Goal: Task Accomplishment & Management: Complete application form

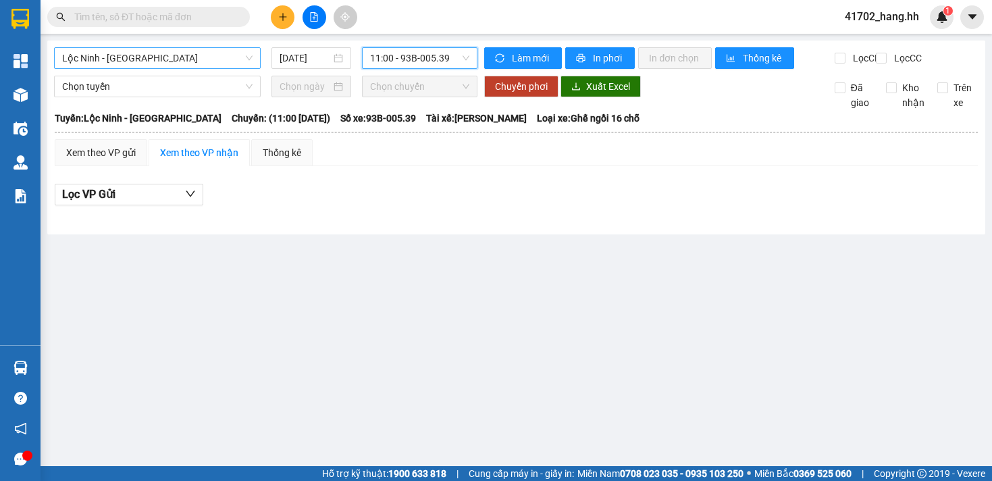
click at [158, 56] on span "Lộc Ninh - [GEOGRAPHIC_DATA]" at bounding box center [157, 58] width 190 height 20
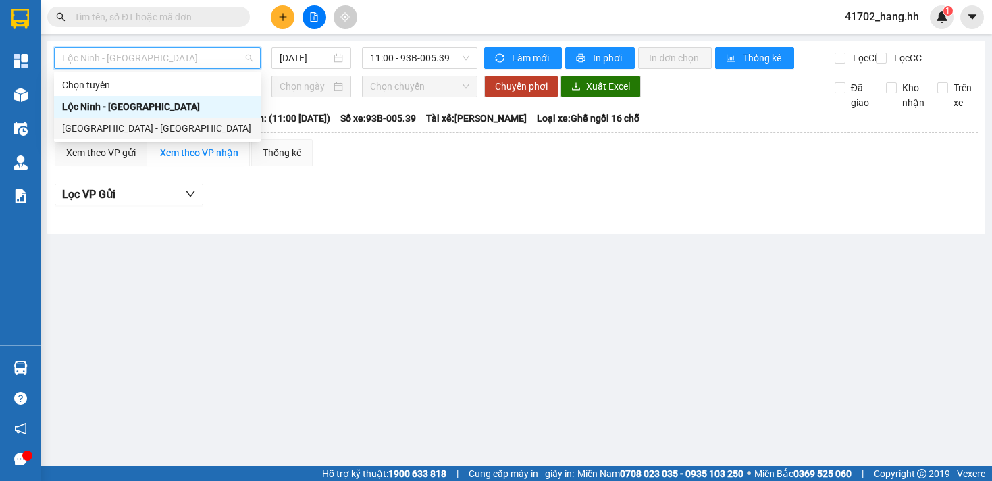
click at [128, 130] on div "[GEOGRAPHIC_DATA] - [GEOGRAPHIC_DATA]" at bounding box center [157, 128] width 190 height 15
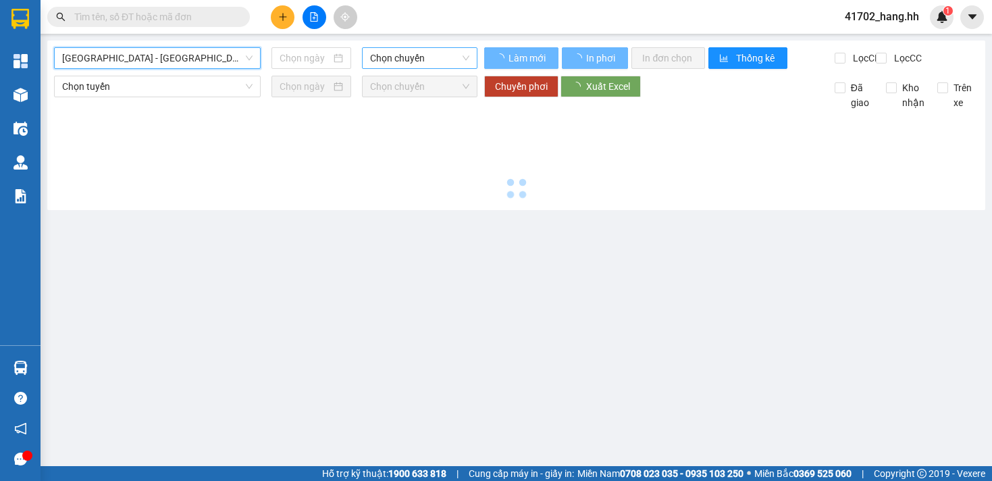
type input "[DATE]"
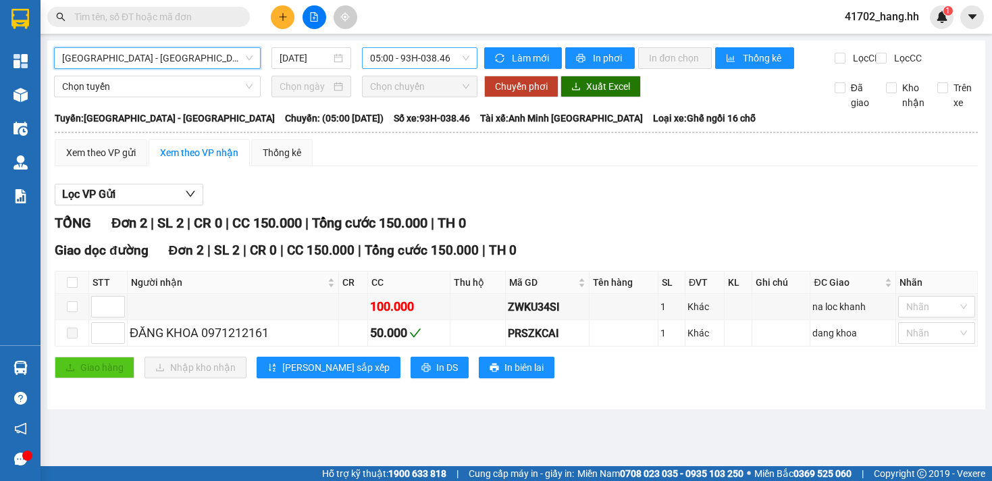
click at [435, 58] on span "05:00 - 93H-038.46" at bounding box center [420, 58] width 100 height 20
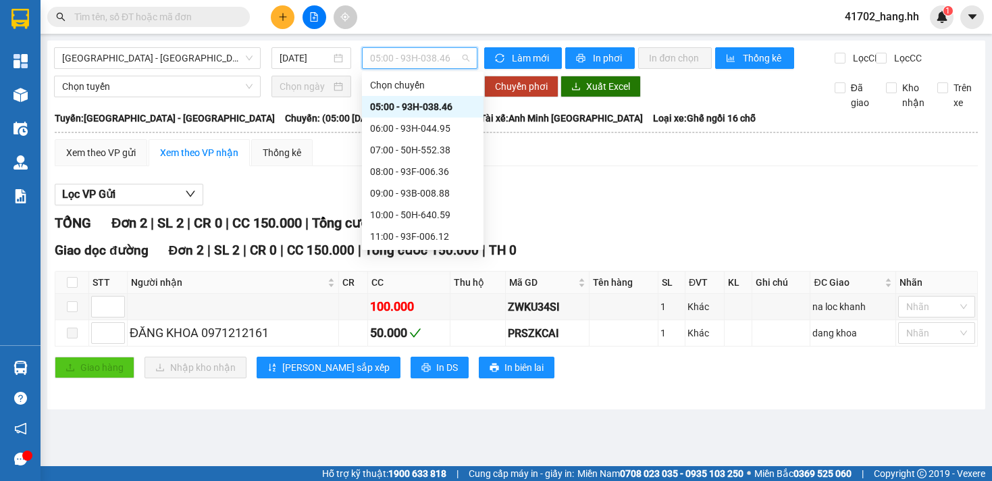
scroll to position [22, 0]
click at [466, 215] on div "11:00 - 93F-006.12" at bounding box center [422, 214] width 105 height 15
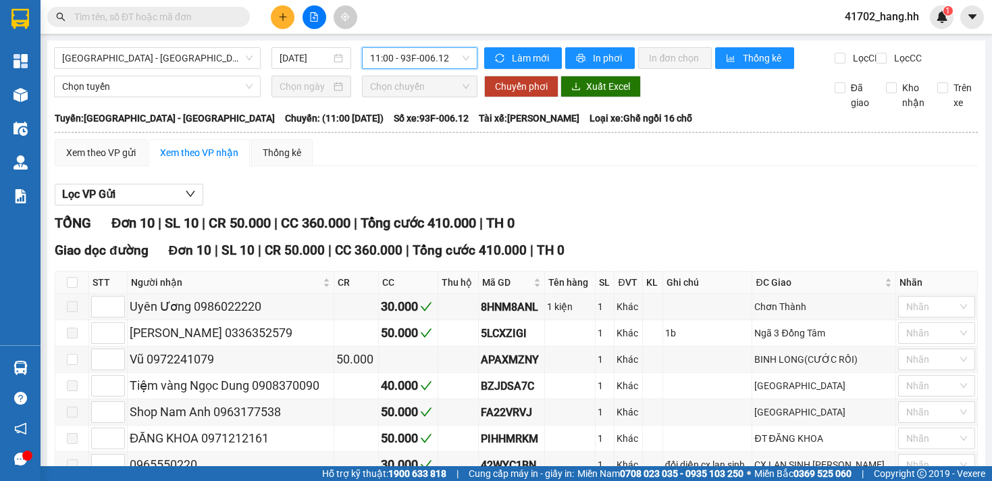
click at [428, 51] on span "11:00 - 93F-006.12" at bounding box center [420, 58] width 100 height 20
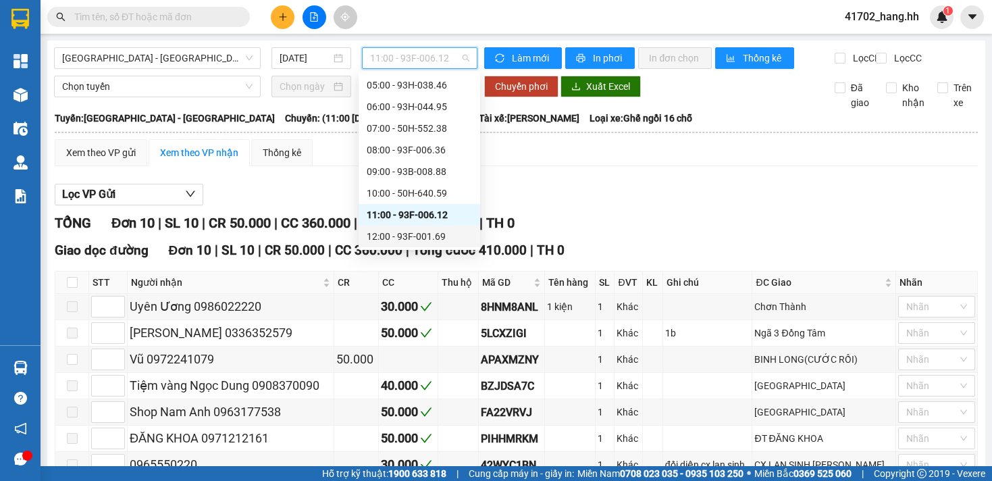
click at [453, 238] on div "12:00 - 93F-001.69" at bounding box center [419, 236] width 105 height 15
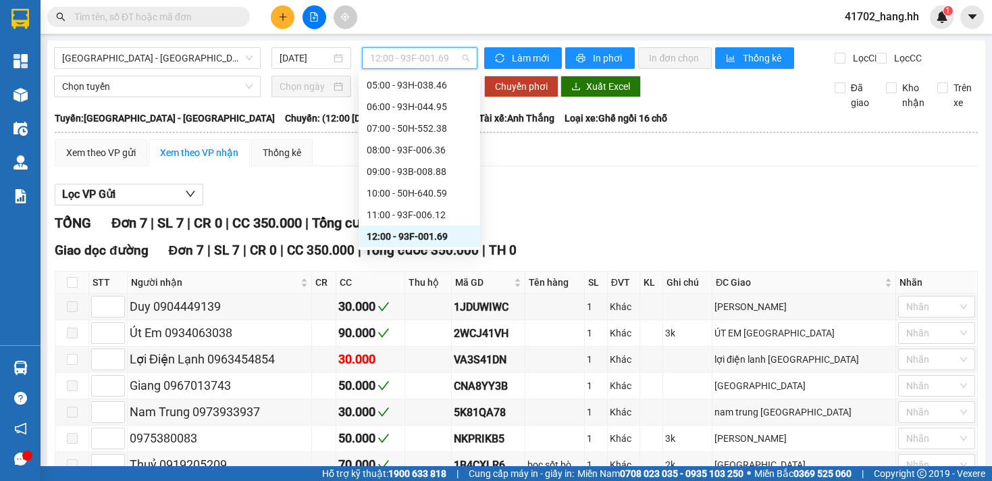
click at [410, 58] on span "12:00 - 93F-001.69" at bounding box center [420, 58] width 100 height 20
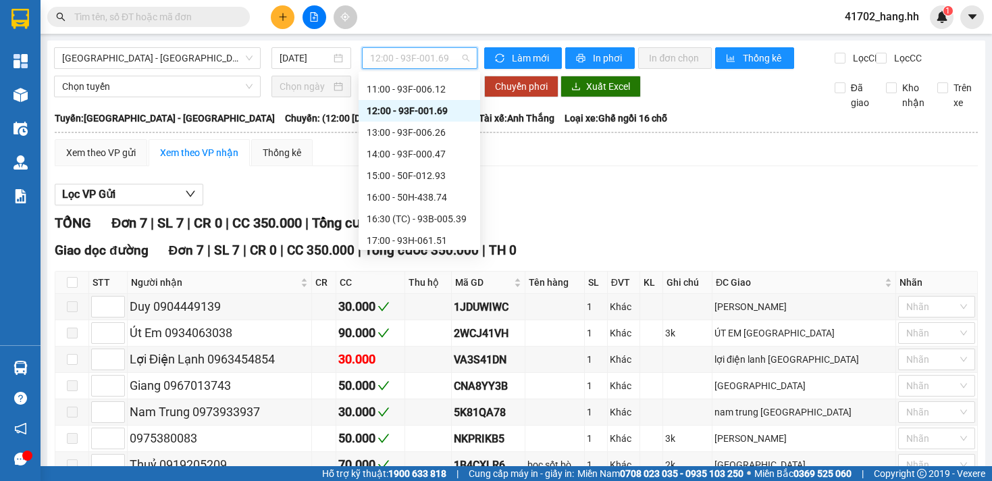
scroll to position [154, 0]
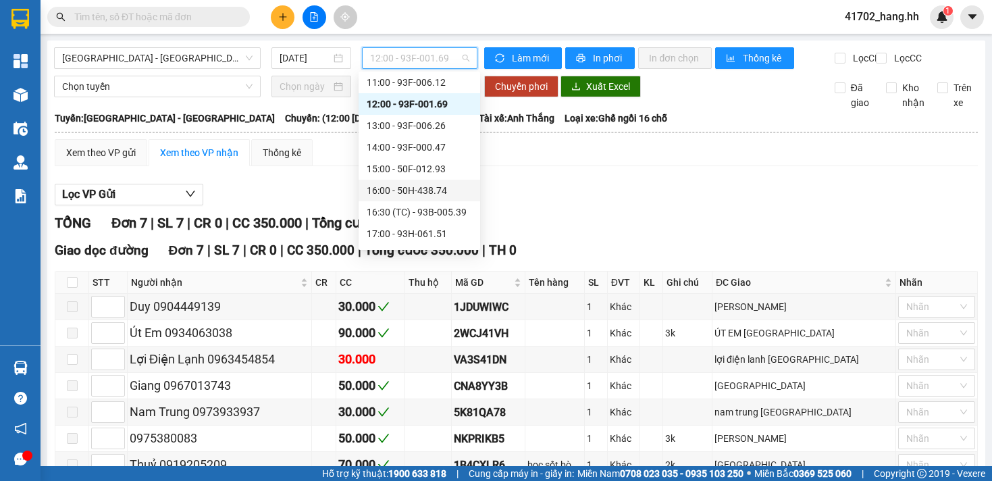
click at [432, 184] on div "16:00 - 50H-438.74" at bounding box center [419, 190] width 105 height 15
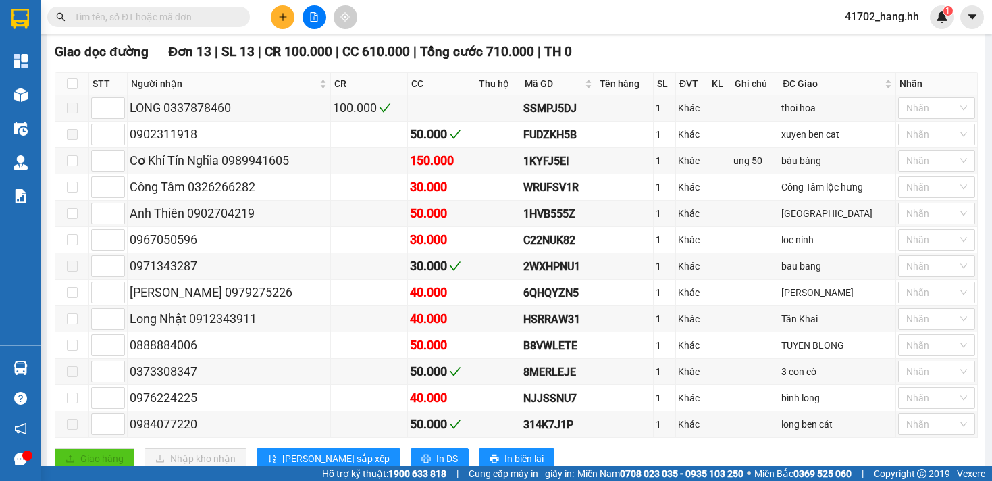
scroll to position [251, 0]
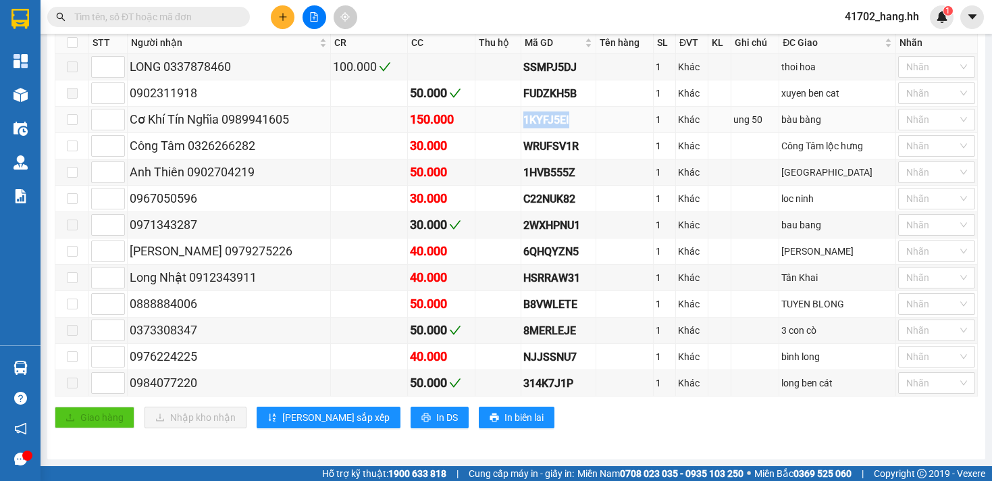
drag, startPoint x: 519, startPoint y: 125, endPoint x: 591, endPoint y: 122, distance: 72.3
click at [589, 122] on tr "Cơ Khí Tín Nghĩa 0989941605 150.000 1KYFJ5EI 1 Khác ung 50 bàu bàng Nhãn" at bounding box center [516, 120] width 923 height 26
copy div "1KYFJ5EI"
paste input "1KYFJ5EI"
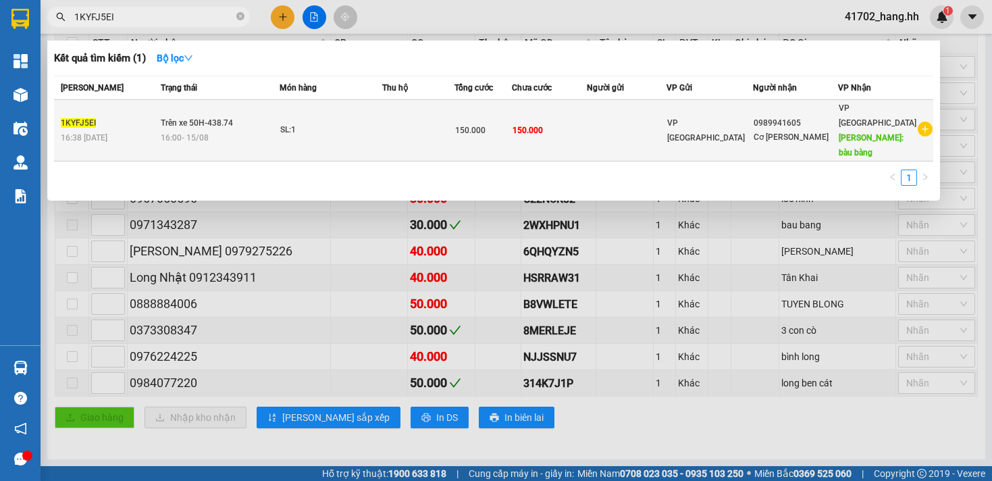
type input "1KYFJ5EI"
click at [486, 126] on span "150.000" at bounding box center [470, 130] width 30 height 9
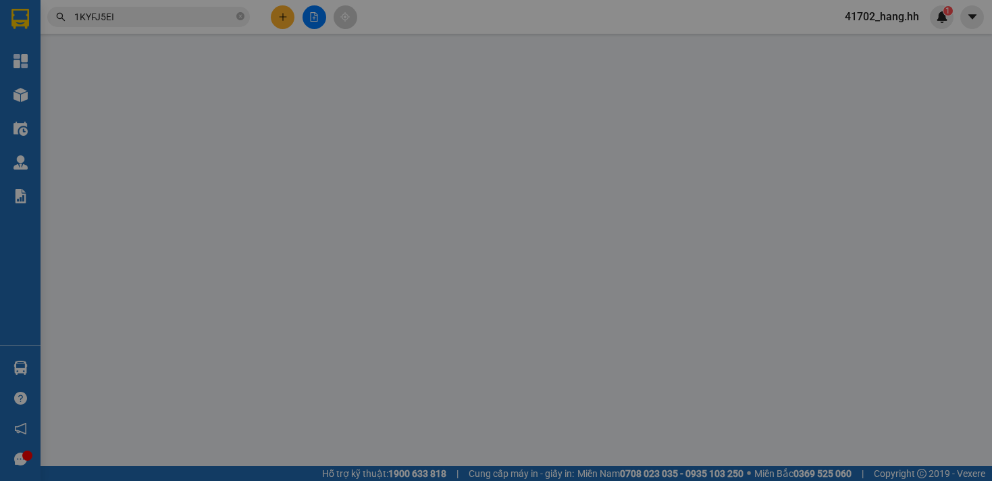
type input "0989941605"
type input "Cơ [PERSON_NAME]"
type input "bàu bàng"
type input "150.000"
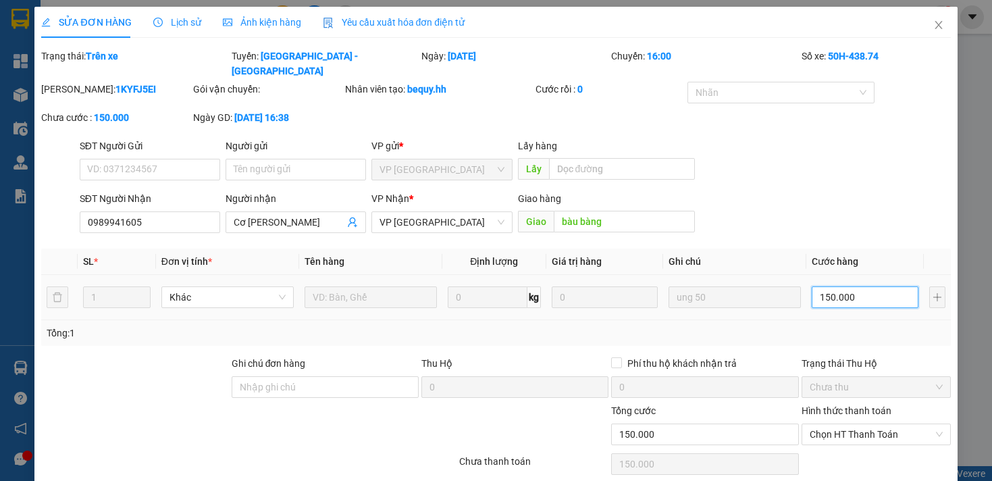
drag, startPoint x: 814, startPoint y: 301, endPoint x: 823, endPoint y: 302, distance: 8.8
click at [823, 302] on input "150.000" at bounding box center [865, 297] width 106 height 22
type input "10.000"
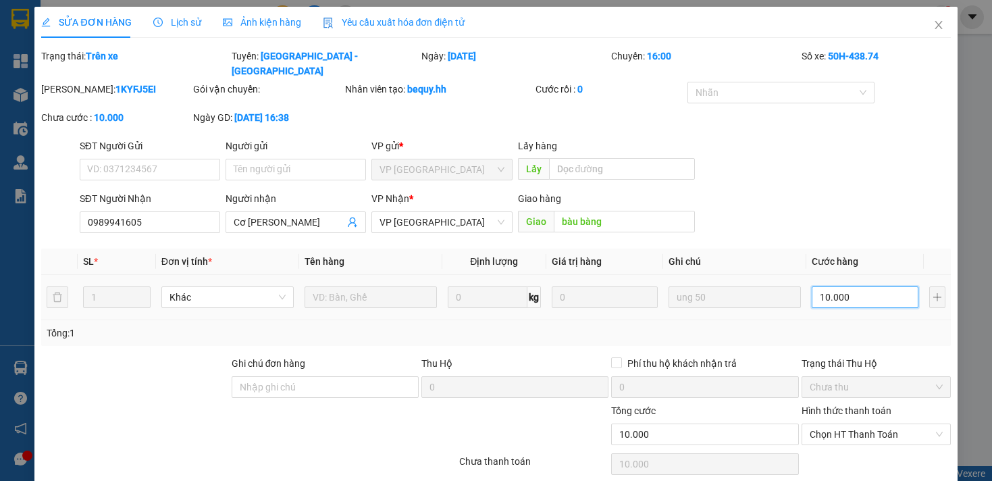
type input "100.000"
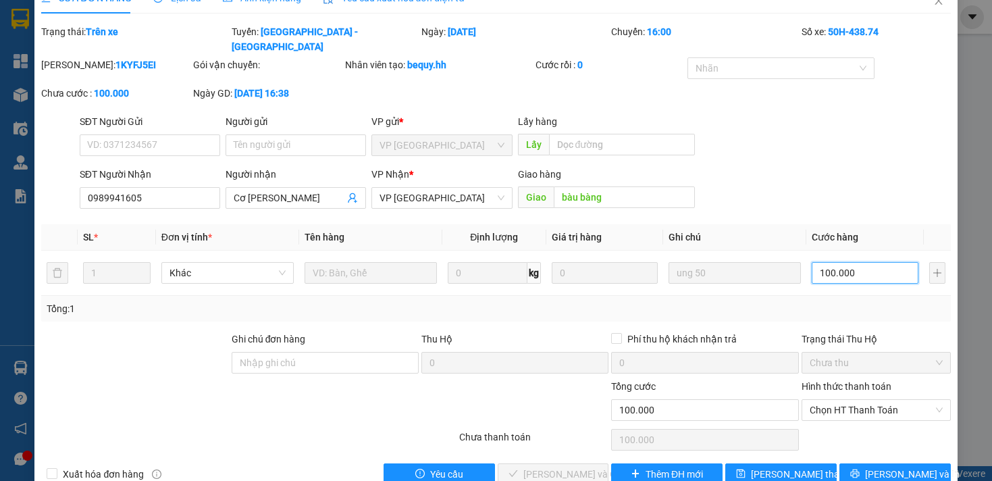
scroll to position [54, 0]
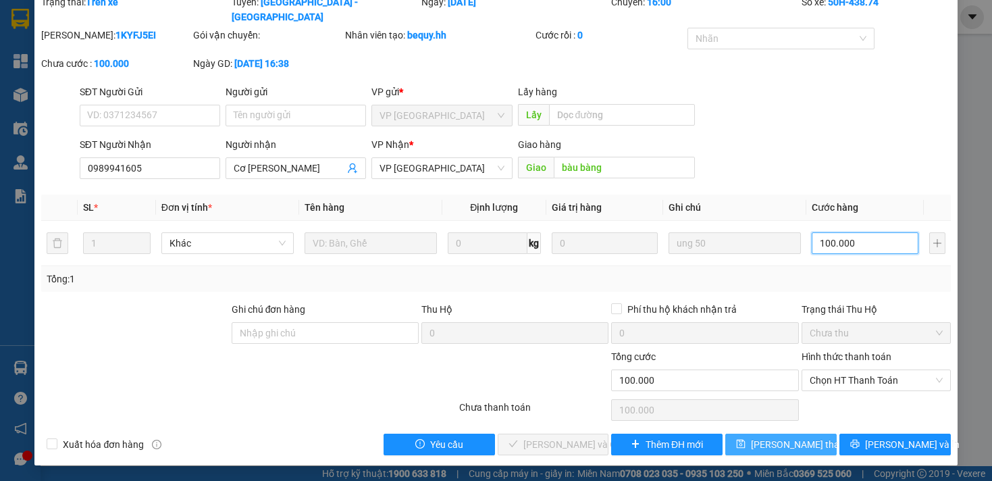
type input "100.000"
click at [787, 442] on span "[PERSON_NAME] thay đổi" at bounding box center [805, 444] width 108 height 15
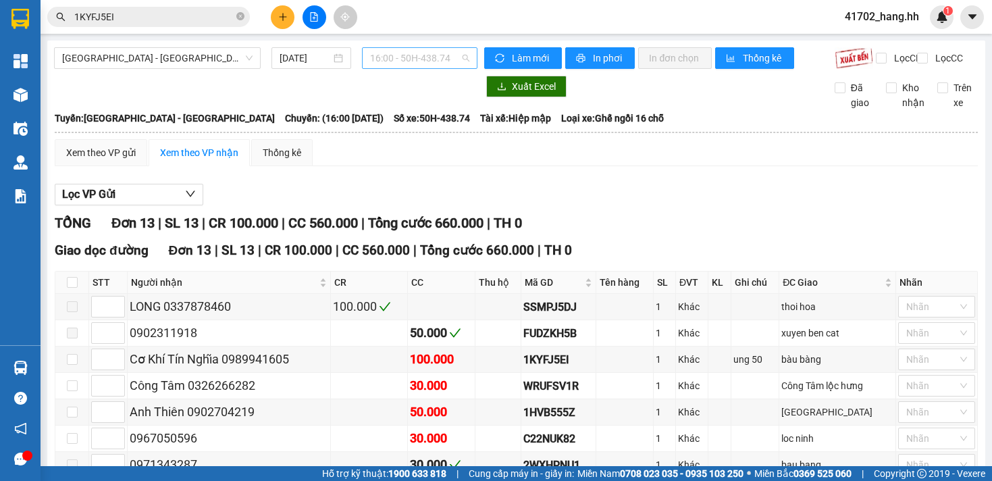
click at [399, 63] on span "16:00 - 50H-438.74" at bounding box center [420, 58] width 100 height 20
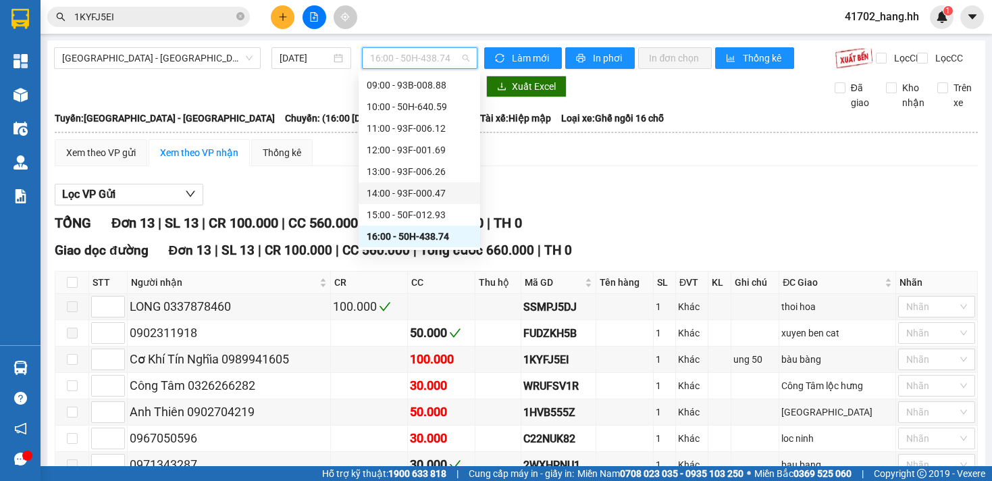
scroll to position [238, 0]
click at [432, 185] on div "19:00 - 50H-552.38" at bounding box center [420, 193] width 122 height 22
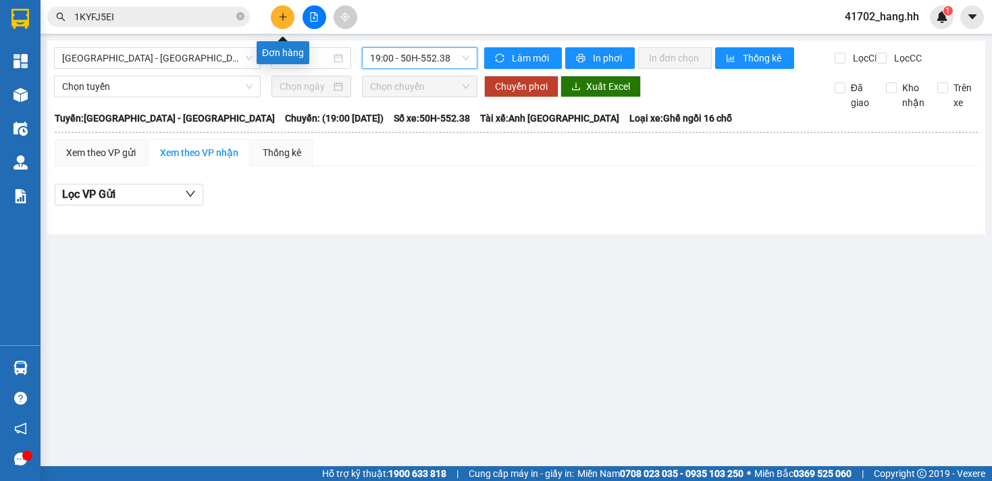
click at [278, 12] on icon "plus" at bounding box center [282, 16] width 9 height 9
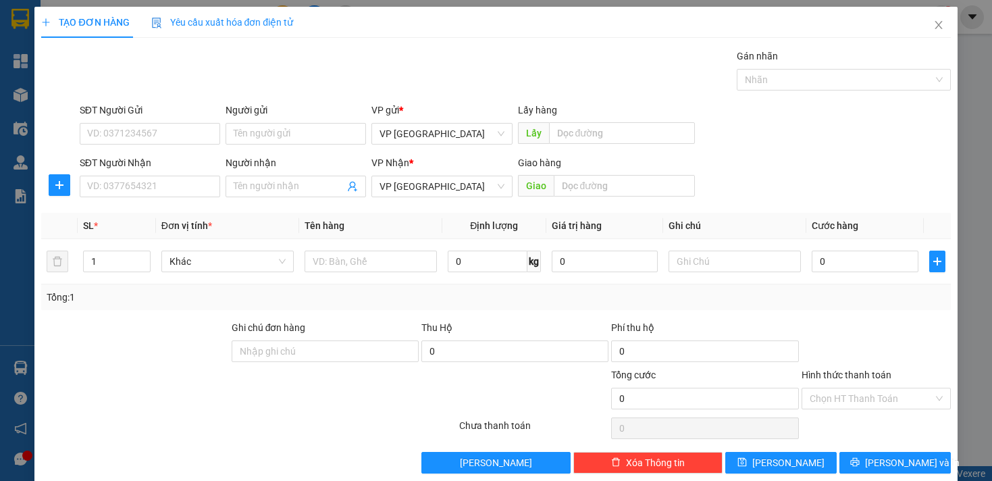
click at [166, 199] on div "SĐT Người Nhận VD: 0377654321" at bounding box center [150, 178] width 141 height 47
click at [166, 193] on input "SĐT Người Nhận" at bounding box center [150, 187] width 141 height 22
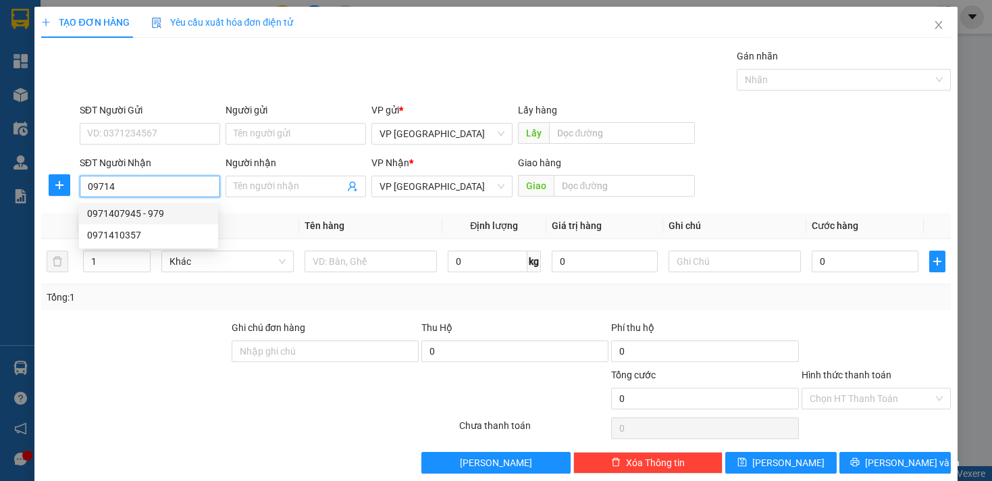
click at [180, 217] on div "0971407945 - 979" at bounding box center [148, 213] width 123 height 15
type input "0971407945"
type input "979"
type input "[PERSON_NAME]"
type input "50.000"
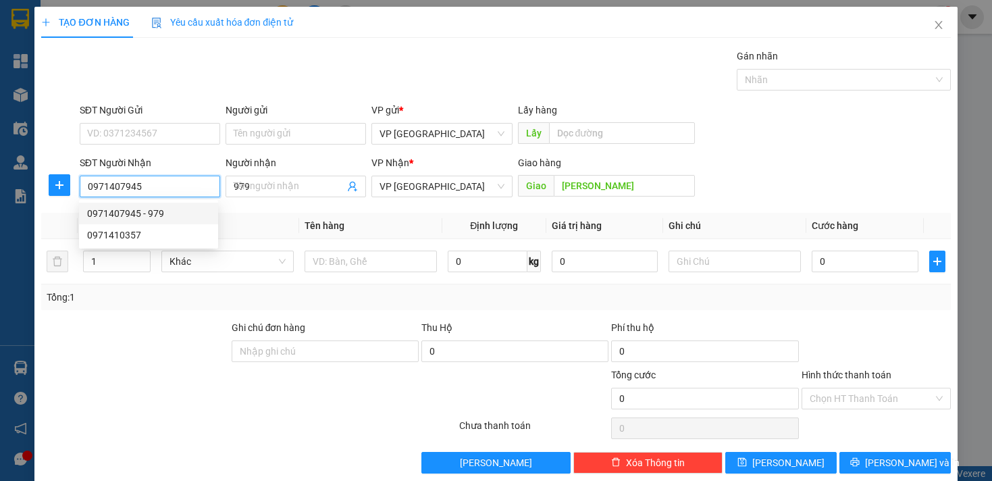
type input "50.000"
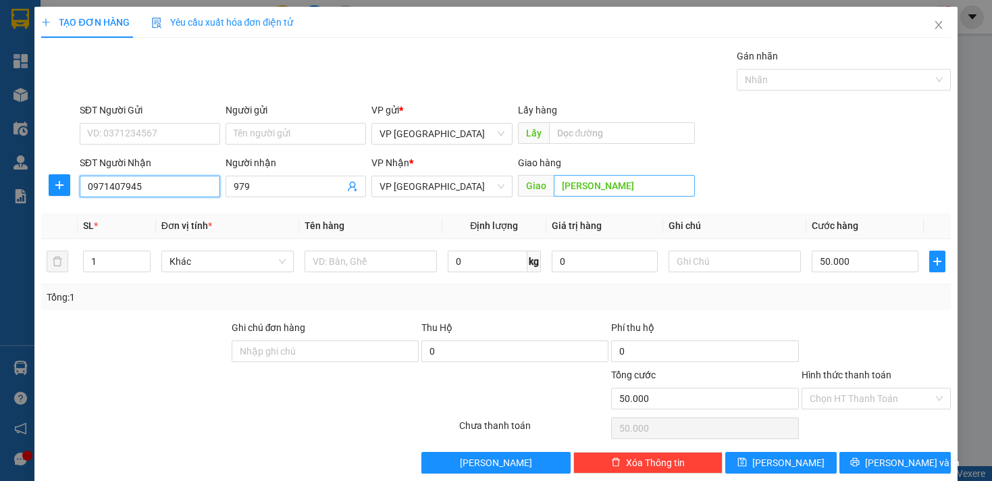
type input "0971407945"
click at [558, 188] on input "[PERSON_NAME]" at bounding box center [624, 186] width 141 height 22
click at [557, 188] on input "[PERSON_NAME]" at bounding box center [624, 186] width 141 height 22
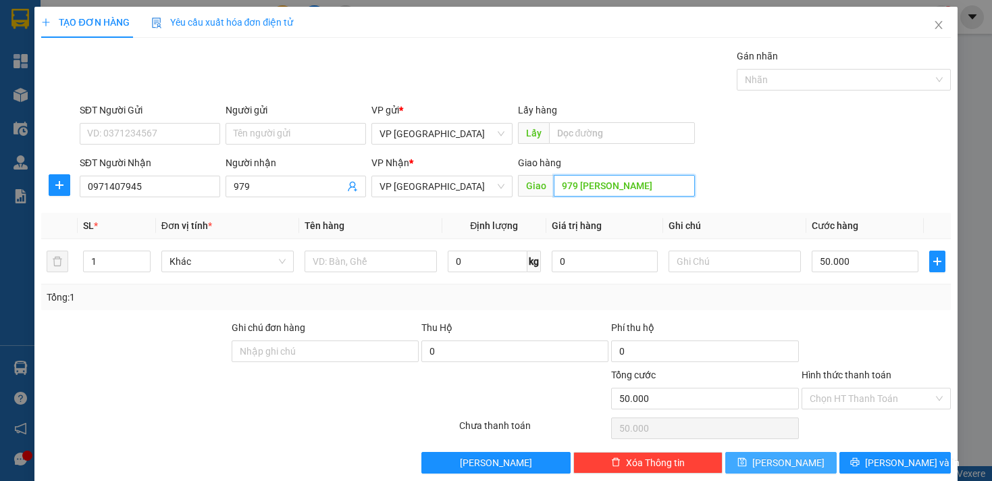
type input "979 [PERSON_NAME]"
click at [770, 459] on button "[PERSON_NAME]" at bounding box center [780, 463] width 111 height 22
type input "0"
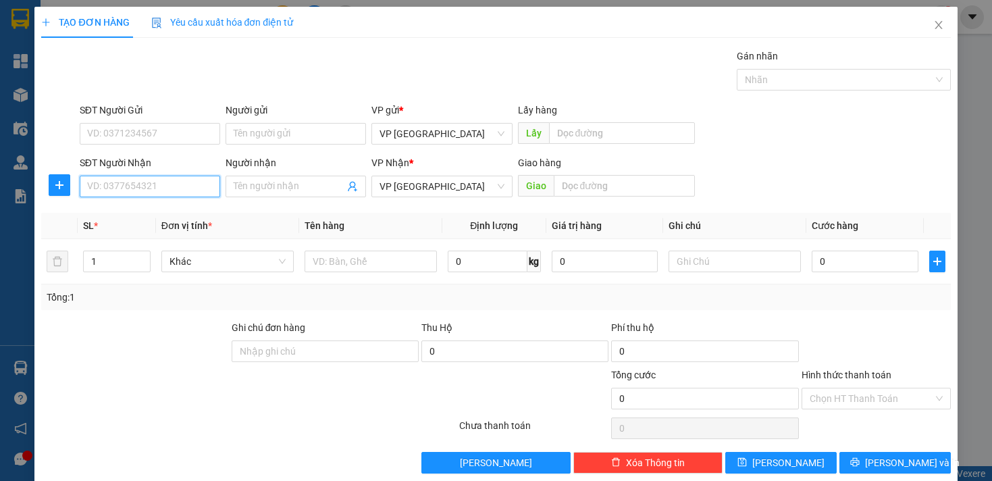
click at [170, 181] on input "SĐT Người Nhận" at bounding box center [150, 187] width 141 height 22
click at [178, 209] on div "0987433557 - An Phát" at bounding box center [148, 213] width 123 height 15
type input "0987433557"
type input "An Phát"
type input "CAMERA an phát loc ninh"
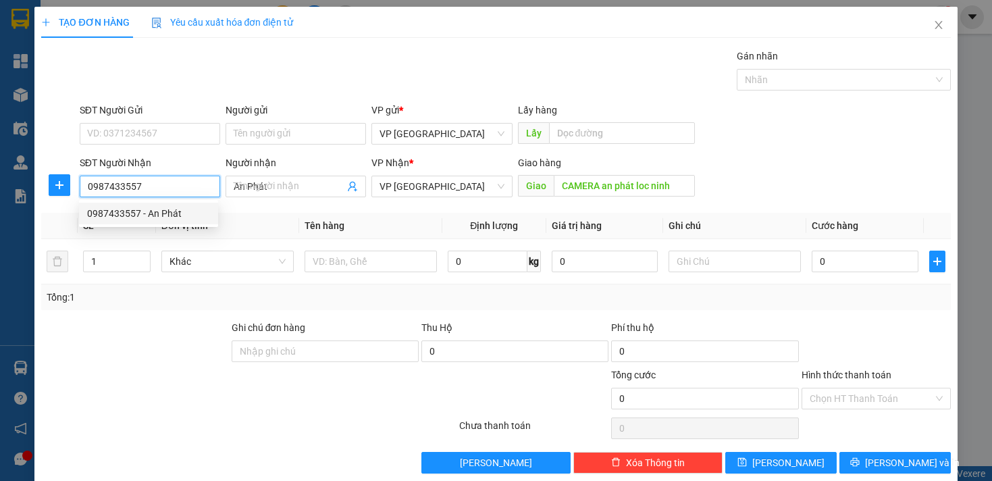
type input "70.000"
type input "0987433557"
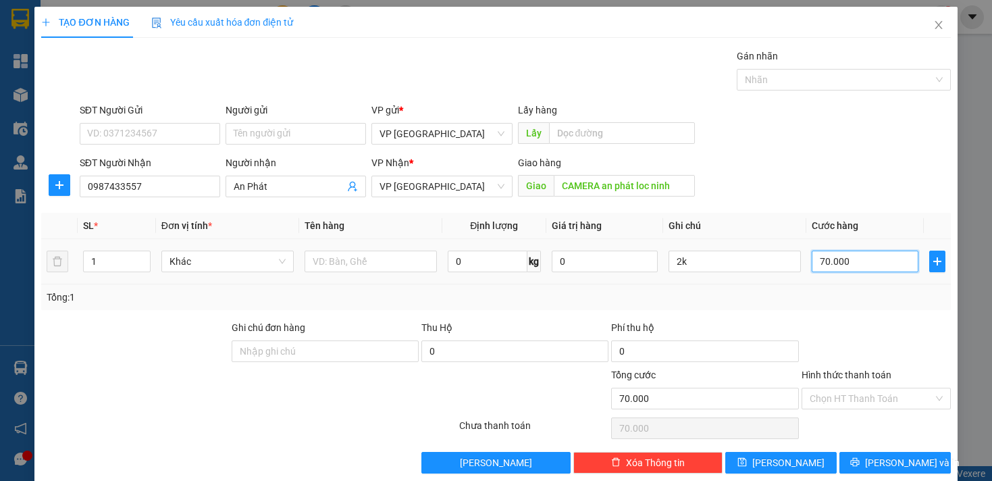
drag, startPoint x: 807, startPoint y: 262, endPoint x: 817, endPoint y: 264, distance: 9.7
click at [816, 264] on input "70.000" at bounding box center [865, 262] width 106 height 22
type input "50.000"
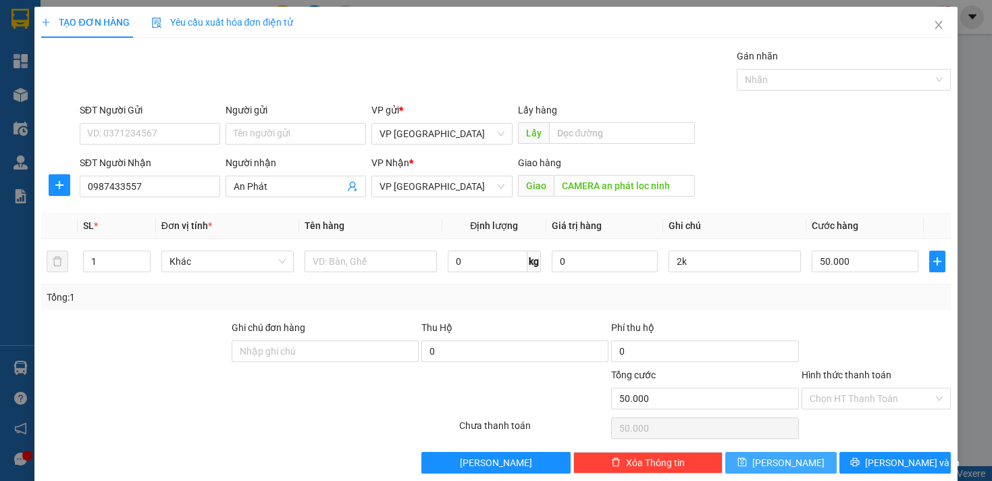
click at [747, 461] on icon "save" at bounding box center [742, 461] width 9 height 9
type input "0"
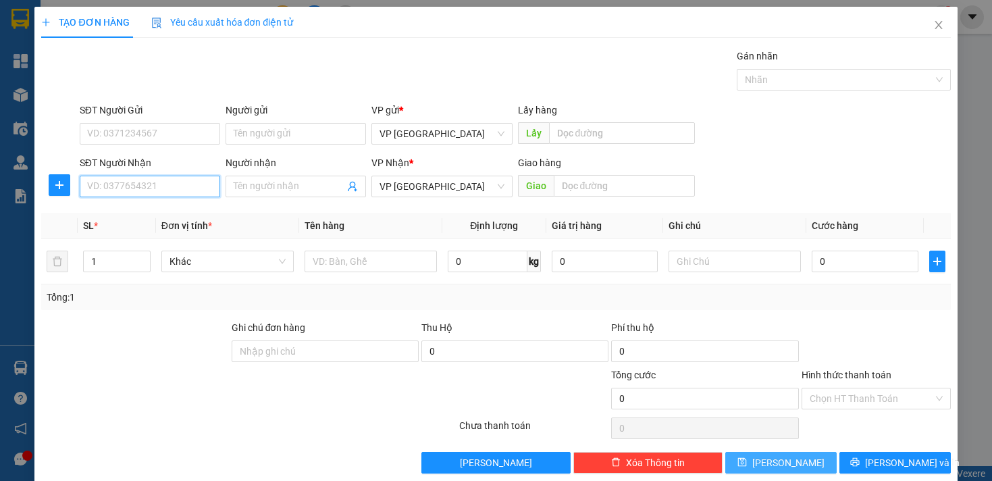
click at [95, 178] on input "SĐT Người Nhận" at bounding box center [150, 187] width 141 height 22
click at [103, 207] on div "0984876838 - Shop Chi" at bounding box center [148, 213] width 123 height 15
type input "0984876838"
type input "Shop Chi"
type input "Shop Chi loc ninh"
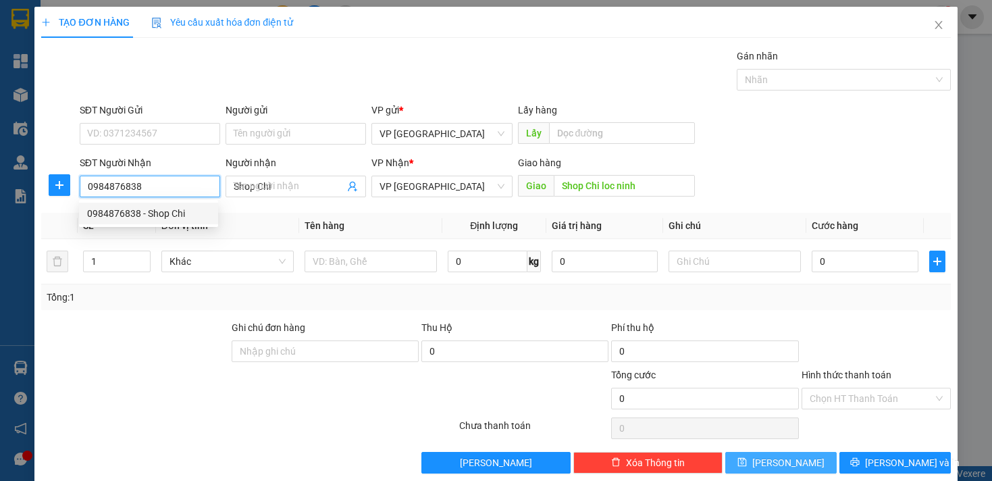
type input "30.000"
type input "0984876838"
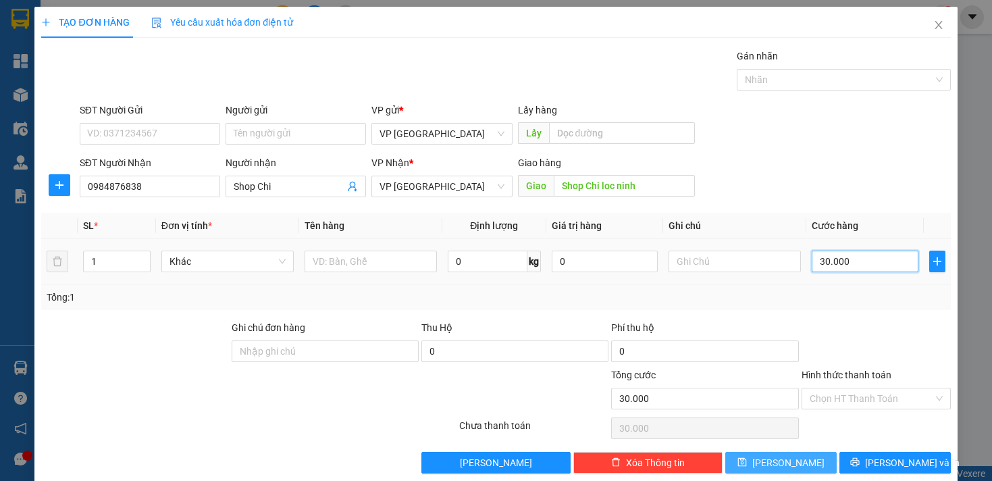
click at [812, 270] on input "30.000" at bounding box center [865, 262] width 106 height 22
click at [812, 261] on input "30.000" at bounding box center [865, 262] width 106 height 22
click at [816, 261] on input "30.000" at bounding box center [865, 262] width 106 height 22
click at [817, 261] on input "30.000" at bounding box center [865, 262] width 106 height 22
click at [812, 261] on input "30.000" at bounding box center [865, 262] width 106 height 22
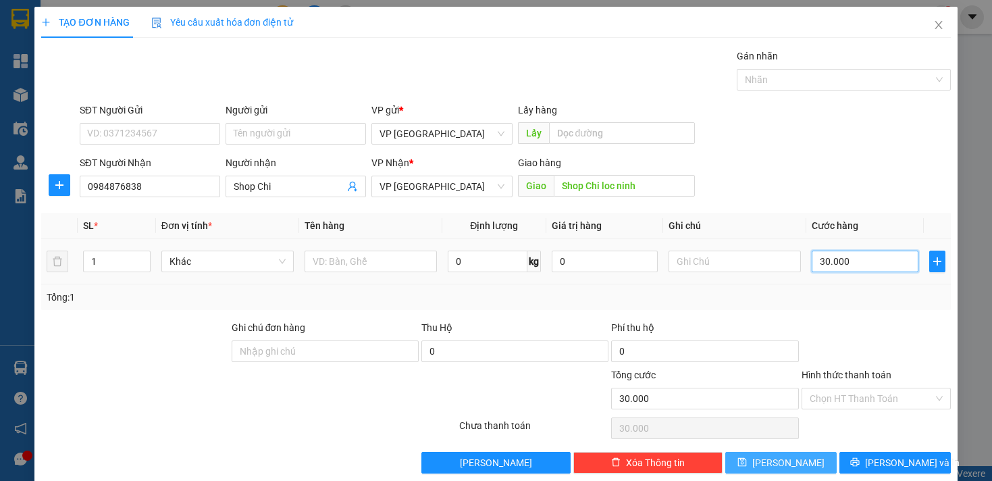
click at [812, 261] on input "30.000" at bounding box center [865, 262] width 106 height 22
drag, startPoint x: 810, startPoint y: 262, endPoint x: 819, endPoint y: 263, distance: 8.9
click at [819, 263] on input "30.000" at bounding box center [865, 262] width 106 height 22
click at [819, 264] on input "30.000" at bounding box center [865, 262] width 106 height 22
type input "0"
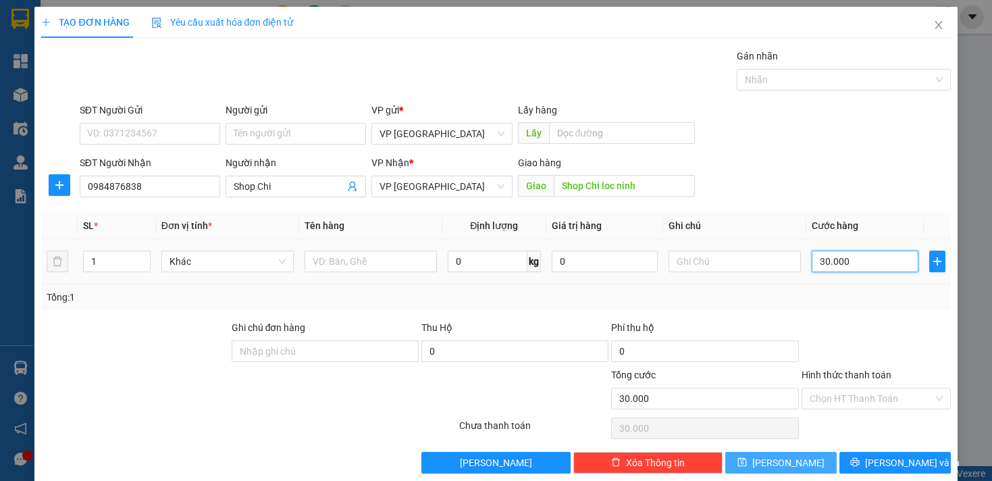
type input "0"
type input "0.000"
type input "50.000"
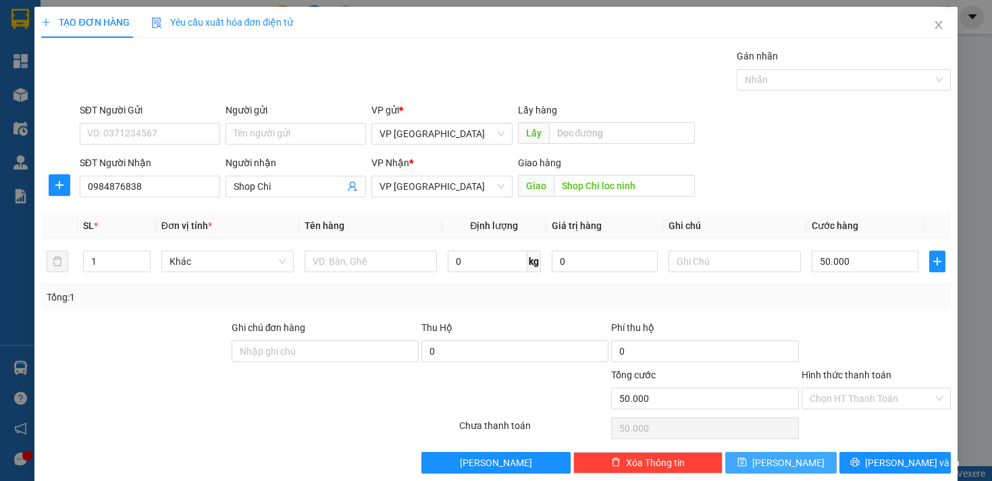
click at [782, 460] on span "[PERSON_NAME]" at bounding box center [789, 462] width 72 height 15
type input "0"
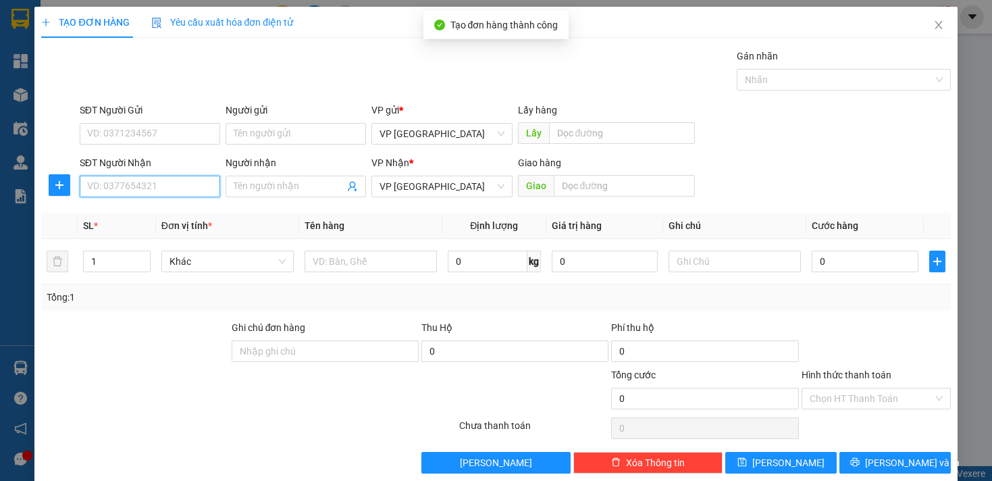
click at [126, 190] on input "SĐT Người Nhận" at bounding box center [150, 187] width 141 height 22
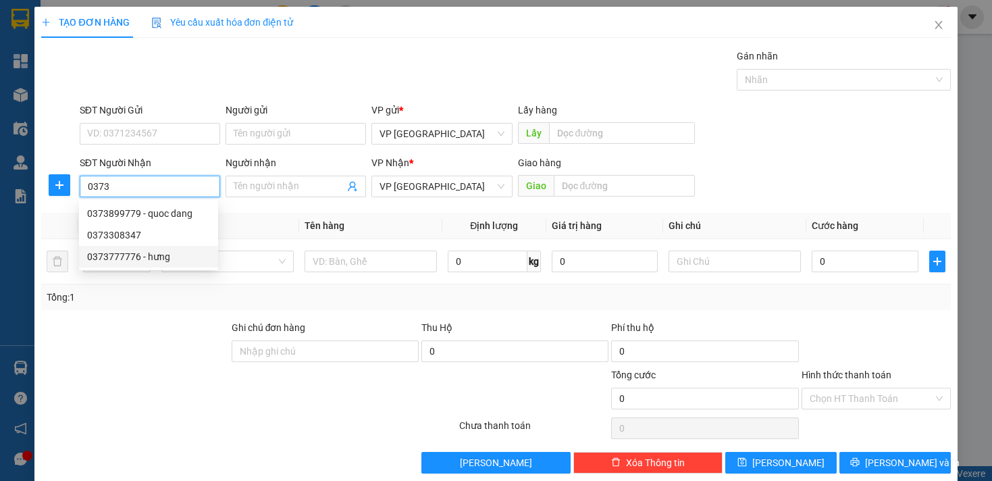
click at [147, 253] on div "0373777776 - hưng" at bounding box center [148, 256] width 123 height 15
type input "0373777776"
type input "hưng"
type input "Cổng KCN Bàu Bàng"
type input "50.000"
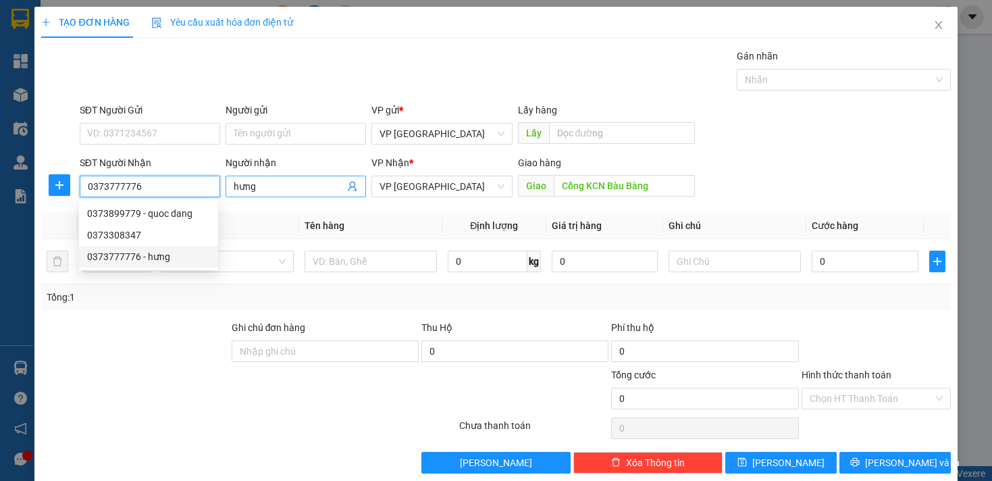
type input "50.000"
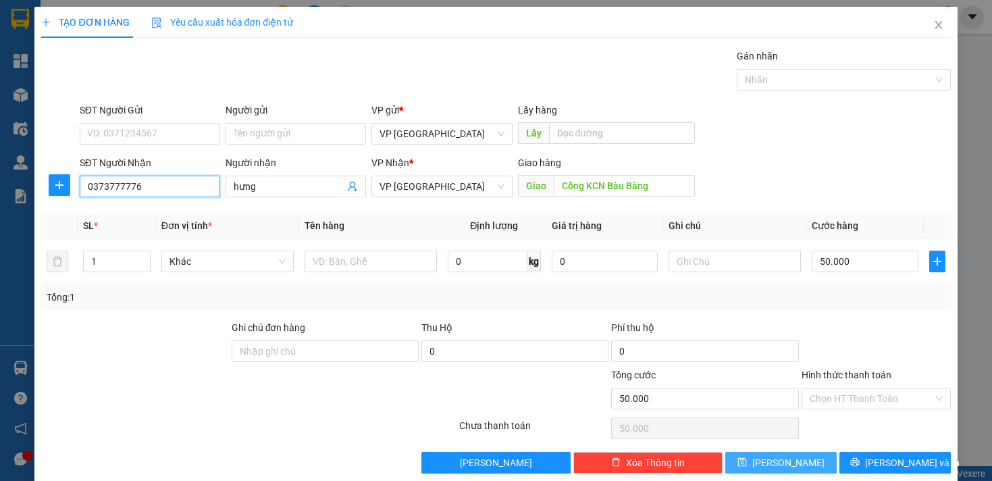
type input "0373777776"
click at [747, 464] on icon "save" at bounding box center [742, 462] width 9 height 9
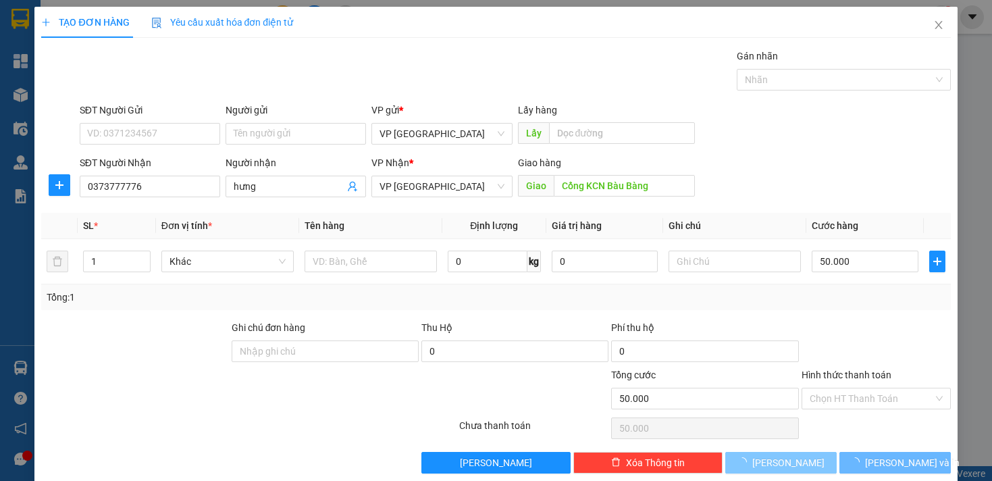
type input "0"
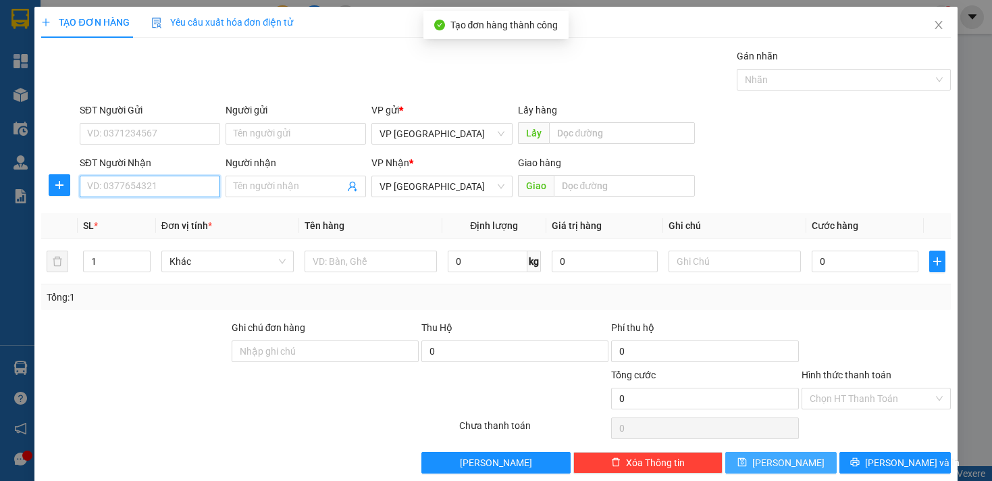
click at [168, 190] on input "SĐT Người Nhận" at bounding box center [150, 187] width 141 height 22
click at [165, 178] on input "SĐT Người Nhận" at bounding box center [150, 187] width 141 height 22
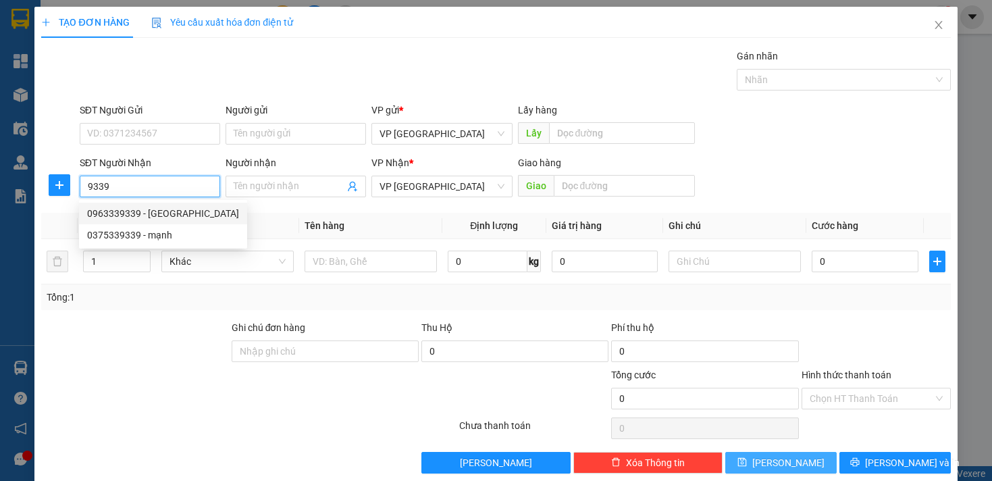
click at [179, 211] on div "0963339339 - [GEOGRAPHIC_DATA]" at bounding box center [163, 213] width 152 height 15
type input "0963339339"
type input "[PERSON_NAME]"
type input "Nhật Anh ch thành"
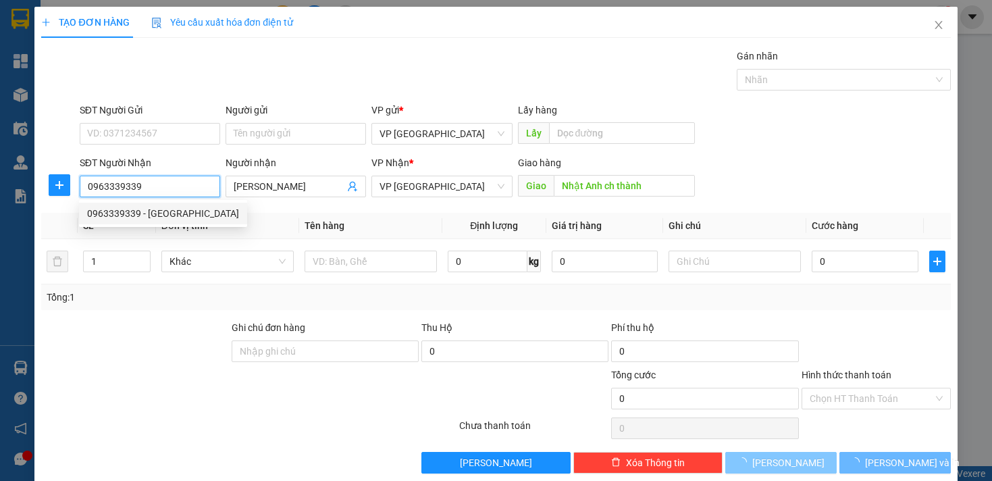
type input "30.000"
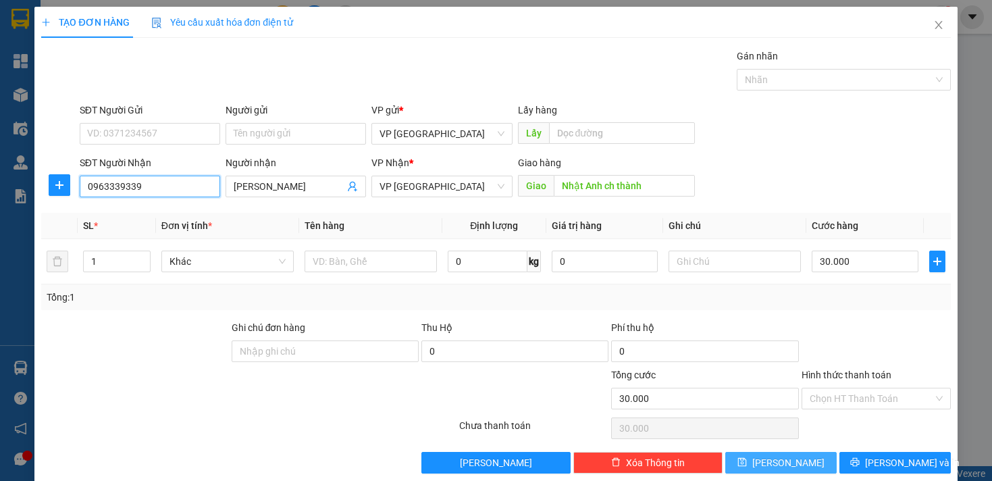
type input "0963339339"
click at [776, 466] on span "[PERSON_NAME]" at bounding box center [789, 462] width 72 height 15
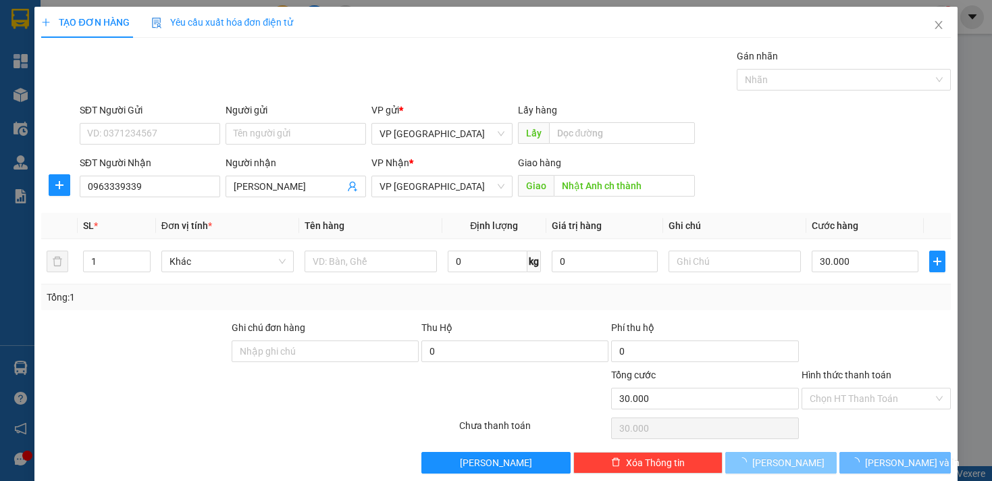
type input "0"
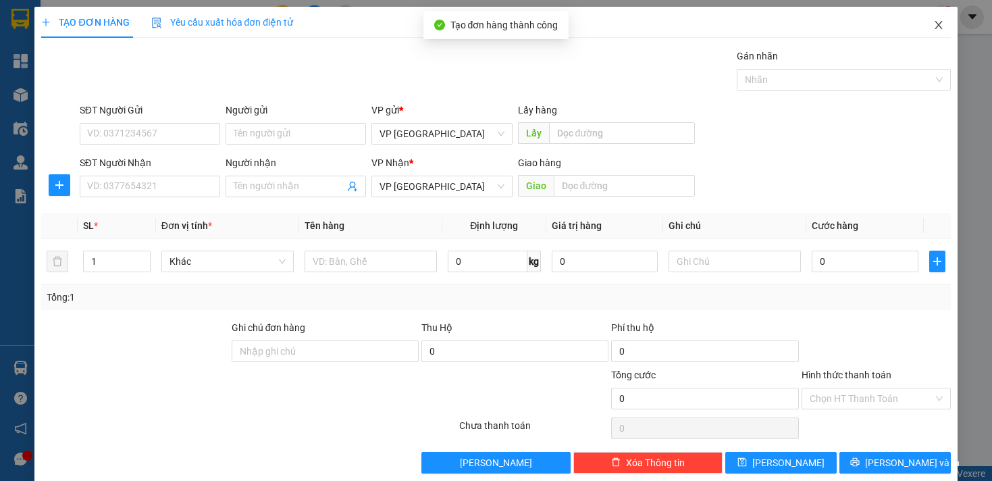
click at [934, 24] on icon "close" at bounding box center [939, 25] width 11 height 11
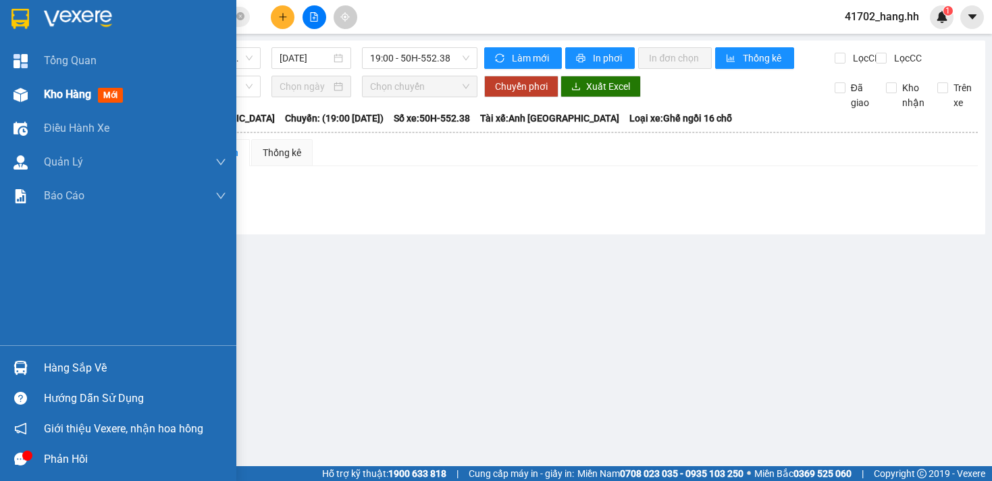
click at [21, 92] on img at bounding box center [21, 95] width 14 height 14
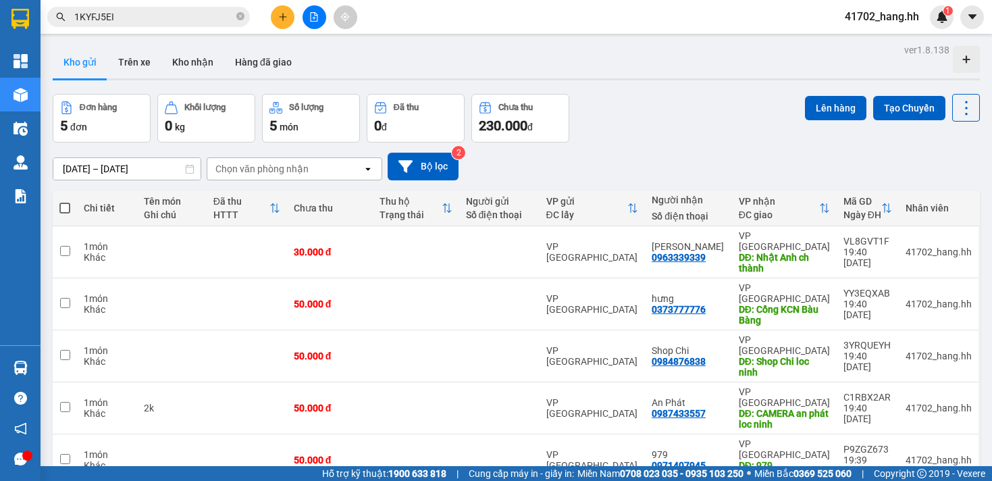
click at [63, 207] on span at bounding box center [64, 208] width 11 height 11
click at [65, 201] on input "checkbox" at bounding box center [65, 201] width 0 height 0
checkbox input "true"
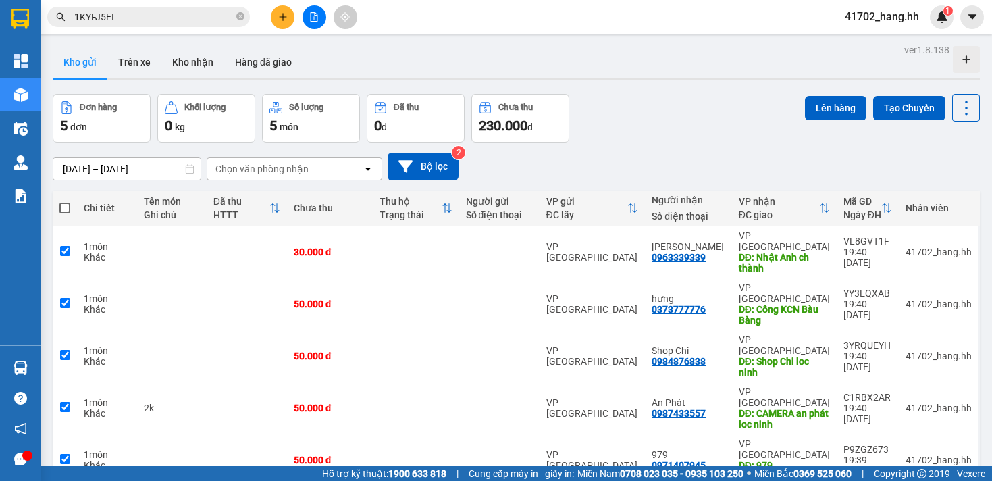
checkbox input "true"
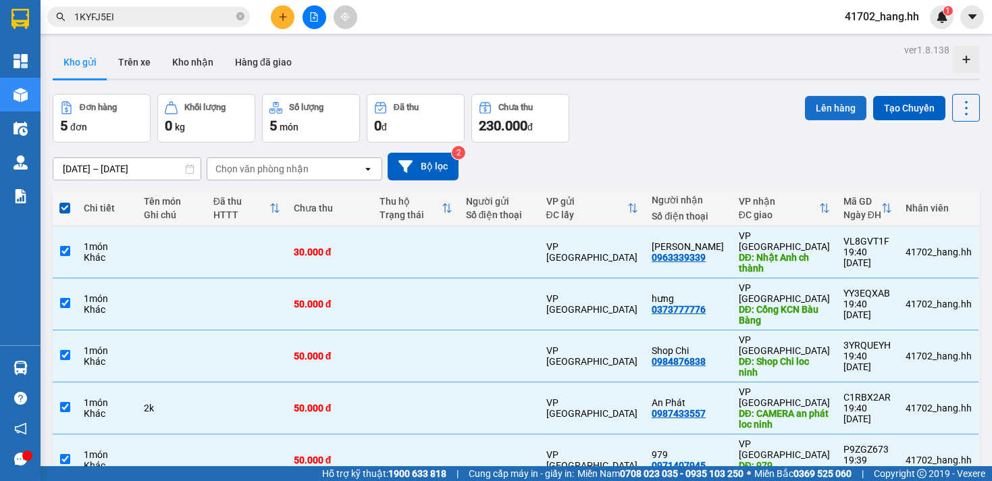
click at [820, 109] on button "Lên hàng" at bounding box center [835, 108] width 61 height 24
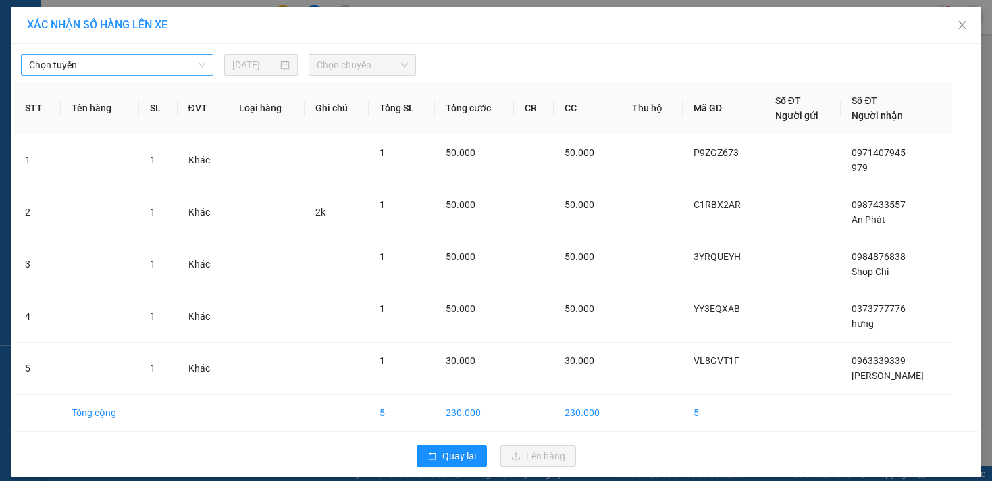
click at [176, 74] on span "Chọn tuyến" at bounding box center [117, 65] width 176 height 20
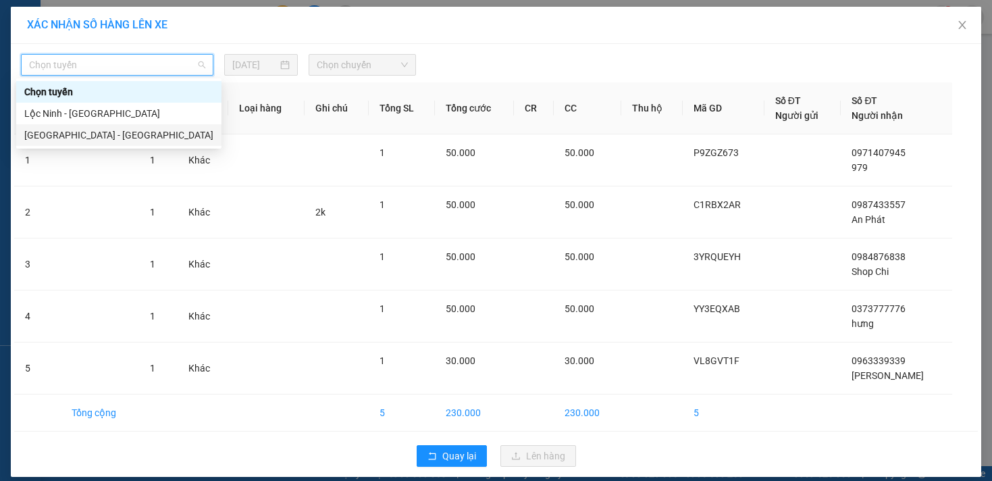
click at [146, 132] on div "[GEOGRAPHIC_DATA] - [GEOGRAPHIC_DATA]" at bounding box center [118, 135] width 189 height 15
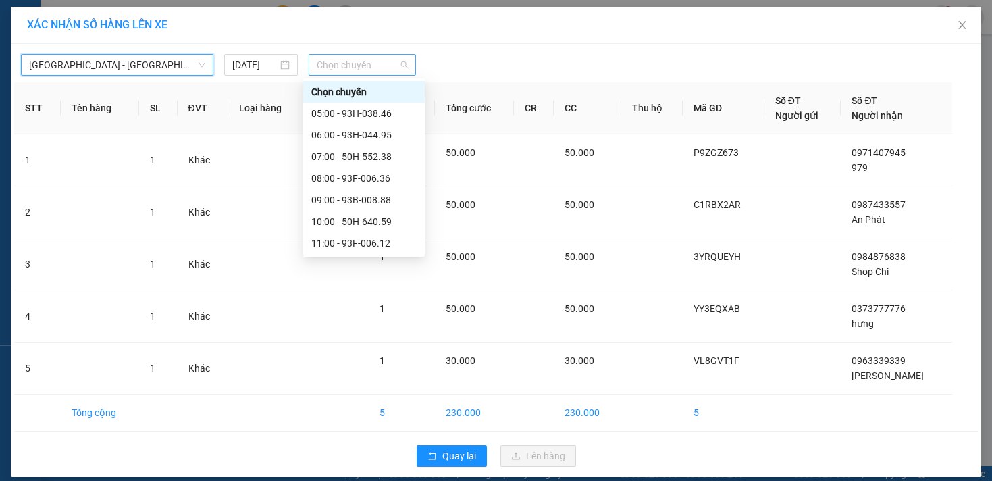
click at [347, 70] on span "Chọn chuyến" at bounding box center [362, 65] width 91 height 20
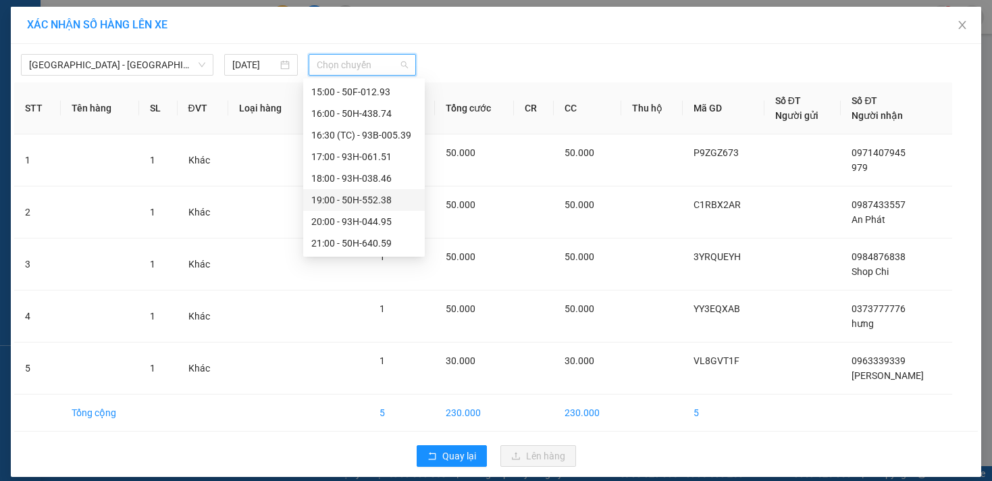
click at [372, 196] on div "19:00 - 50H-552.38" at bounding box center [363, 200] width 105 height 15
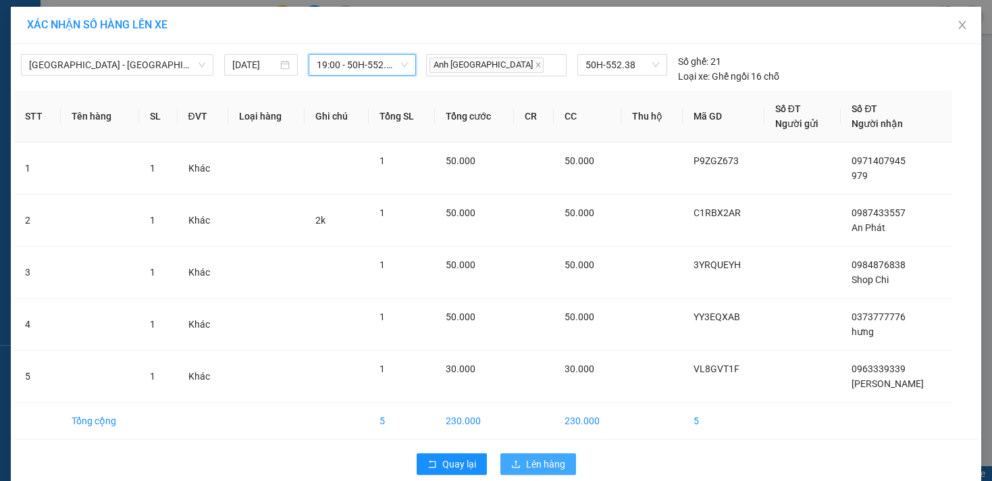
click at [564, 459] on button "Lên hàng" at bounding box center [539, 464] width 76 height 22
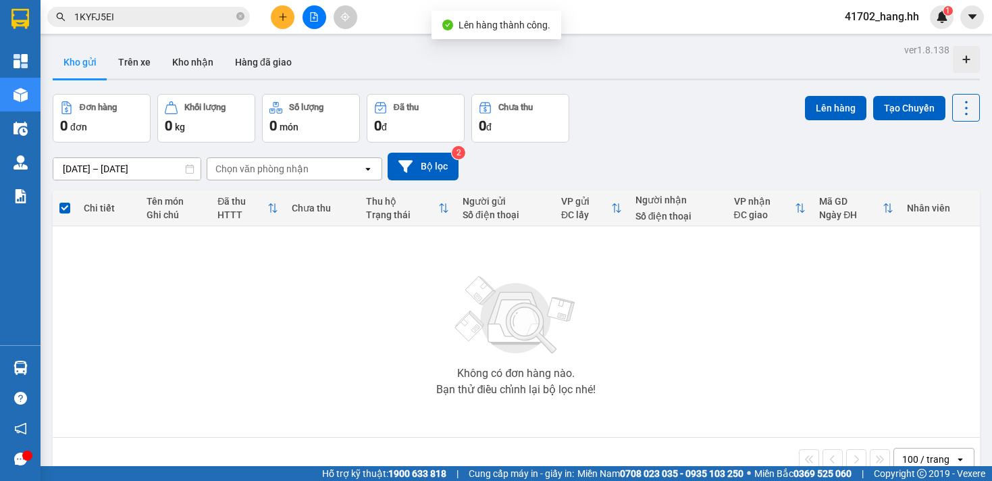
click at [276, 22] on button at bounding box center [283, 17] width 24 height 24
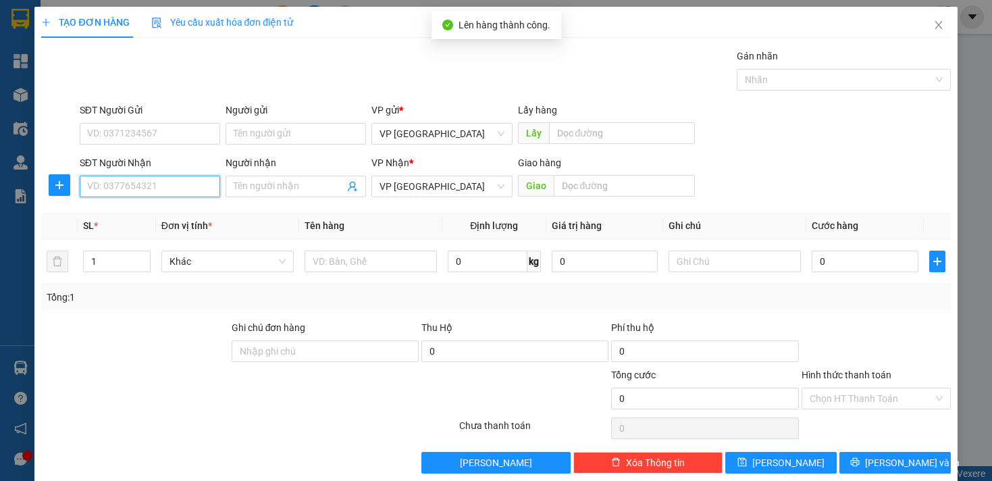
click at [178, 195] on input "SĐT Người Nhận" at bounding box center [150, 187] width 141 height 22
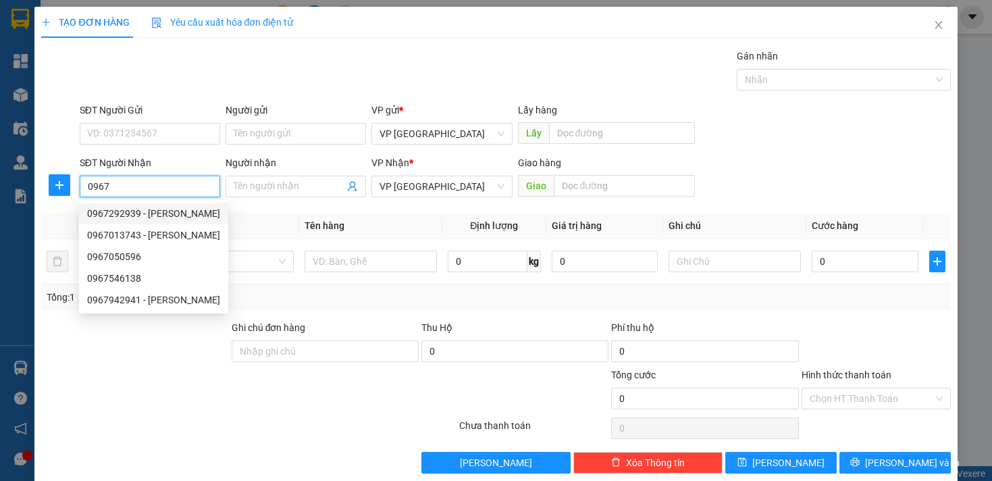
click at [132, 217] on div "0967292939 - [PERSON_NAME]" at bounding box center [153, 213] width 133 height 15
type input "0967292939"
type input "[PERSON_NAME]"
type input "trung hau [PERSON_NAME]"
type input "50.000"
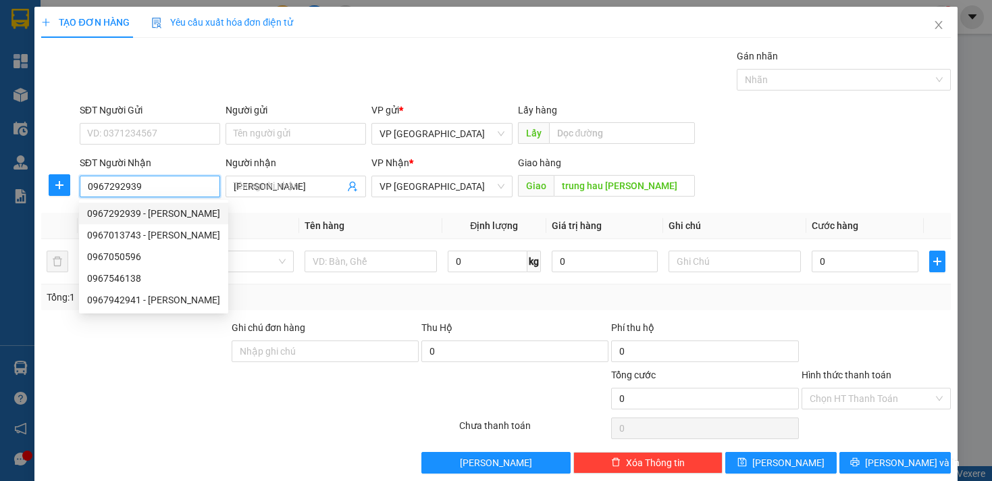
type input "50.000"
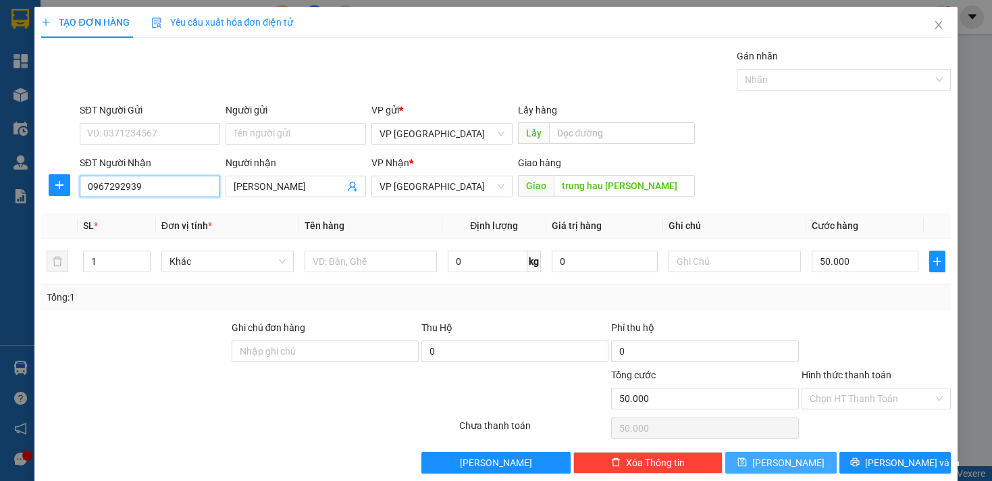
type input "0967292939"
click at [788, 460] on button "[PERSON_NAME]" at bounding box center [780, 463] width 111 height 22
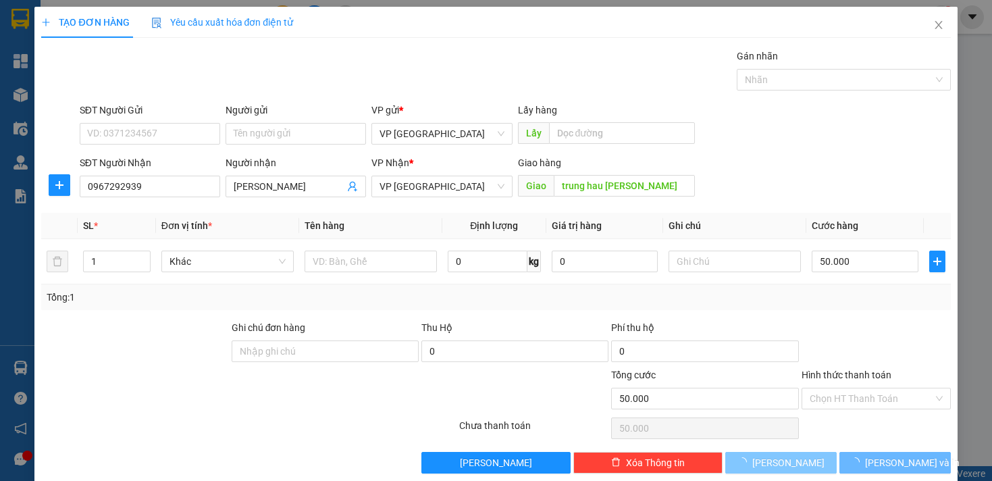
type input "0"
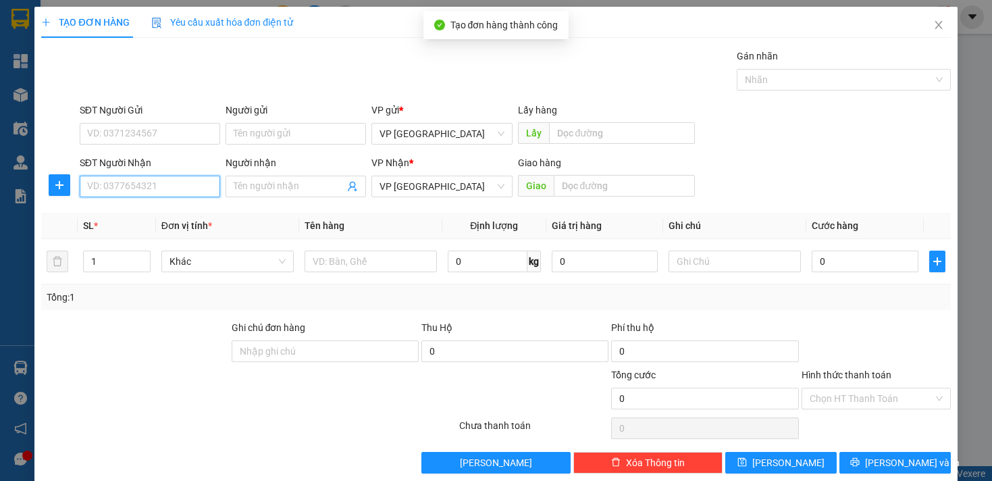
click at [143, 188] on input "SĐT Người Nhận" at bounding box center [150, 187] width 141 height 22
click at [145, 183] on input "SĐT Người Nhận" at bounding box center [150, 187] width 141 height 22
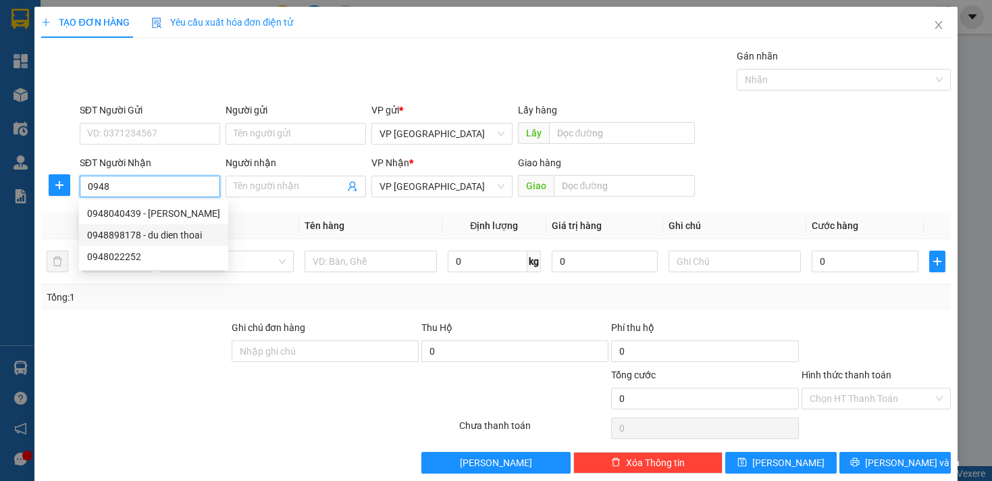
click at [183, 238] on div "0948898178 - du dien thoai" at bounding box center [153, 235] width 133 height 15
type input "0948898178"
type input "du dien thoai"
type input "du dien thoải"
type input "100.000"
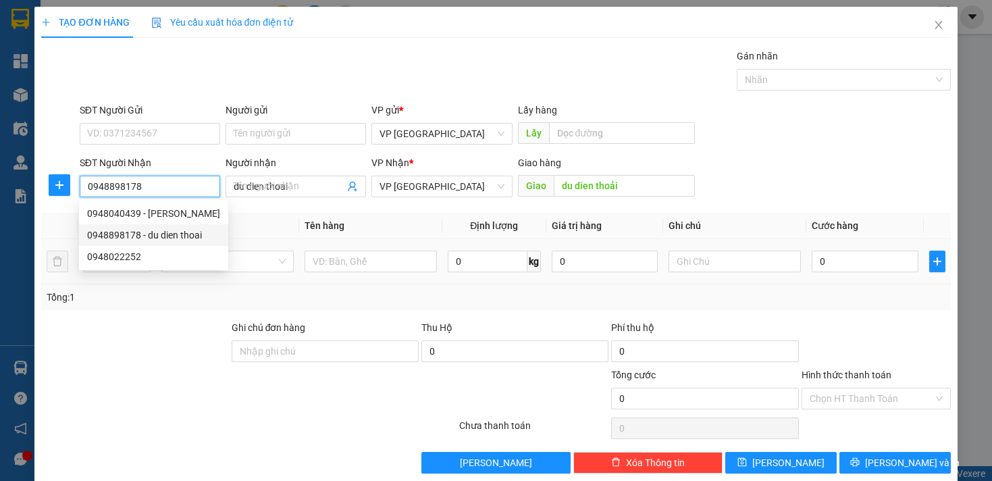
type input "100.000"
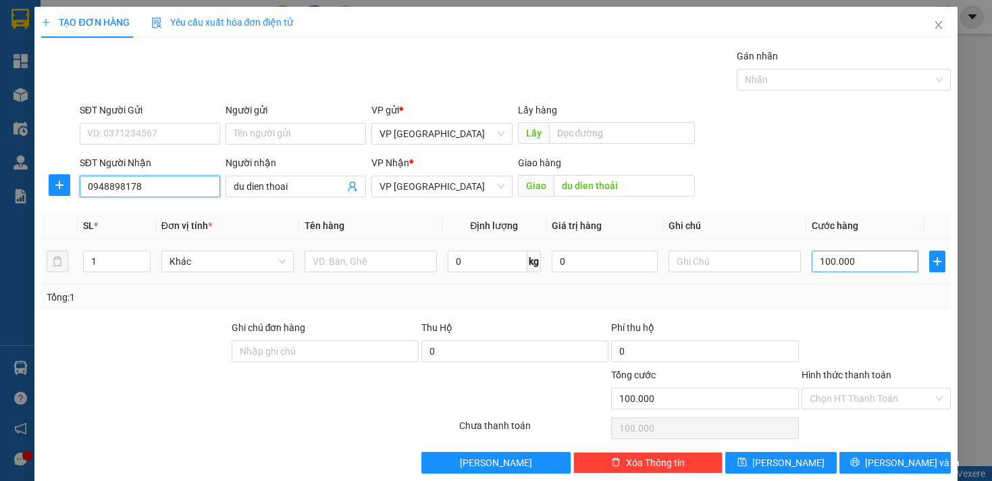
type input "0948898178"
click at [812, 260] on input "100.000" at bounding box center [865, 262] width 106 height 22
drag, startPoint x: 813, startPoint y: 261, endPoint x: 823, endPoint y: 261, distance: 10.8
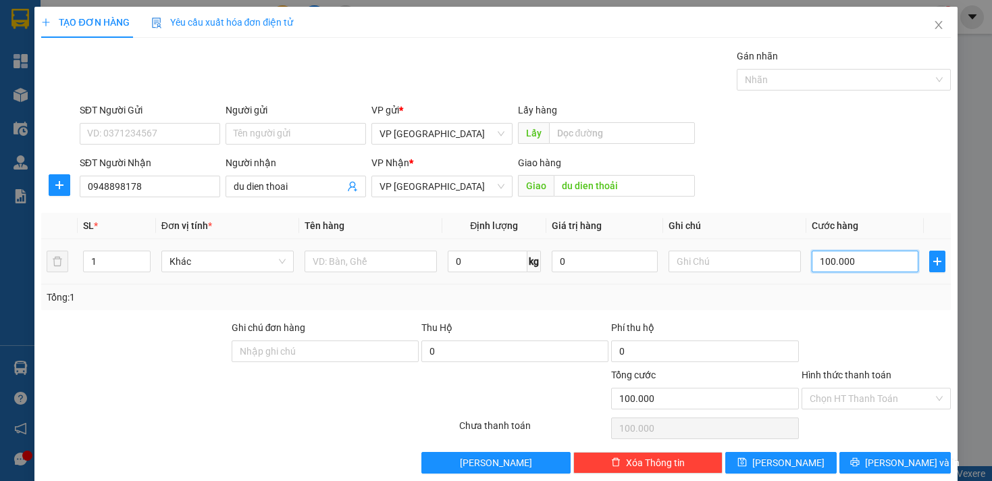
click at [823, 261] on input "100.000" at bounding box center [865, 262] width 106 height 22
type input "50.000"
click at [747, 465] on icon "save" at bounding box center [742, 461] width 9 height 9
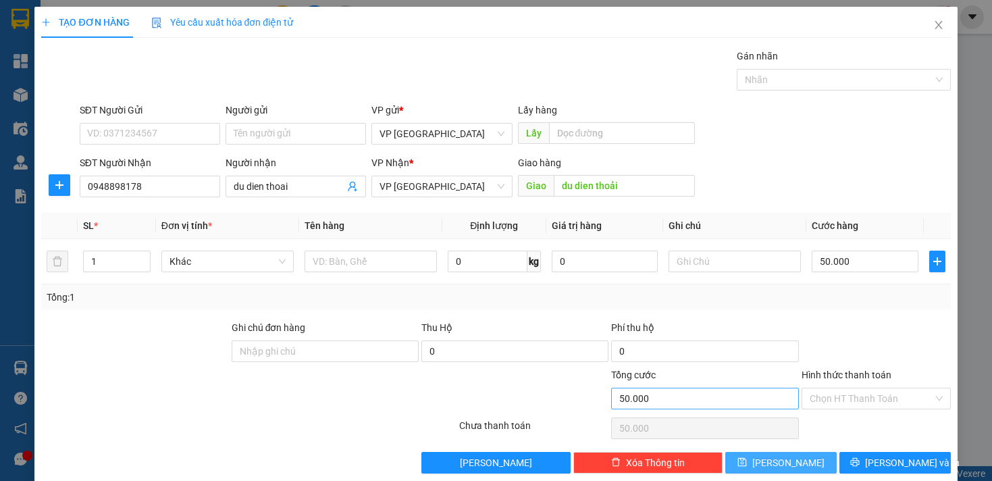
type input "0"
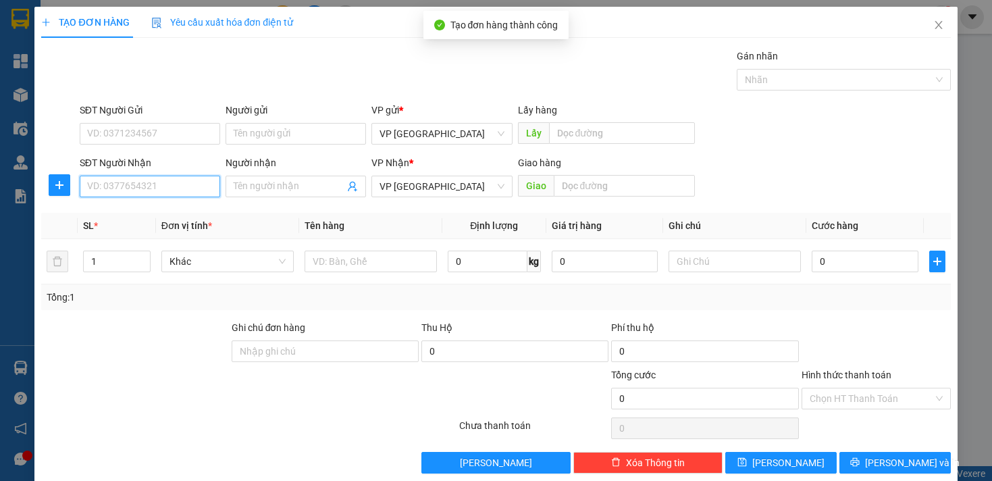
click at [126, 186] on input "SĐT Người Nhận" at bounding box center [150, 187] width 141 height 22
click at [934, 21] on icon "close" at bounding box center [939, 25] width 11 height 11
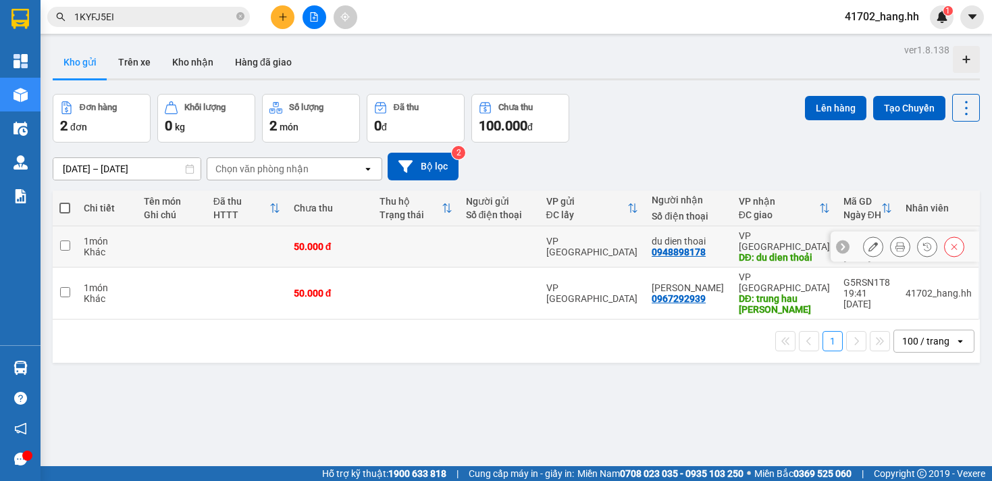
click at [872, 248] on button at bounding box center [873, 247] width 19 height 24
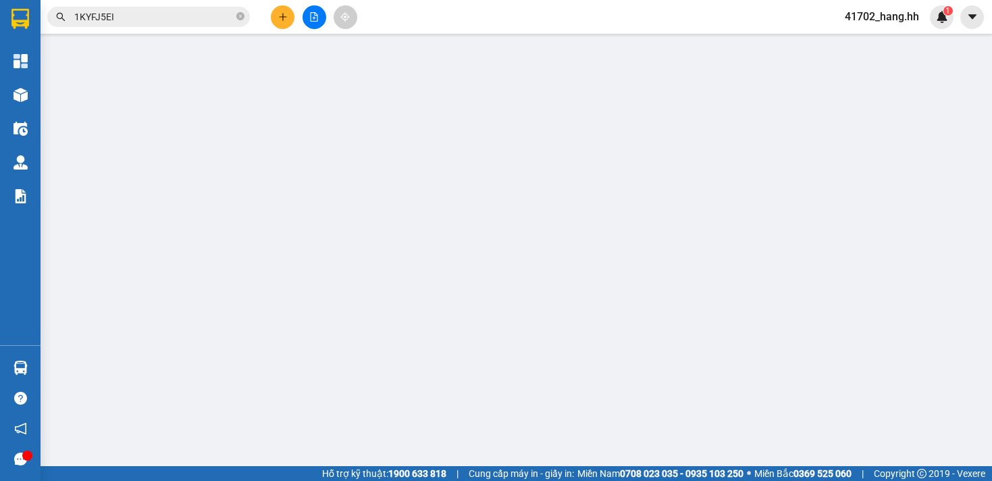
type input "0948898178"
type input "du dien thoai"
type input "du dien thoải"
type input "50.000"
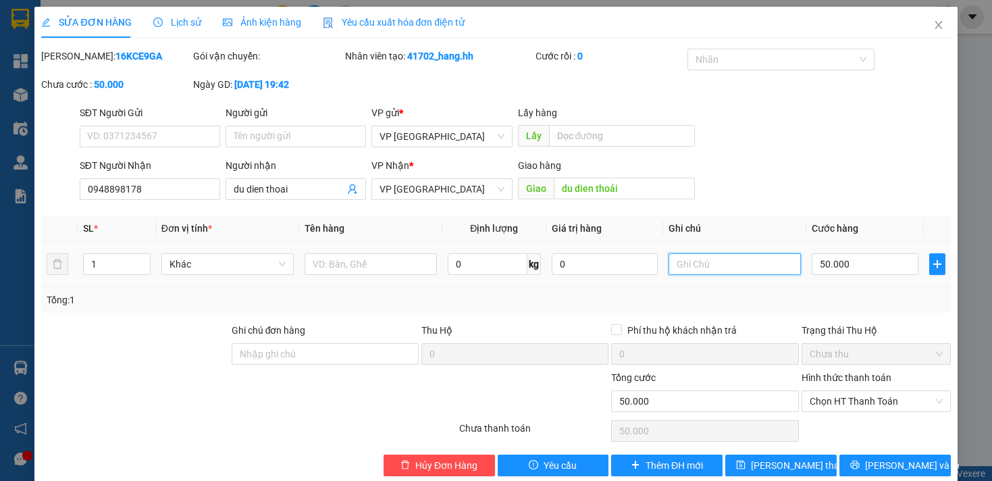
click at [682, 275] on input "text" at bounding box center [735, 264] width 132 height 22
type input "2KIEN"
click at [815, 275] on input "50.000" at bounding box center [865, 264] width 106 height 22
type input "90.000"
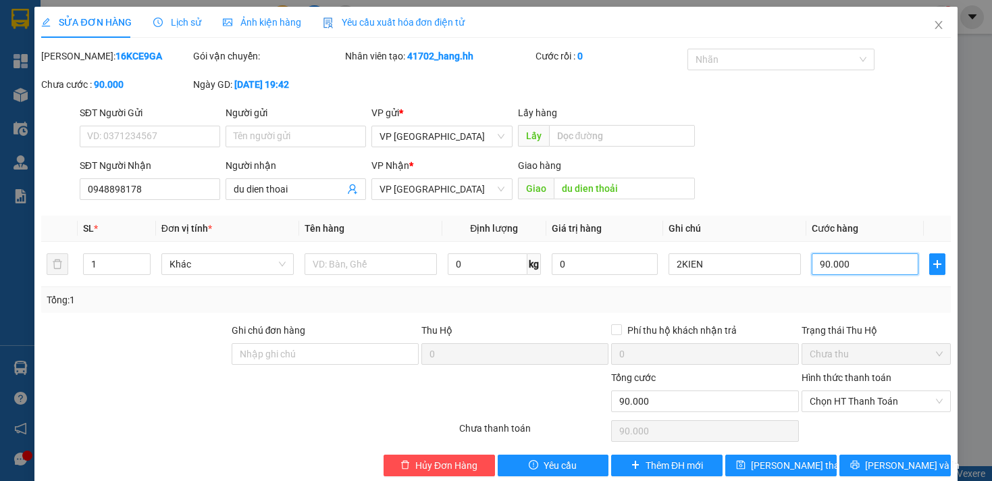
scroll to position [36, 0]
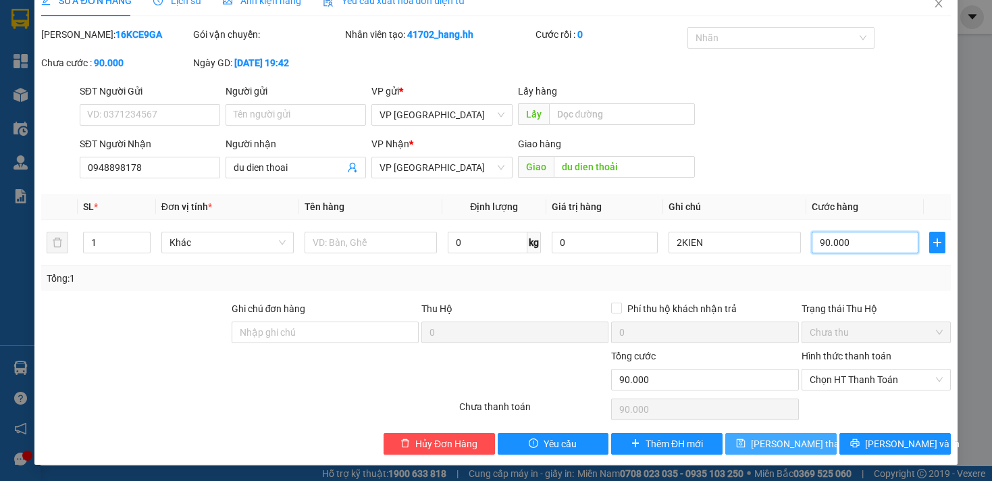
type input "90.000"
click at [760, 438] on span "[PERSON_NAME] thay đổi" at bounding box center [805, 443] width 108 height 15
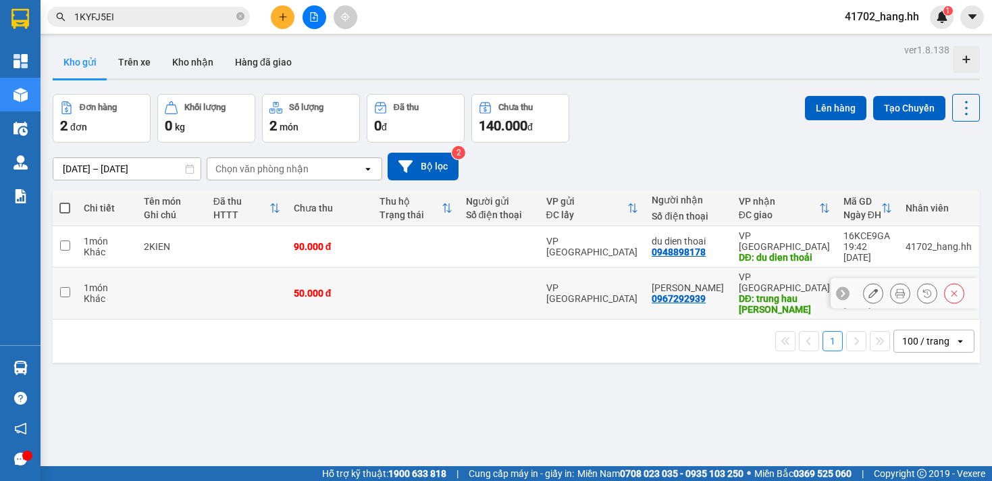
click at [869, 290] on icon at bounding box center [873, 292] width 9 height 9
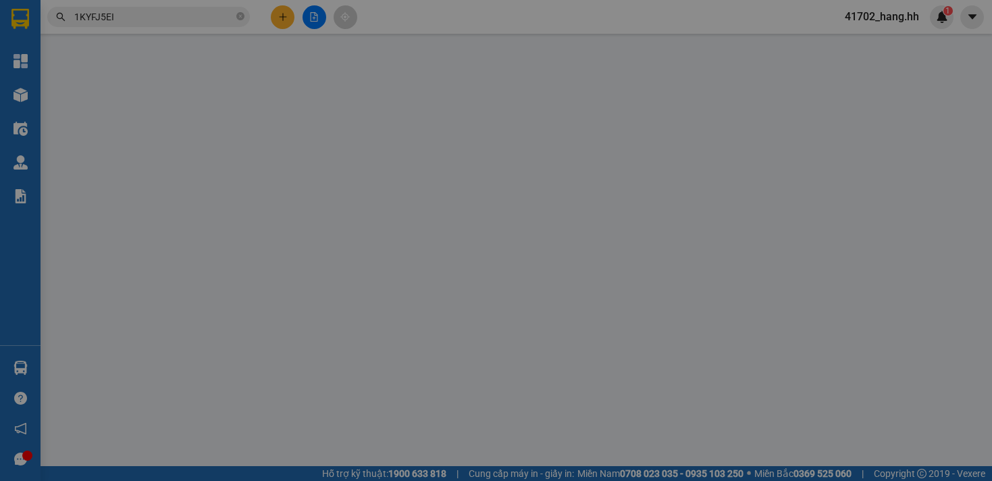
type input "0967292939"
type input "[PERSON_NAME]"
type input "trung hau [PERSON_NAME]"
type input "50.000"
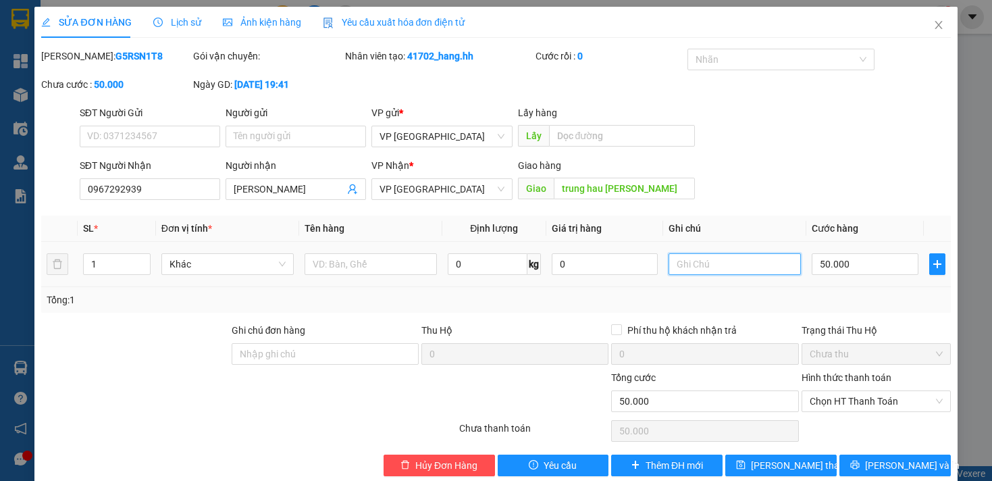
click at [745, 275] on input "text" at bounding box center [735, 264] width 132 height 22
type input "3KIEN"
click at [812, 275] on input "50.000" at bounding box center [865, 264] width 106 height 22
click at [815, 275] on input "50.000" at bounding box center [865, 264] width 106 height 22
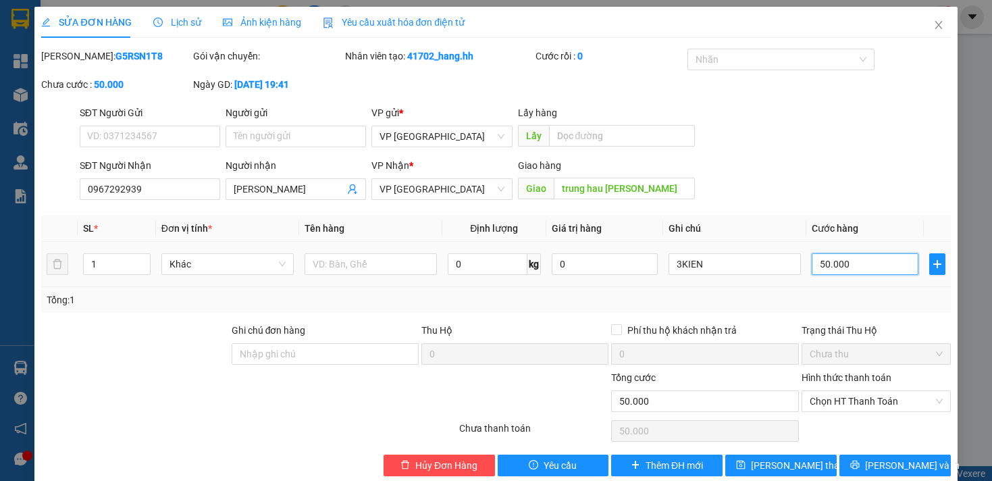
type input "10.000"
type input "140.000"
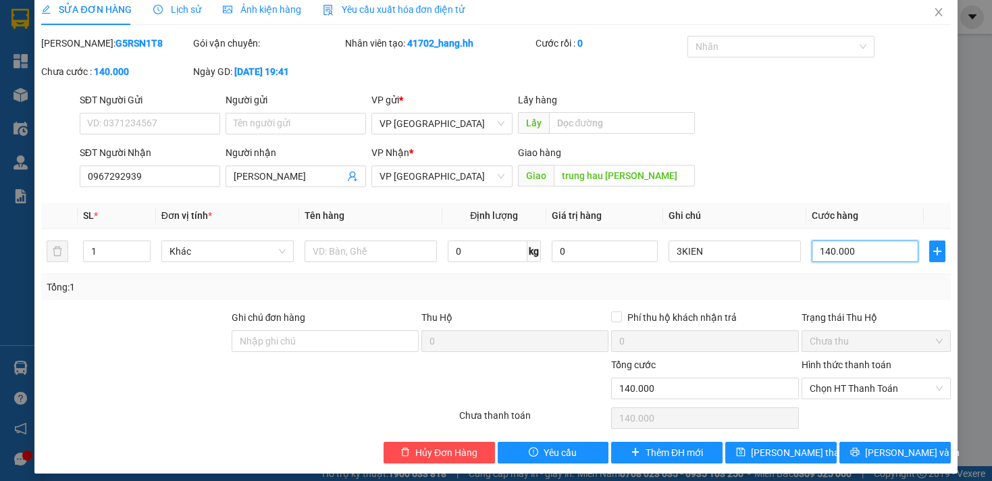
scroll to position [36, 0]
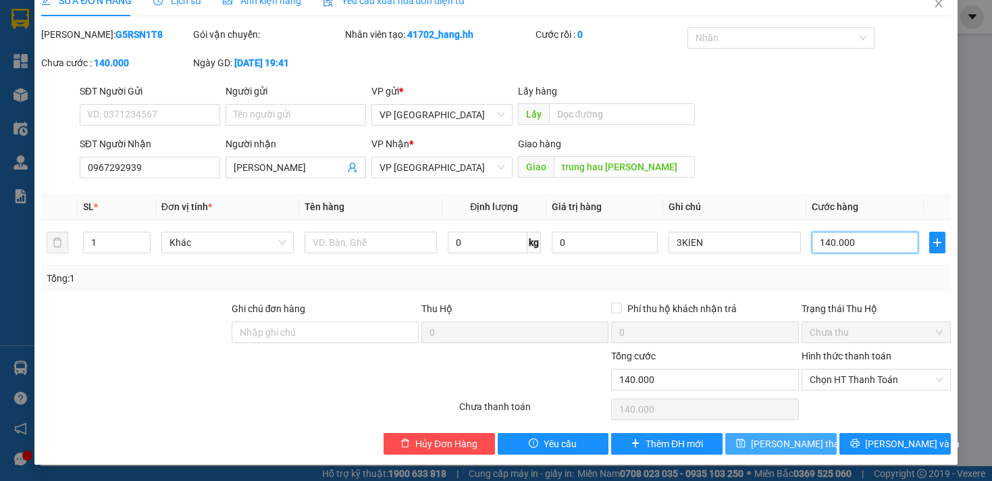
type input "140.000"
click at [791, 440] on span "[PERSON_NAME] thay đổi" at bounding box center [805, 443] width 108 height 15
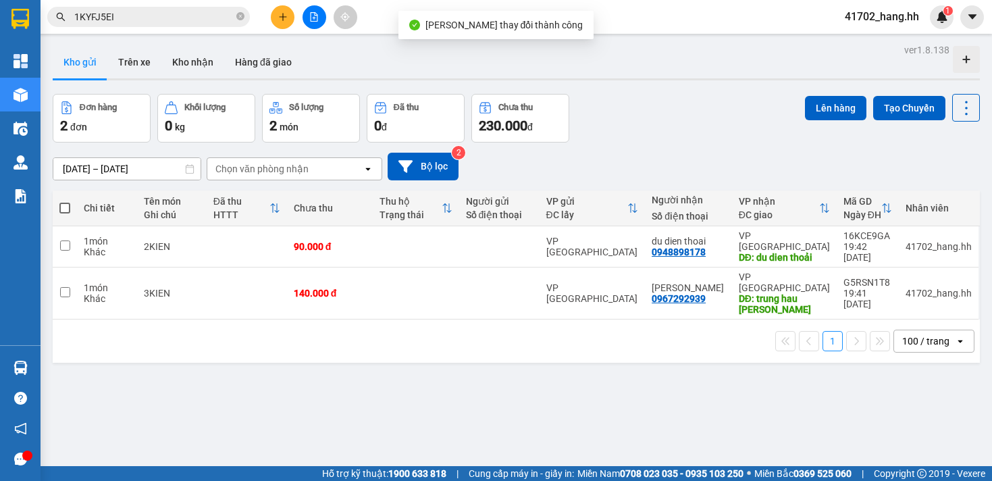
click at [69, 207] on span at bounding box center [64, 208] width 11 height 11
click at [65, 201] on input "checkbox" at bounding box center [65, 201] width 0 height 0
checkbox input "true"
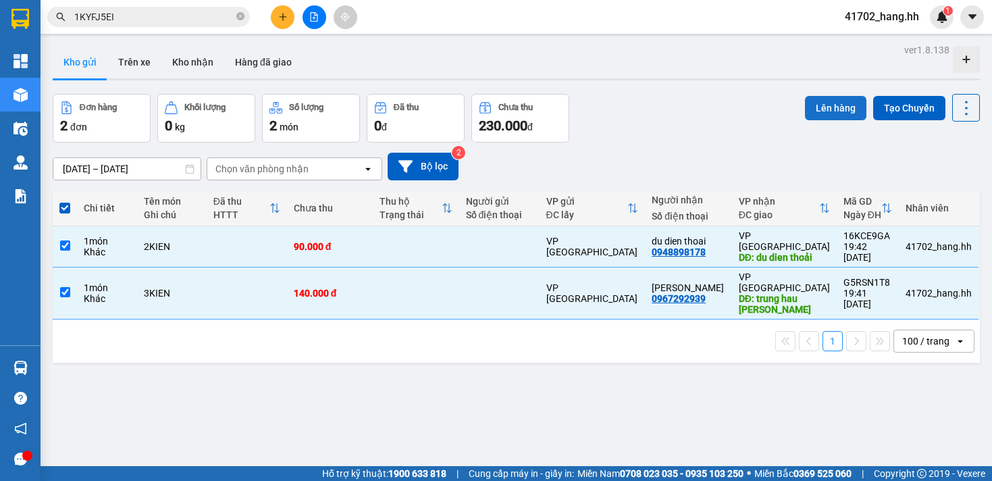
click at [827, 104] on button "Lên hàng" at bounding box center [835, 108] width 61 height 24
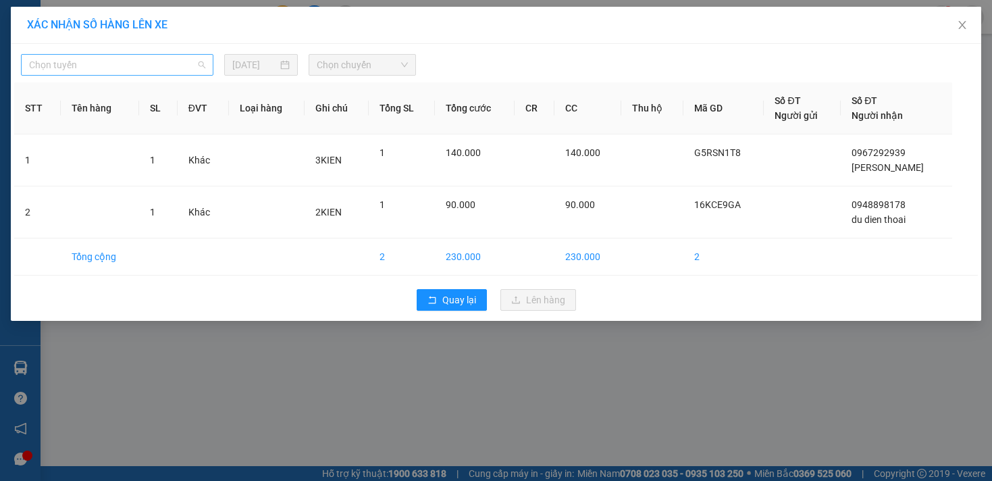
click at [199, 63] on span "Chọn tuyến" at bounding box center [117, 65] width 176 height 20
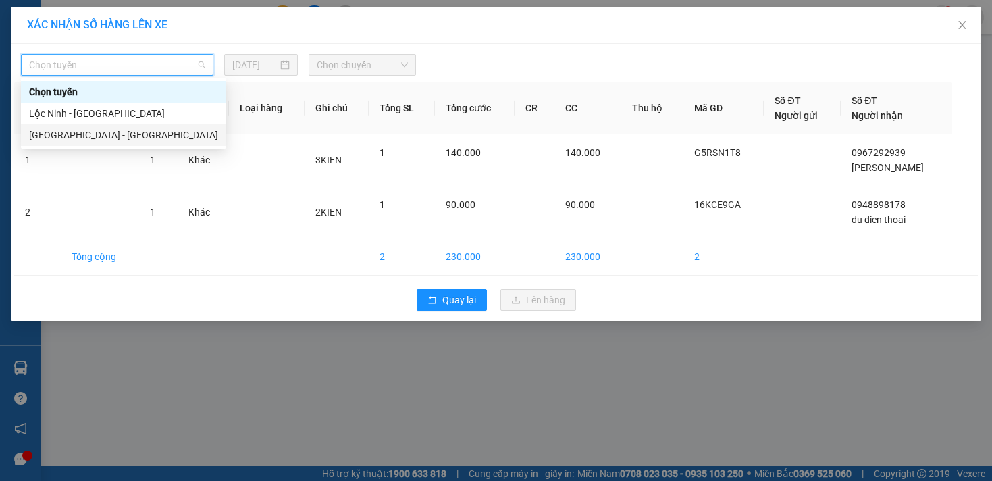
click at [70, 133] on div "[GEOGRAPHIC_DATA] - [GEOGRAPHIC_DATA]" at bounding box center [123, 135] width 189 height 15
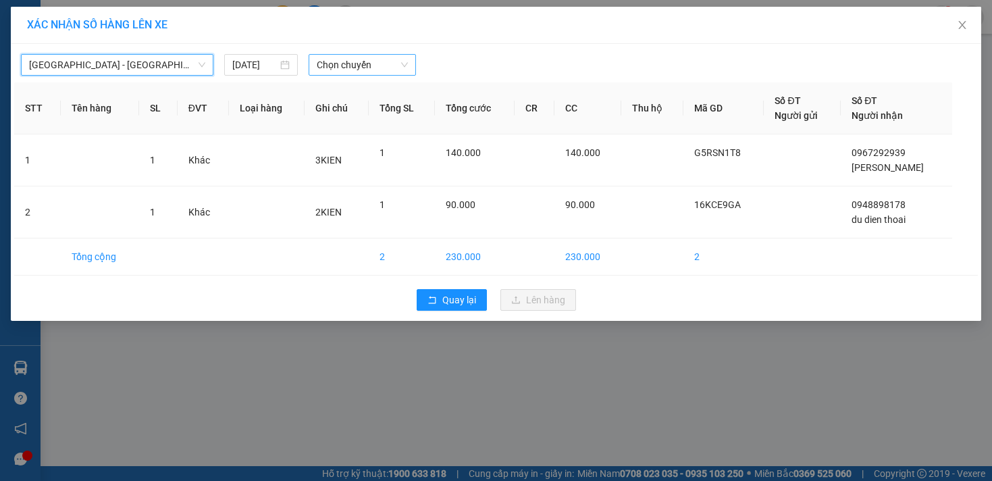
click at [385, 70] on span "Chọn chuyến" at bounding box center [362, 65] width 91 height 20
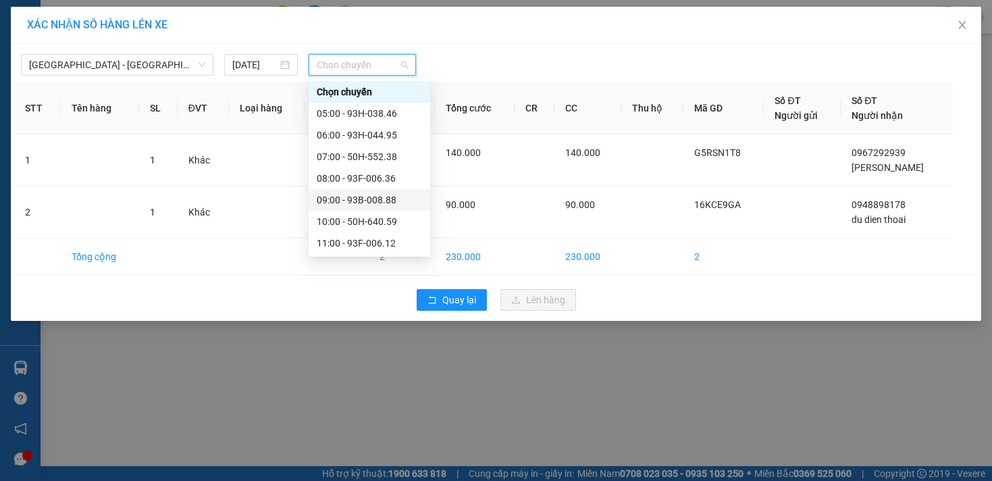
scroll to position [238, 0]
click at [380, 199] on div "19:00 - 50H-552.38" at bounding box center [369, 200] width 105 height 15
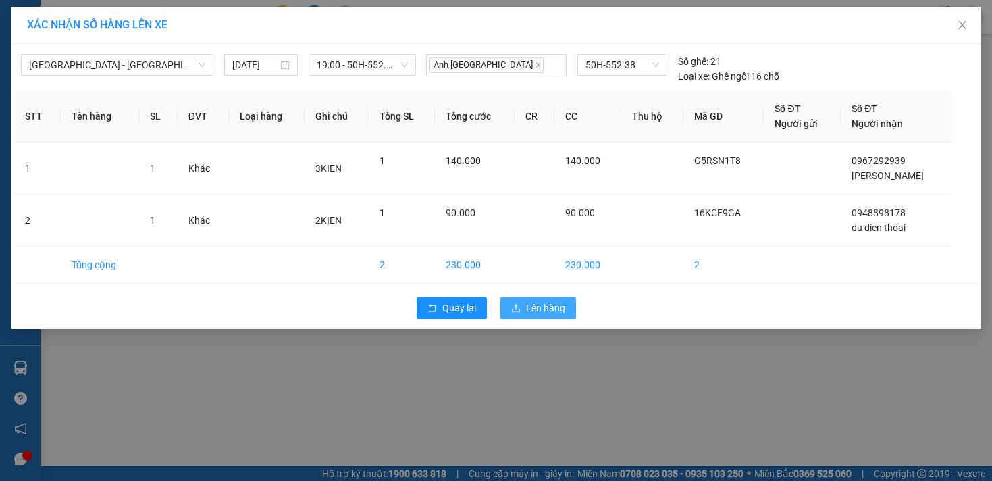
click at [537, 312] on span "Lên hàng" at bounding box center [545, 308] width 39 height 15
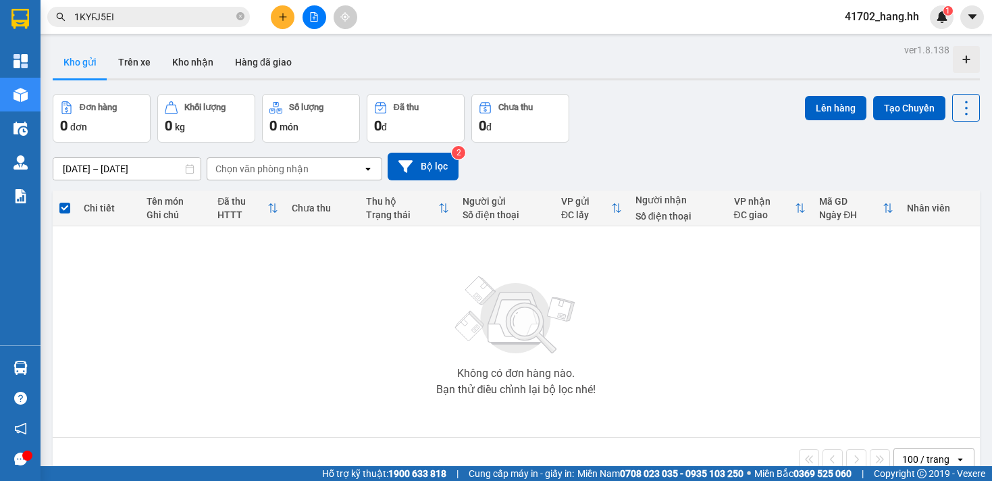
click at [315, 18] on icon "file-add" at bounding box center [313, 16] width 9 height 9
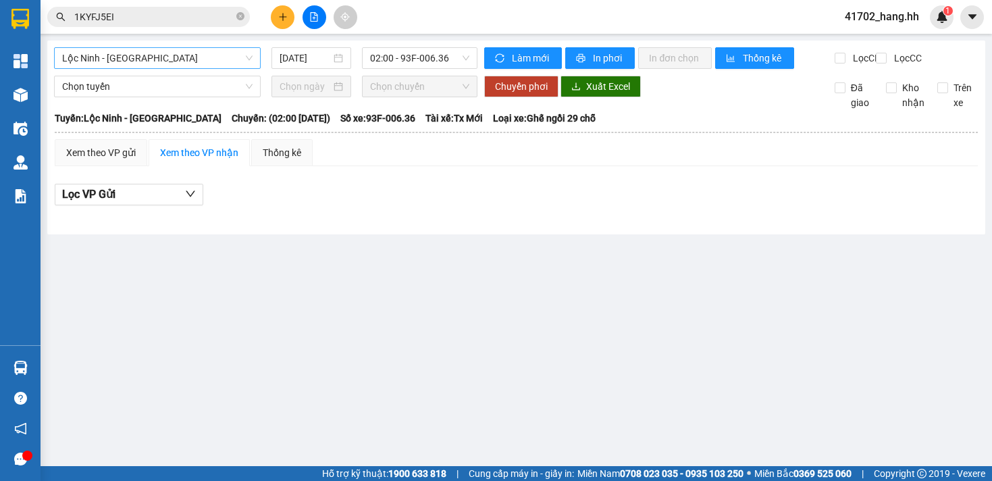
click at [255, 54] on div "Lộc Ninh - [GEOGRAPHIC_DATA]" at bounding box center [157, 58] width 207 height 22
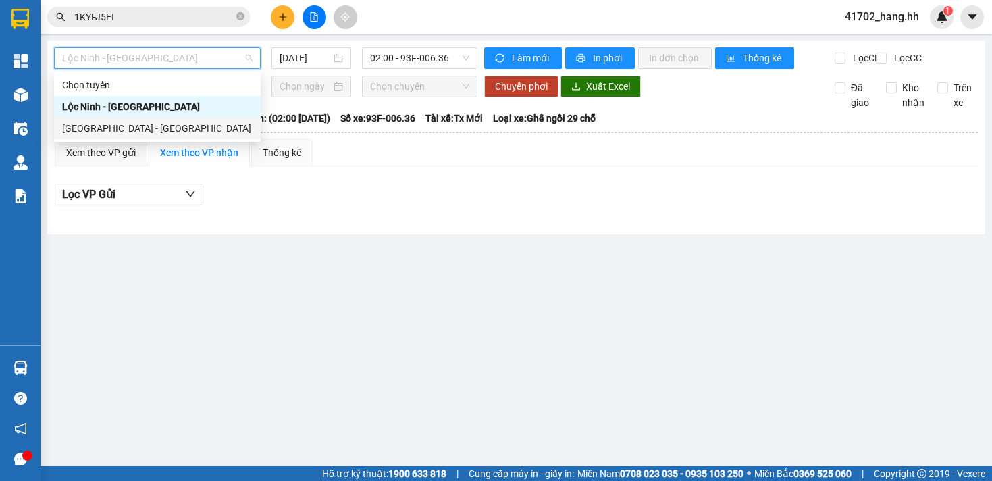
click at [155, 118] on div "[GEOGRAPHIC_DATA] - [GEOGRAPHIC_DATA]" at bounding box center [157, 129] width 207 height 22
type input "[DATE]"
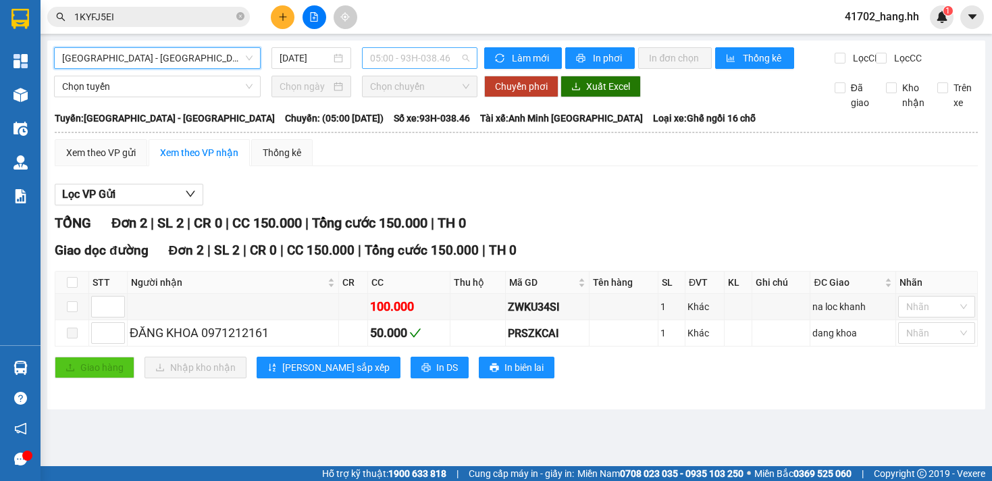
click at [394, 52] on span "05:00 - 93H-038.46" at bounding box center [420, 58] width 100 height 20
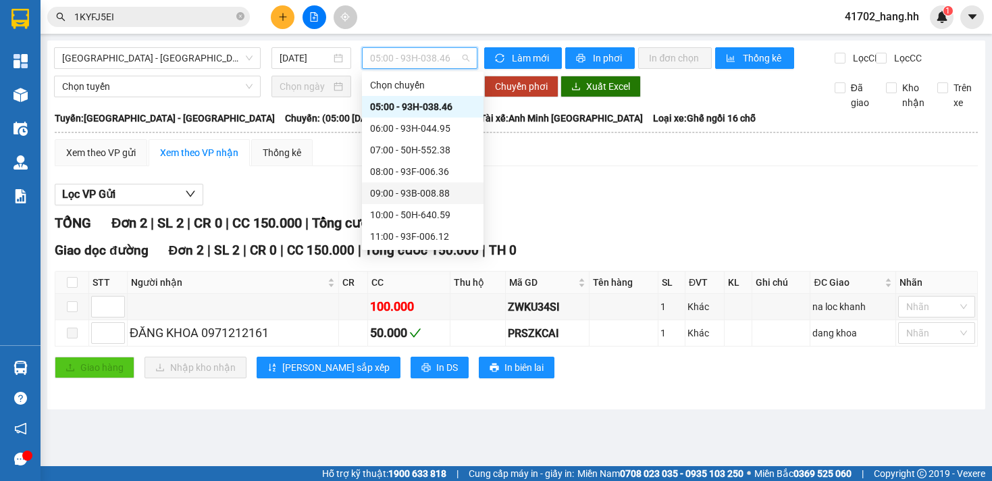
scroll to position [238, 0]
click at [427, 218] on div "20:00 - 93H-044.95" at bounding box center [422, 214] width 105 height 15
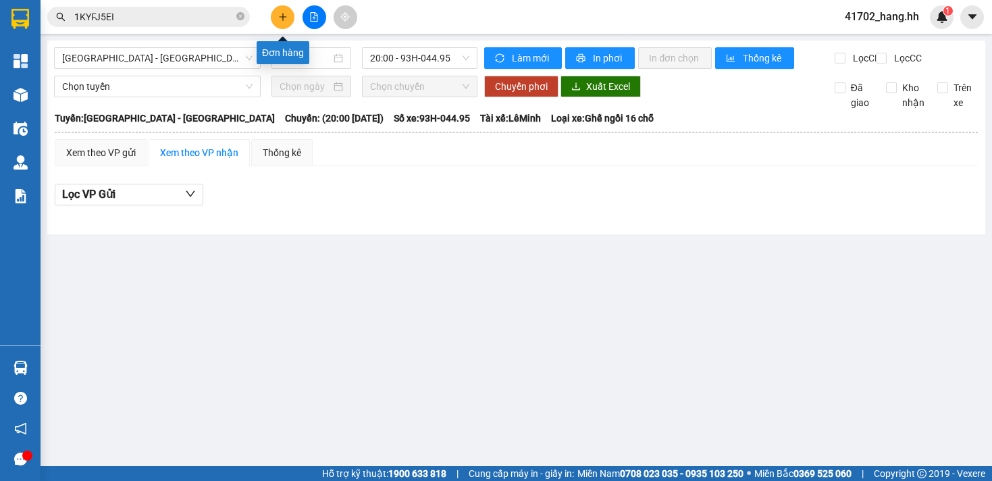
click at [281, 13] on icon "plus" at bounding box center [282, 16] width 9 height 9
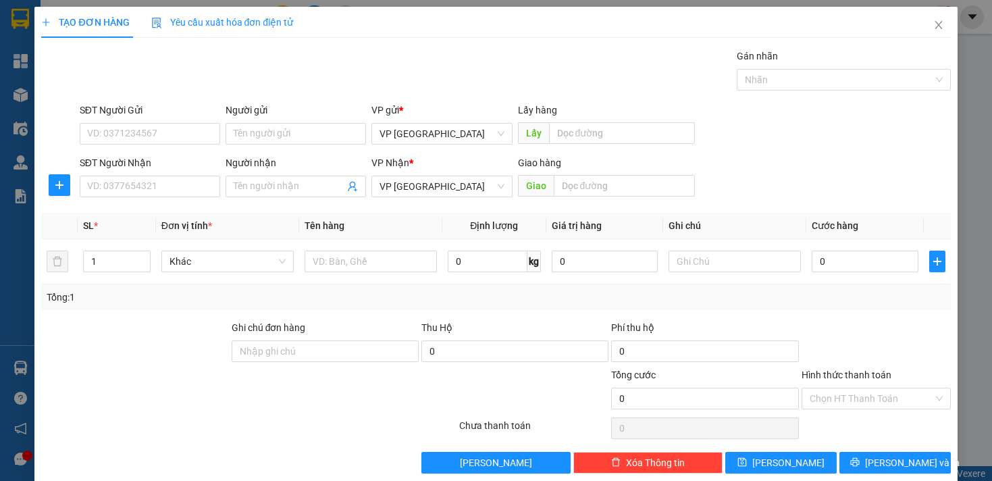
click at [166, 197] on div "SĐT Người Nhận VD: 0377654321" at bounding box center [150, 178] width 141 height 47
click at [168, 190] on input "SĐT Người Nhận" at bounding box center [150, 187] width 141 height 22
click at [171, 218] on div "0986214087" at bounding box center [148, 213] width 123 height 15
type input "0986214087"
type input "nk thanh luong"
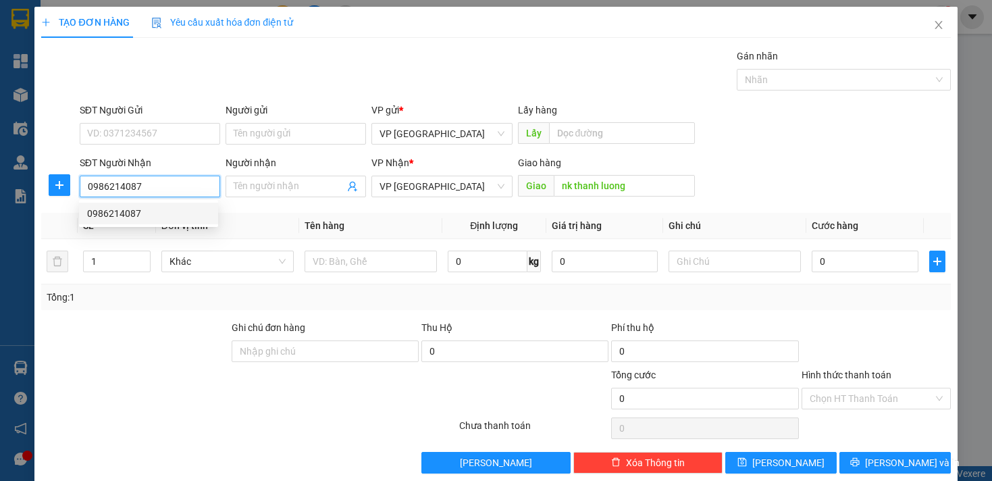
type input "30.000"
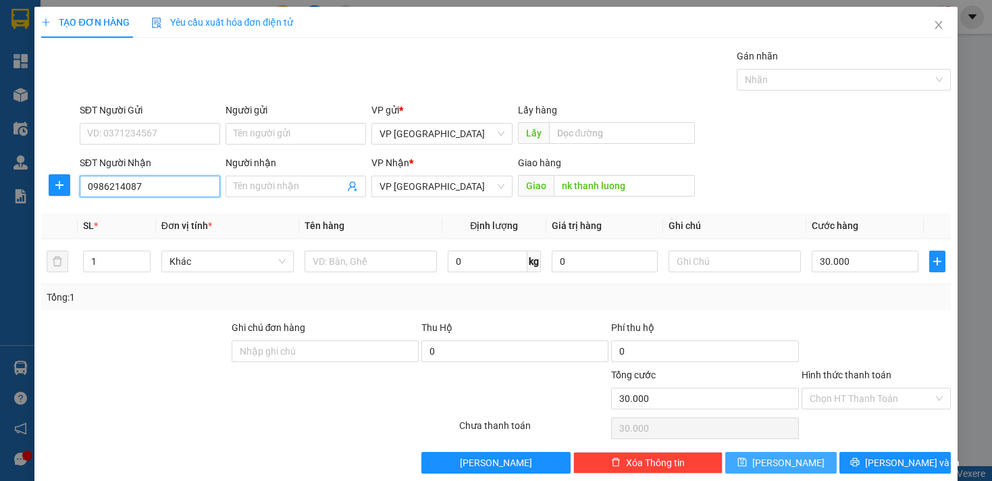
type input "0986214087"
click at [767, 459] on button "[PERSON_NAME]" at bounding box center [780, 463] width 111 height 22
type input "0"
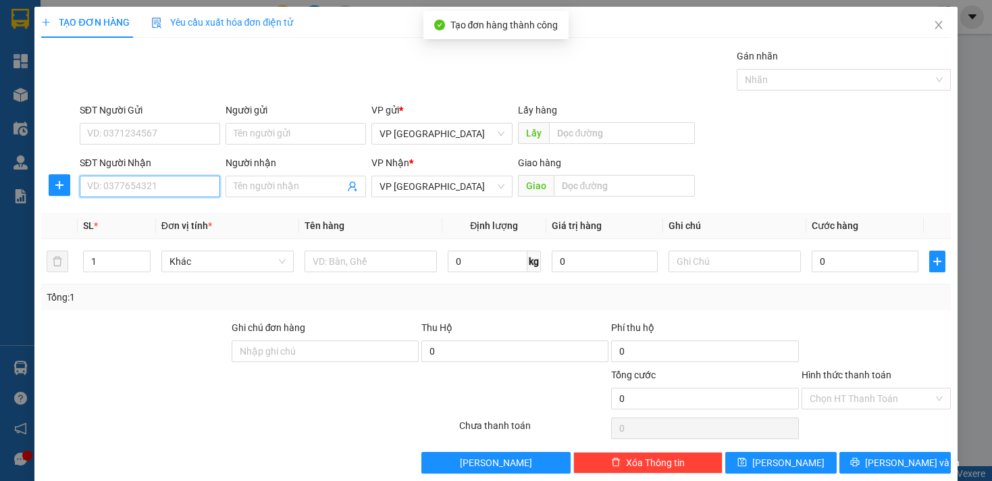
click at [168, 186] on input "SĐT Người Nhận" at bounding box center [150, 187] width 141 height 22
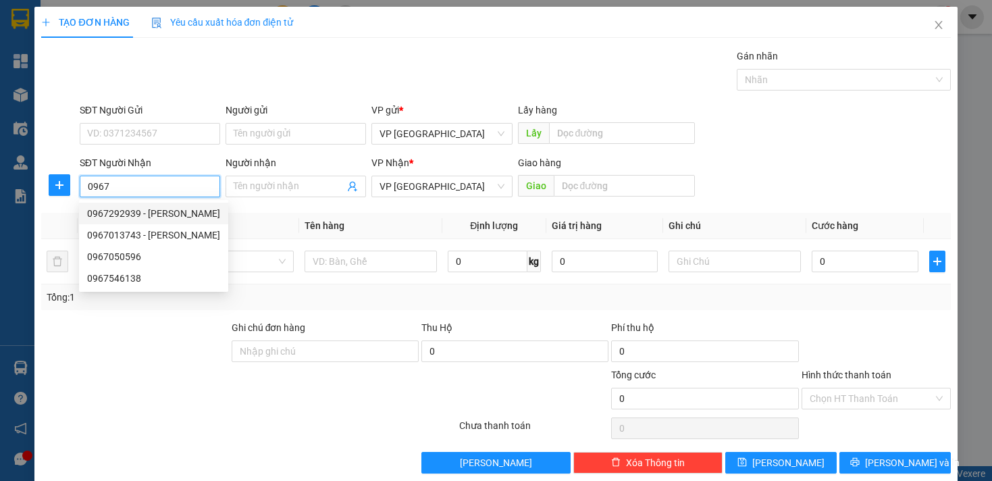
click at [184, 209] on div "0967292939 - [PERSON_NAME]" at bounding box center [153, 213] width 133 height 15
type input "0967292939"
type input "[PERSON_NAME]"
type input "trung hau [PERSON_NAME]"
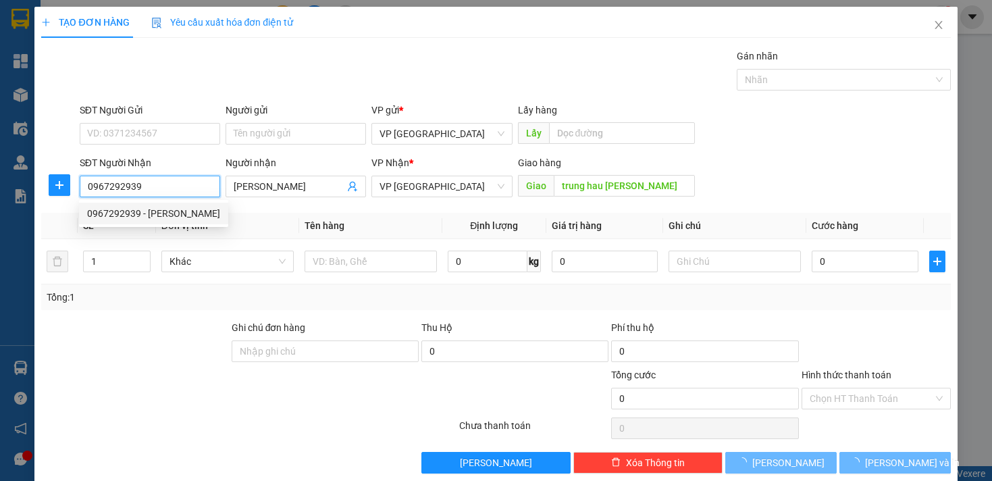
type input "140.000"
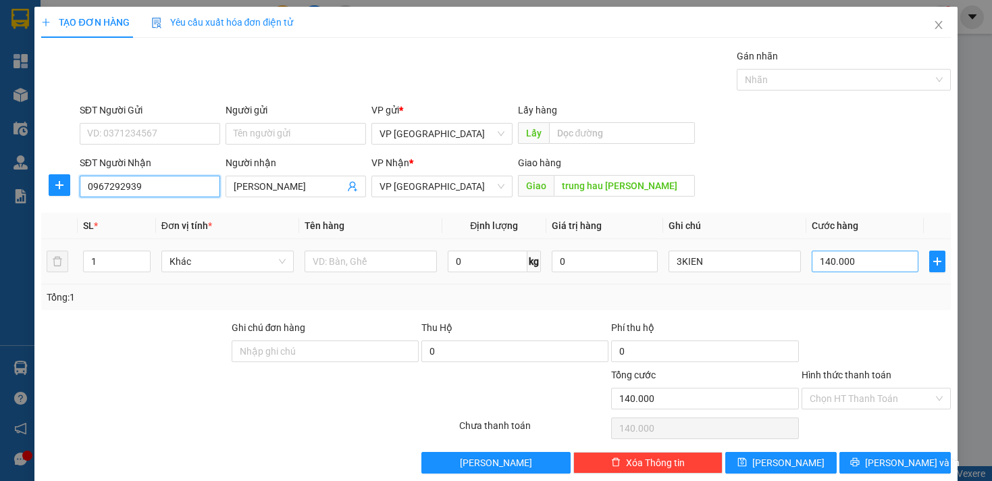
type input "0967292939"
click at [812, 265] on input "140.000" at bounding box center [865, 262] width 106 height 22
click at [813, 265] on input "140.000" at bounding box center [865, 262] width 106 height 22
drag, startPoint x: 813, startPoint y: 265, endPoint x: 820, endPoint y: 265, distance: 7.5
click at [820, 265] on input "140.000" at bounding box center [865, 262] width 106 height 22
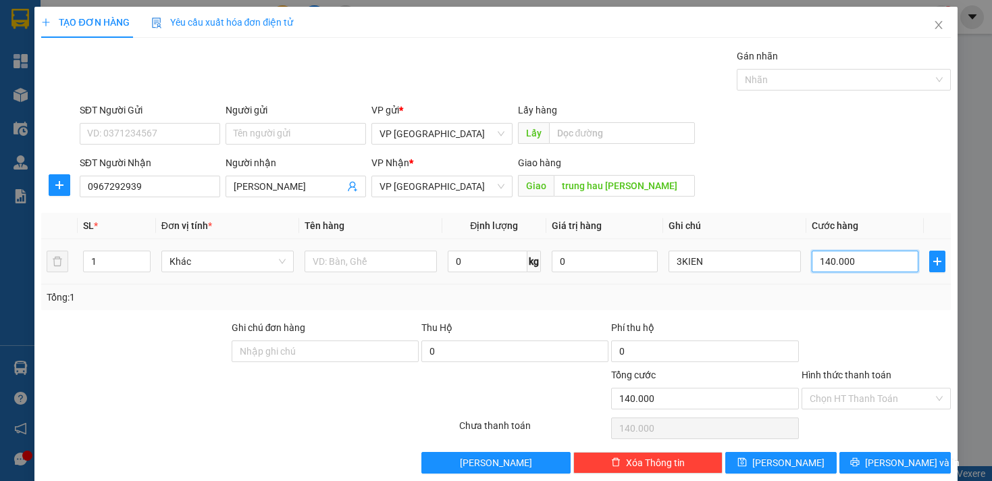
drag, startPoint x: 825, startPoint y: 264, endPoint x: 813, endPoint y: 264, distance: 12.2
click at [813, 264] on input "140.000" at bounding box center [865, 262] width 106 height 22
click at [812, 264] on input "140.000" at bounding box center [865, 262] width 106 height 22
click at [812, 263] on input "140.000" at bounding box center [865, 262] width 106 height 22
drag, startPoint x: 810, startPoint y: 263, endPoint x: 823, endPoint y: 265, distance: 13.8
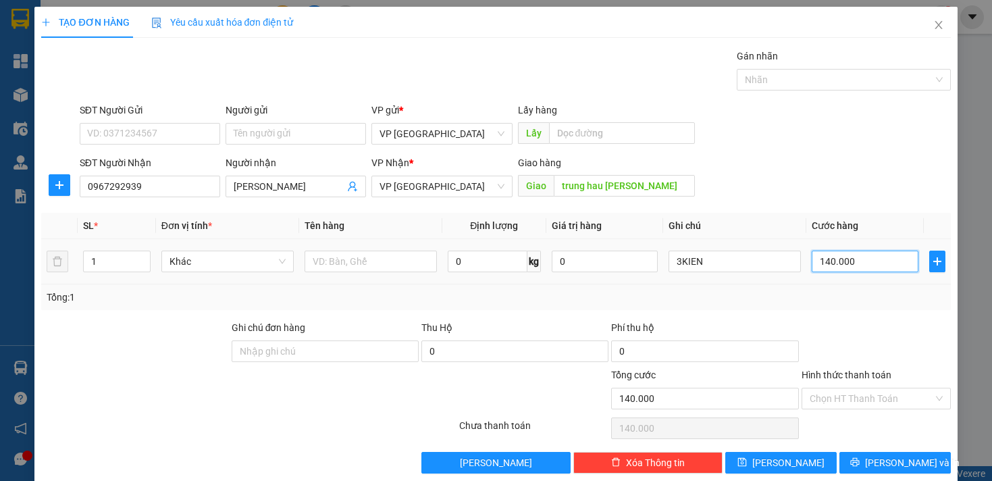
click at [823, 265] on input "140.000" at bounding box center [865, 262] width 106 height 22
type input "50.000"
click at [805, 463] on button "[PERSON_NAME]" at bounding box center [780, 463] width 111 height 22
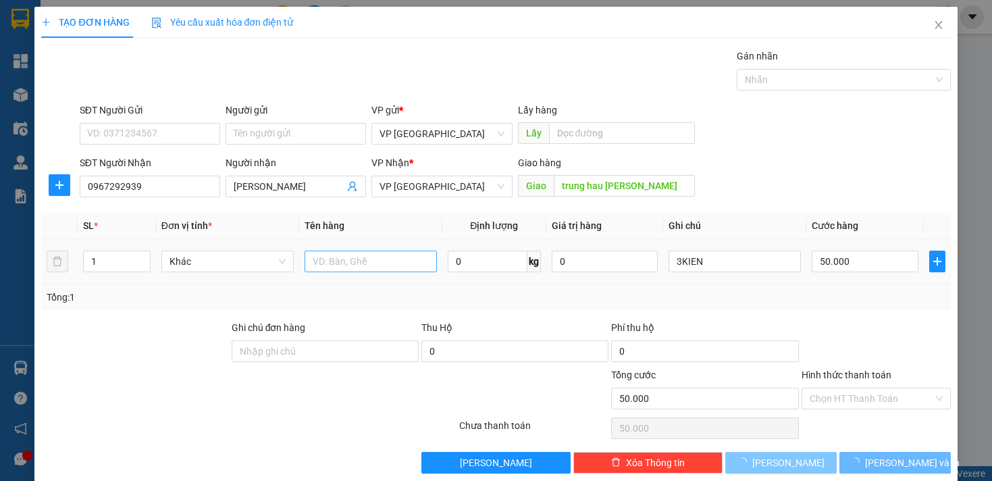
type input "0"
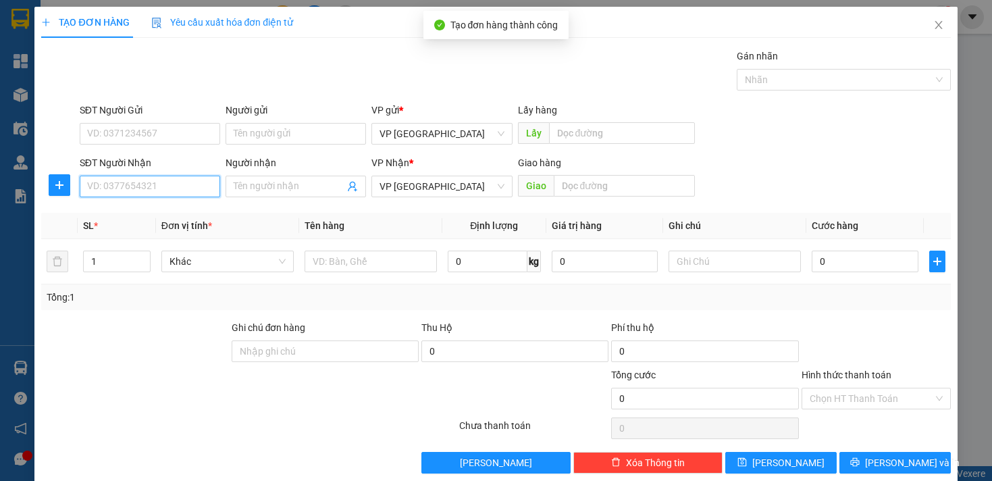
click at [95, 191] on input "SĐT Người Nhận" at bounding box center [150, 187] width 141 height 22
click at [114, 211] on div "0985188166 - Vy" at bounding box center [148, 213] width 123 height 15
type input "0985188166"
type input "Vy"
type input "[PERSON_NAME][GEOGRAPHIC_DATA]"
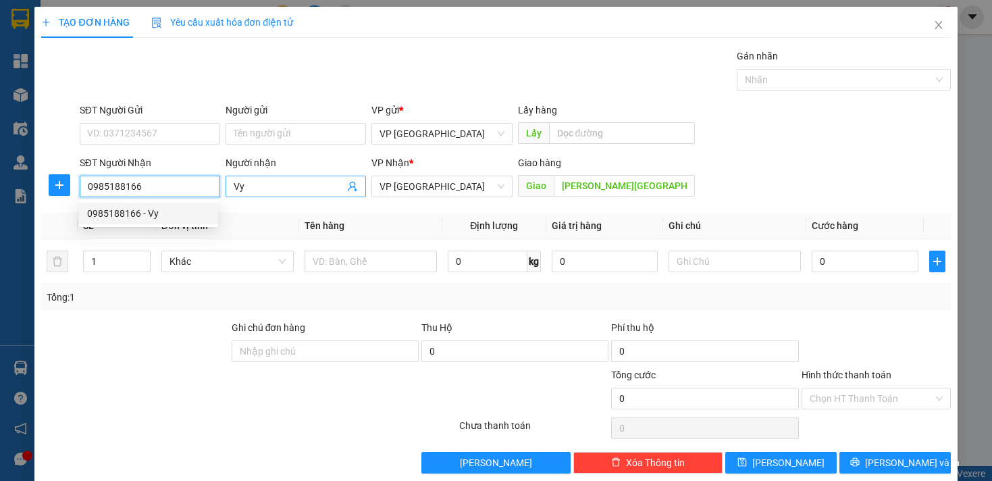
type input "200.000"
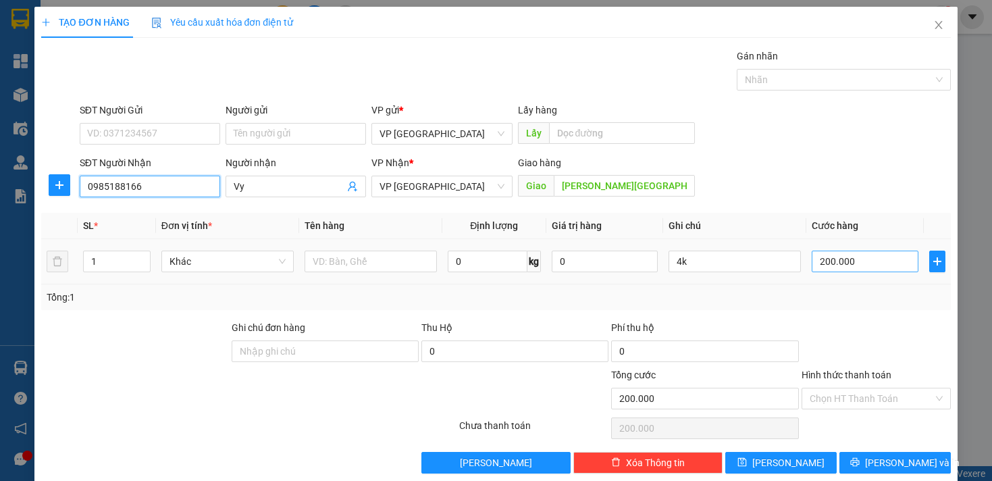
type input "0985188166"
drag, startPoint x: 807, startPoint y: 263, endPoint x: 823, endPoint y: 265, distance: 16.9
click at [823, 265] on input "200.000" at bounding box center [865, 262] width 106 height 22
type input "10.000"
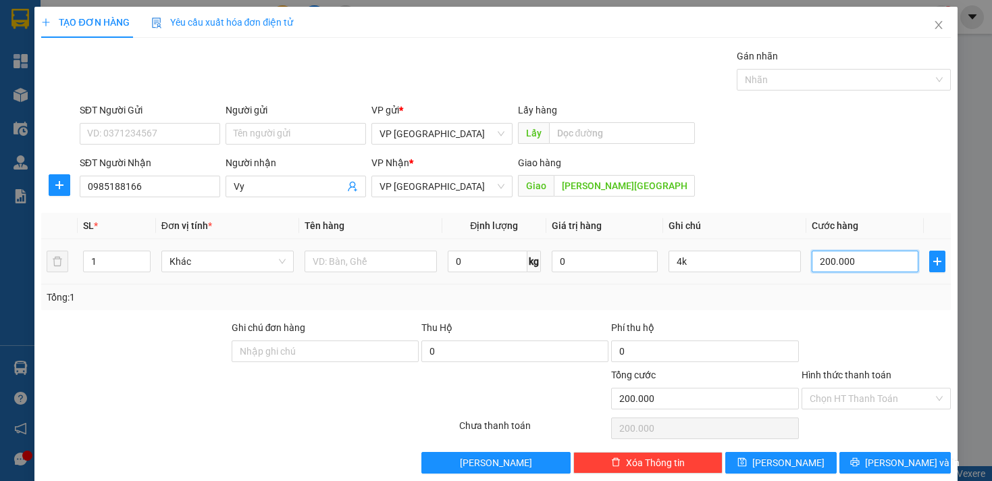
type input "10.000"
type input "150.000"
click at [795, 460] on button "[PERSON_NAME]" at bounding box center [780, 463] width 111 height 22
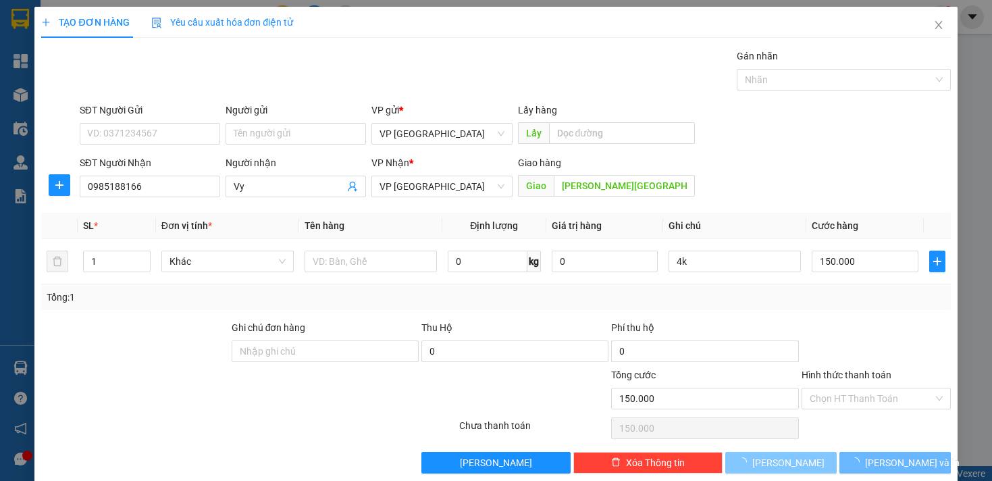
type input "0"
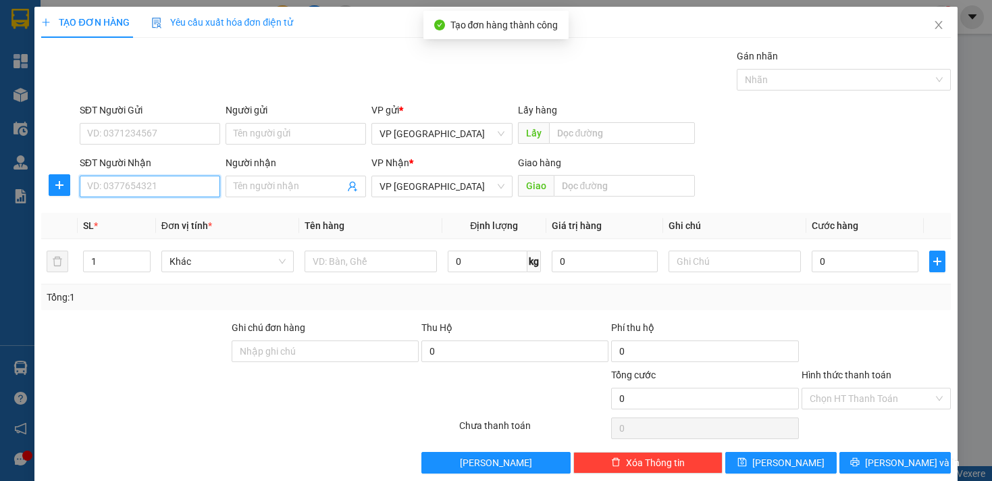
click at [165, 185] on input "SĐT Người Nhận" at bounding box center [150, 187] width 141 height 22
click at [191, 221] on div "0979526256 - huy bình long" at bounding box center [148, 214] width 139 height 22
type input "0979526256"
type input "huy bình long"
type input "huy binh long"
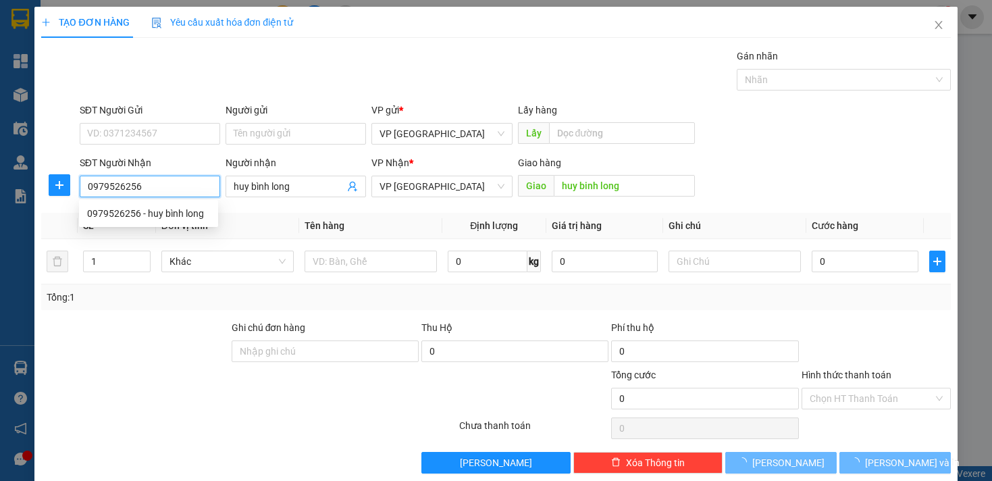
type input "30.000"
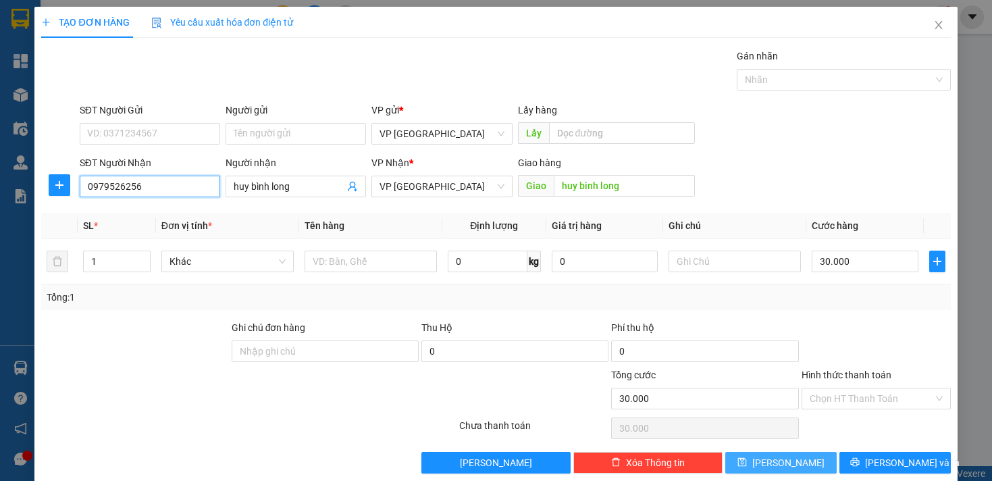
type input "0979526256"
click at [755, 459] on button "[PERSON_NAME]" at bounding box center [780, 463] width 111 height 22
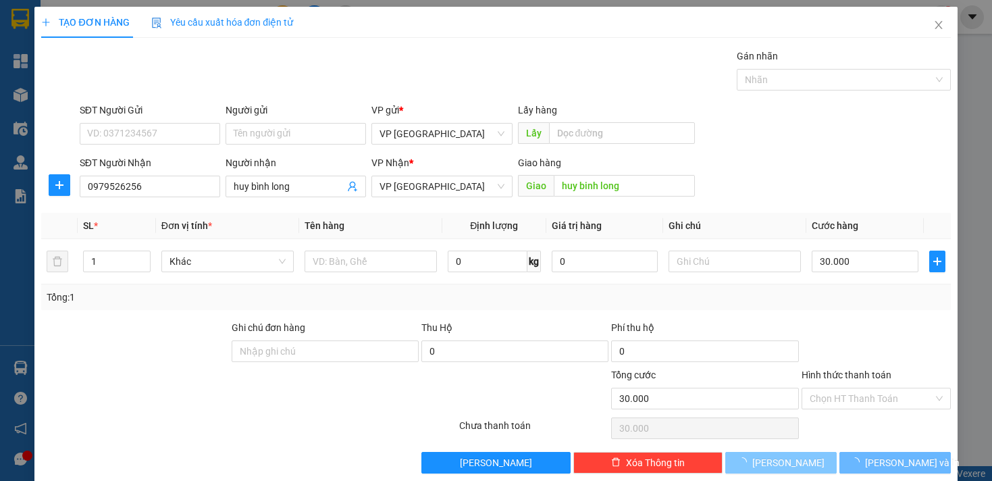
type input "0"
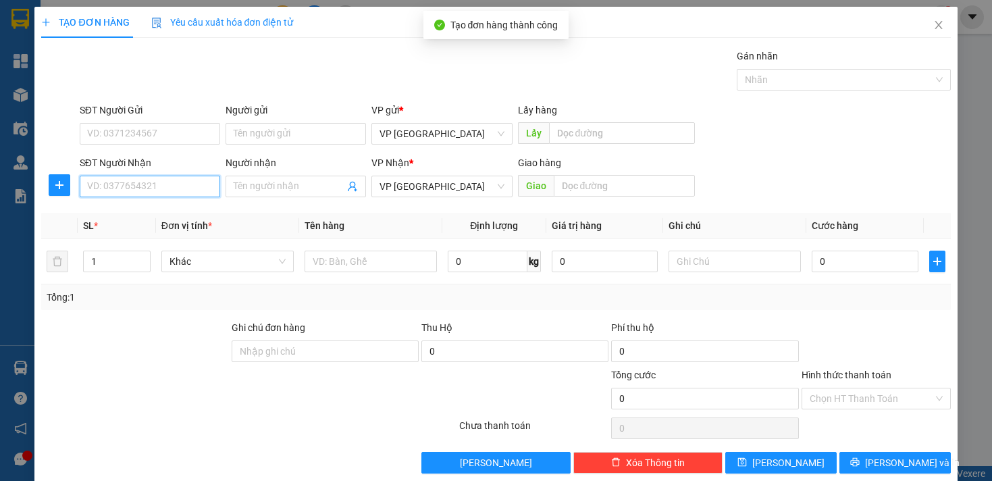
click at [170, 189] on input "SĐT Người Nhận" at bounding box center [150, 187] width 141 height 22
click at [185, 221] on div "0396380676 - Trường" at bounding box center [148, 214] width 139 height 22
type input "0396380676"
type input "Trường"
type input "[PERSON_NAME]"
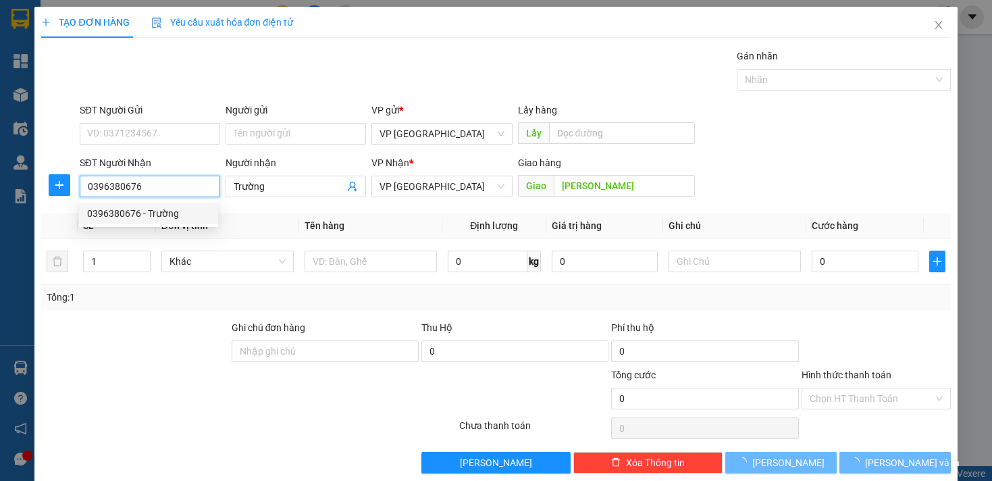
type input "50.000"
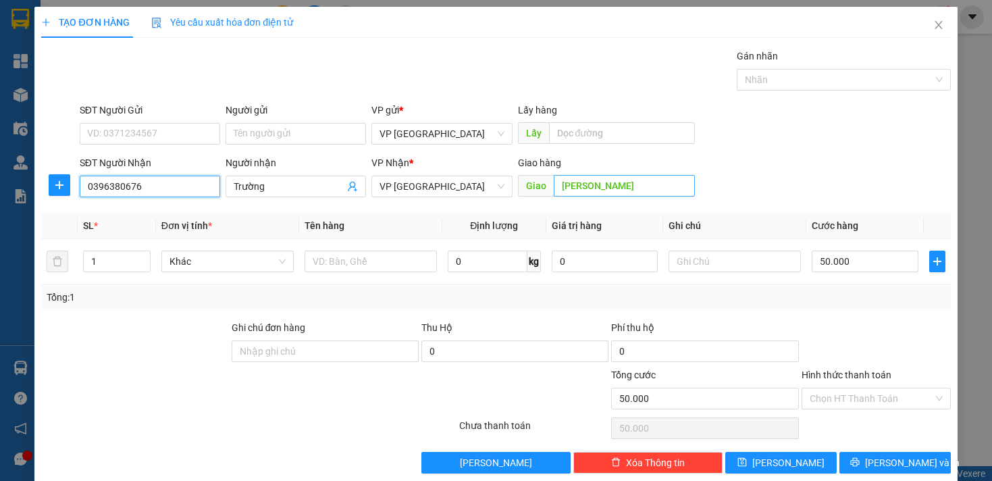
type input "0396380676"
click at [616, 193] on input "[PERSON_NAME]" at bounding box center [624, 186] width 141 height 22
type input "CHƠN THÀNH"
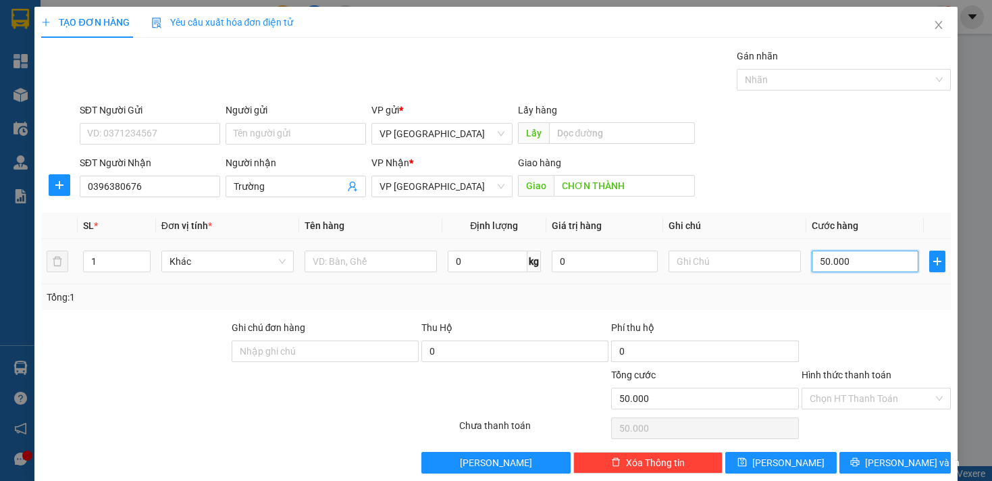
click at [816, 262] on input "50.000" at bounding box center [865, 262] width 106 height 22
type input "10.000"
type input "100.000"
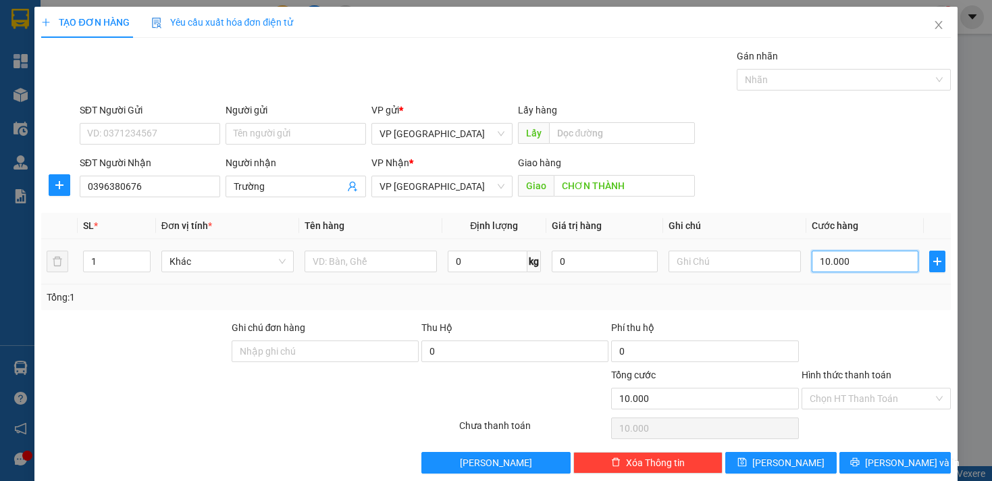
type input "100.000"
click at [759, 261] on input "text" at bounding box center [735, 262] width 132 height 22
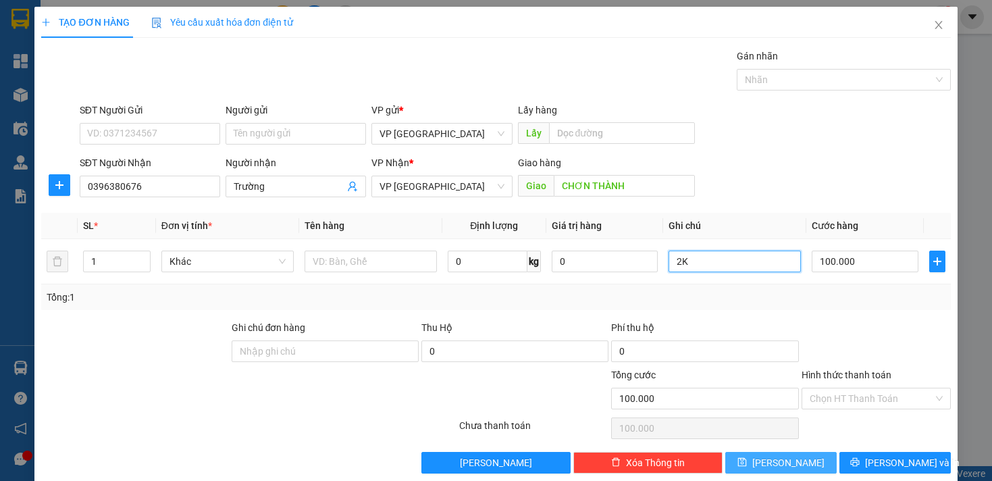
type input "2K"
click at [778, 460] on span "[PERSON_NAME]" at bounding box center [789, 462] width 72 height 15
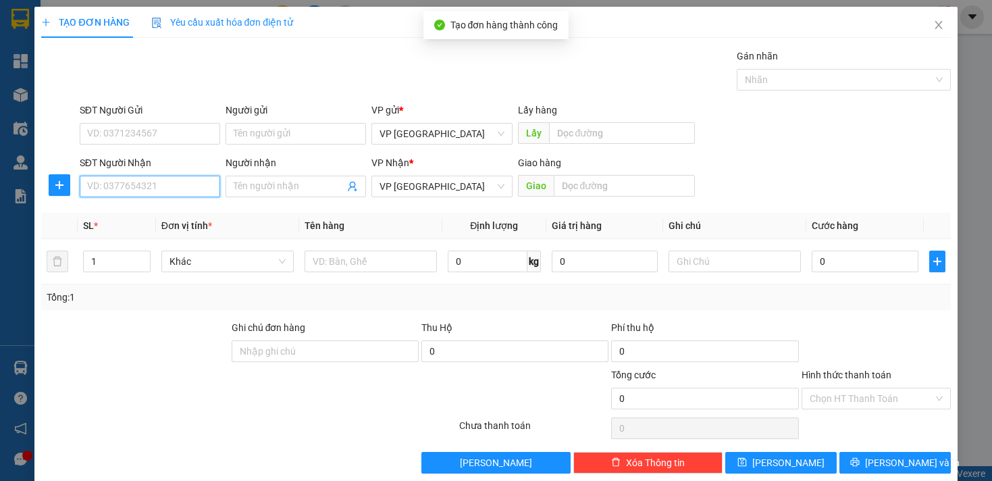
click at [105, 179] on input "SĐT Người Nhận" at bounding box center [150, 187] width 141 height 22
click at [128, 219] on div "0969405708 - Hoa" at bounding box center [148, 213] width 123 height 15
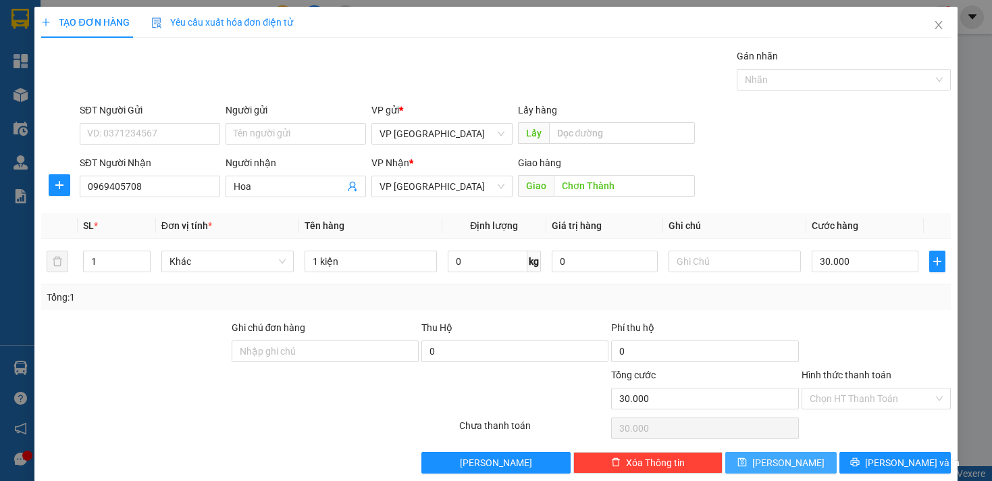
click at [810, 461] on button "[PERSON_NAME]" at bounding box center [780, 463] width 111 height 22
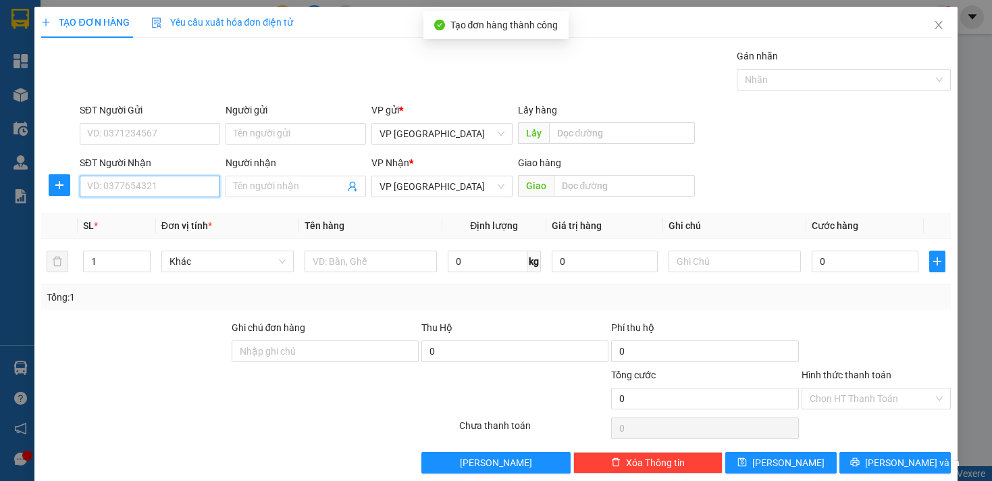
click at [184, 179] on input "SĐT Người Nhận" at bounding box center [150, 187] width 141 height 22
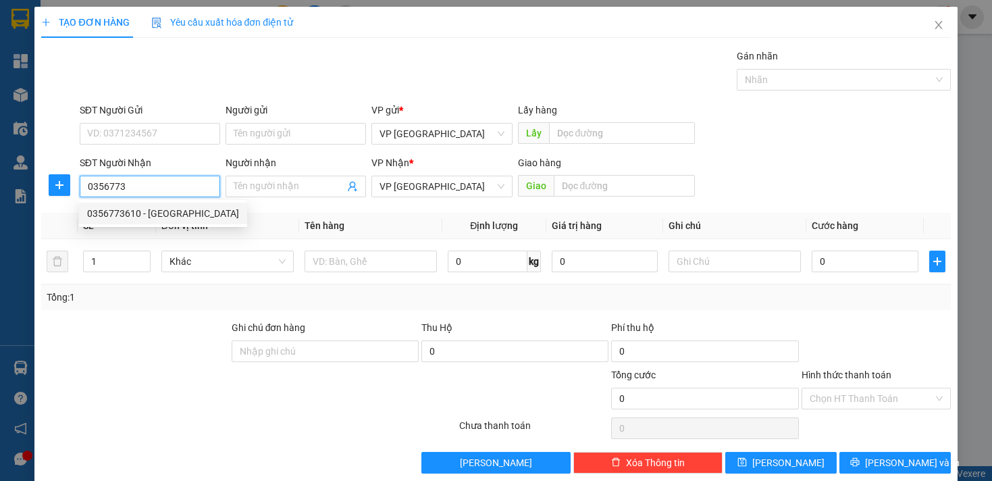
click at [187, 210] on div "0356773610 - [GEOGRAPHIC_DATA]" at bounding box center [163, 213] width 152 height 15
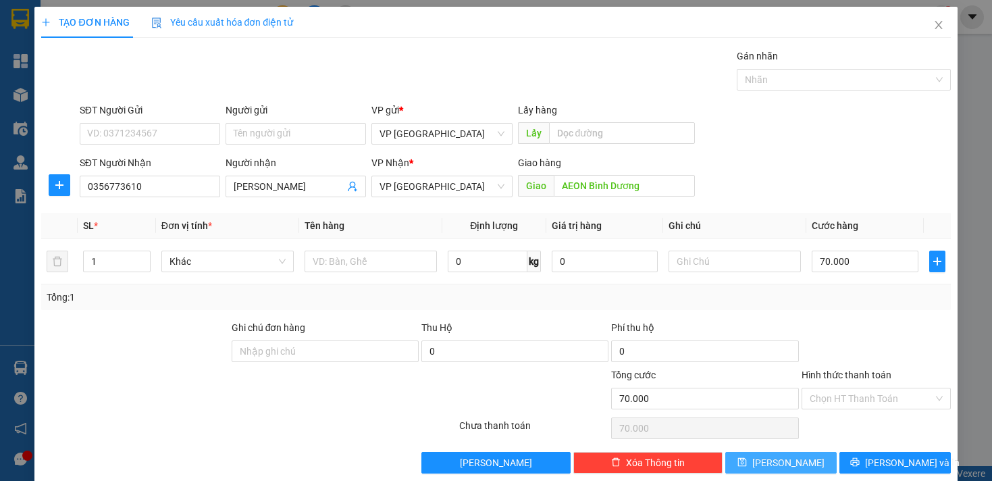
click at [747, 458] on icon "save" at bounding box center [742, 462] width 9 height 9
click at [935, 22] on icon "close" at bounding box center [938, 25] width 7 height 8
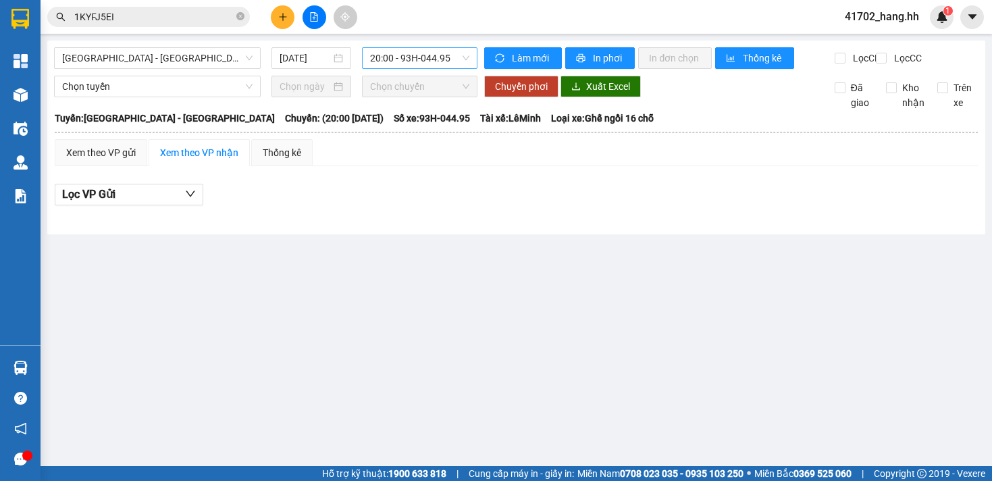
click at [401, 55] on span "20:00 - 93H-044.95" at bounding box center [420, 58] width 100 height 20
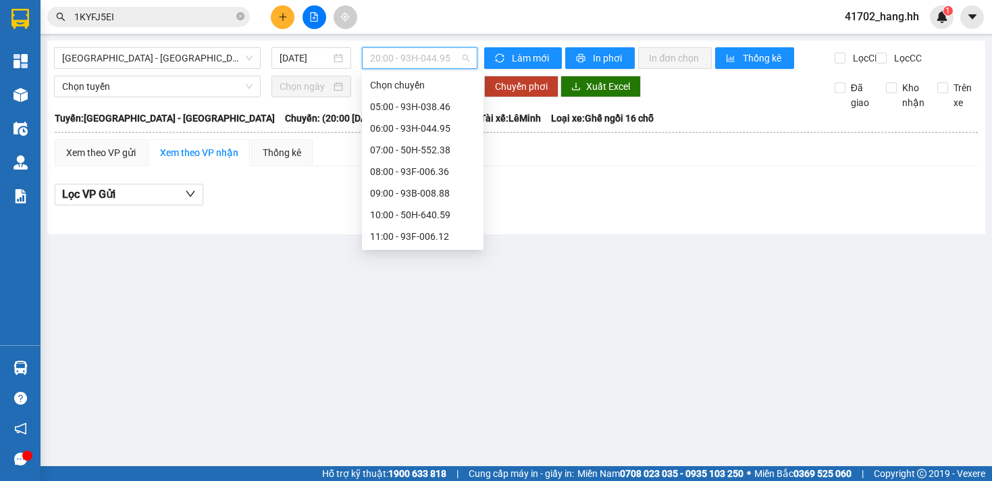
scroll to position [216, 0]
click at [457, 220] on div "19:00 - 50H-552.38" at bounding box center [422, 214] width 105 height 15
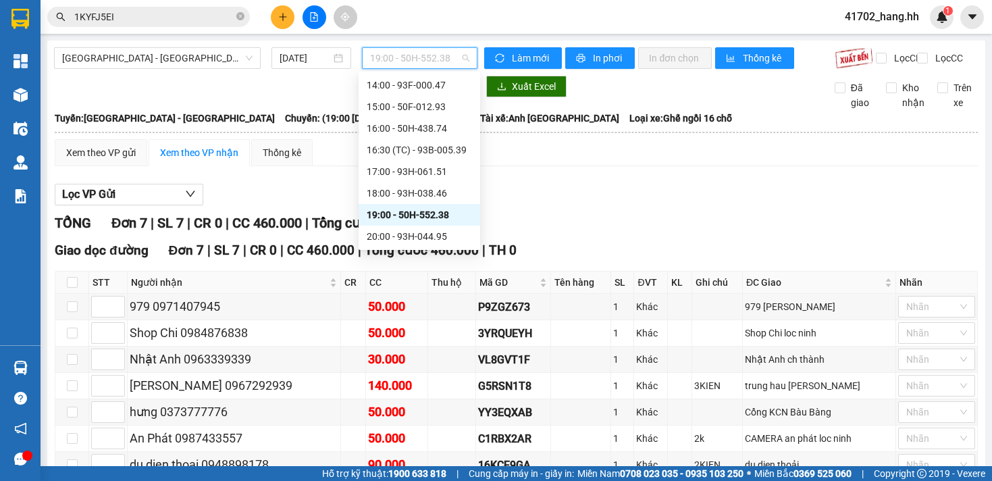
click at [427, 63] on span "19:00 - 50H-552.38" at bounding box center [420, 58] width 100 height 20
click at [440, 236] on div "20:00 - 93H-044.95" at bounding box center [419, 236] width 105 height 15
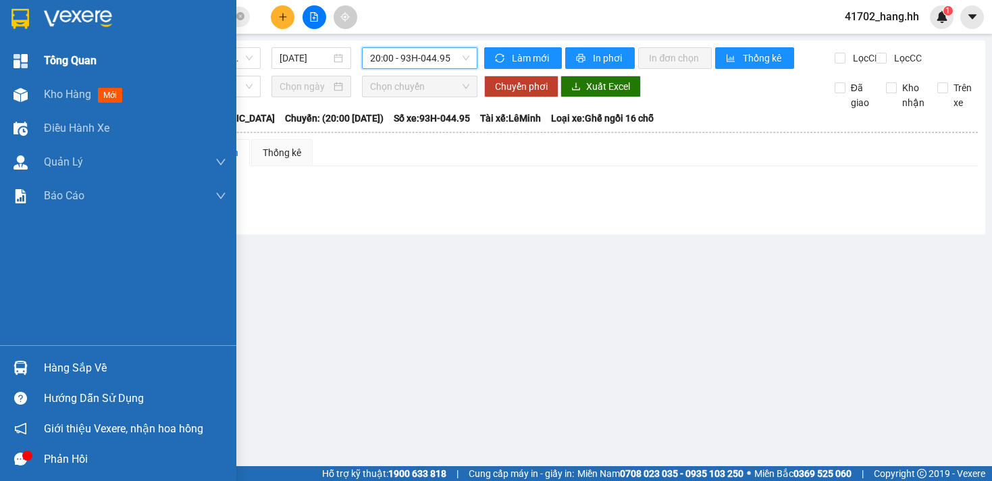
click at [31, 70] on div at bounding box center [21, 61] width 24 height 24
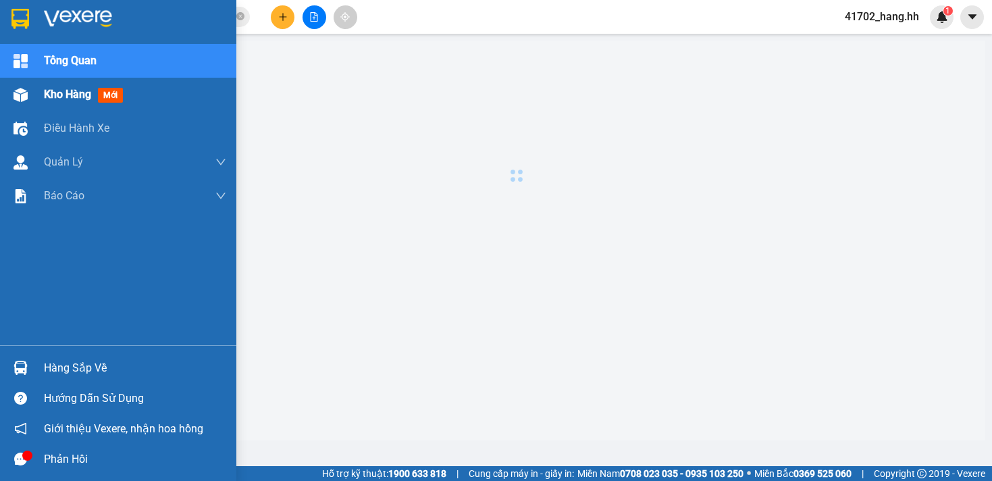
click at [31, 103] on div at bounding box center [21, 95] width 24 height 24
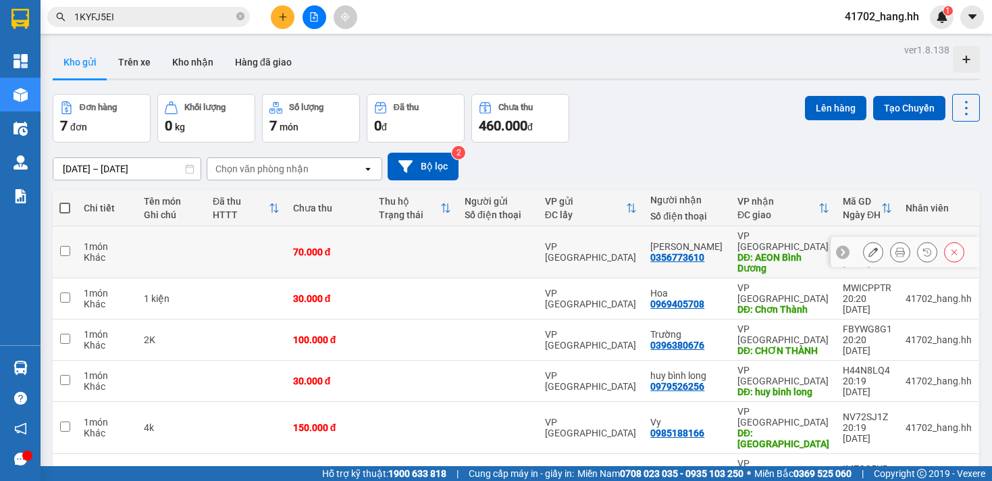
click at [456, 262] on td at bounding box center [415, 252] width 86 height 52
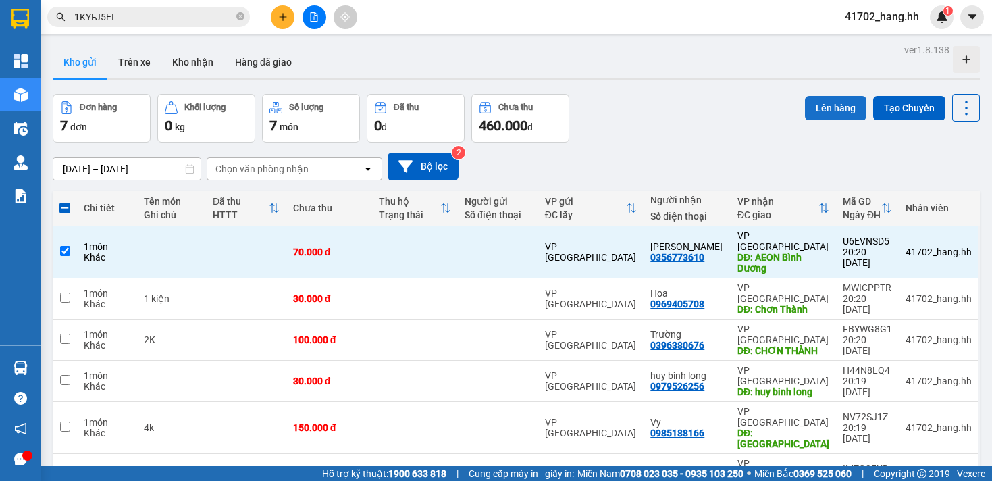
click at [839, 114] on button "Lên hàng" at bounding box center [835, 108] width 61 height 24
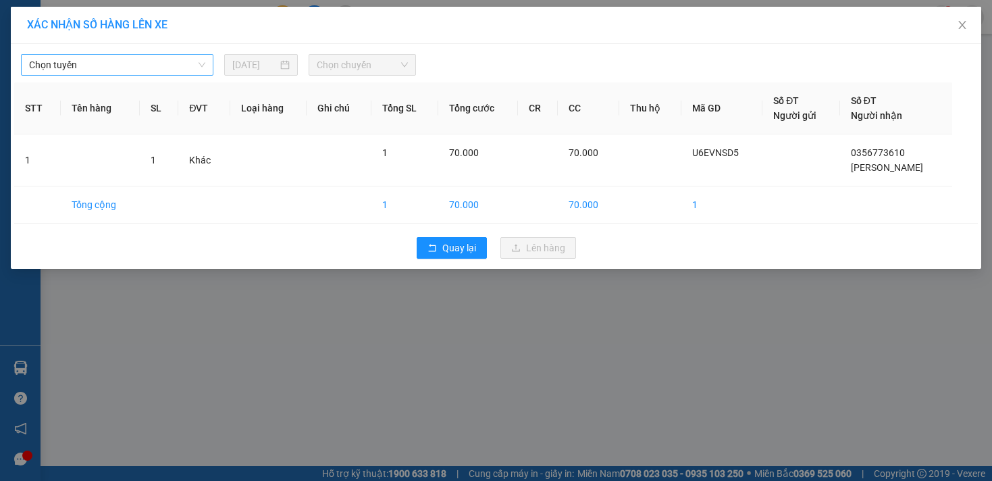
click at [122, 57] on span "Chọn tuyến" at bounding box center [117, 65] width 176 height 20
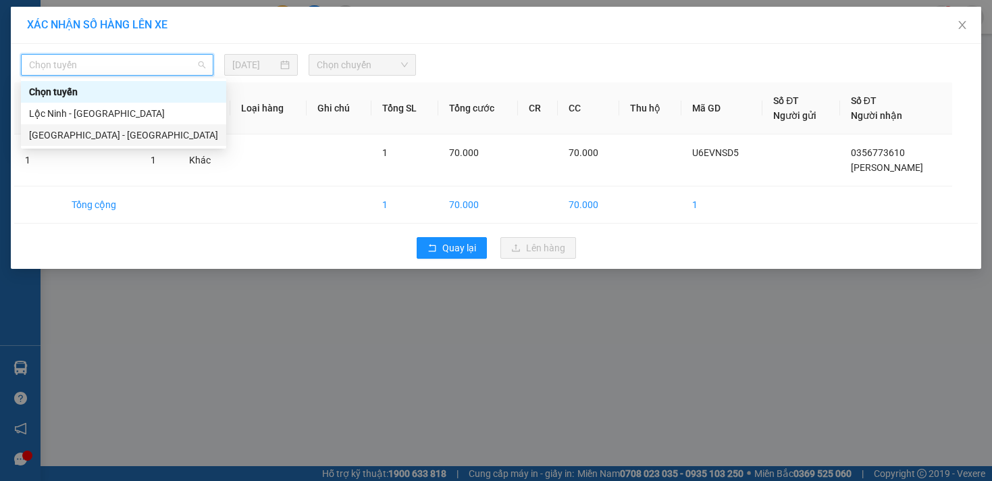
click at [91, 141] on div "[GEOGRAPHIC_DATA] - [GEOGRAPHIC_DATA]" at bounding box center [123, 135] width 189 height 15
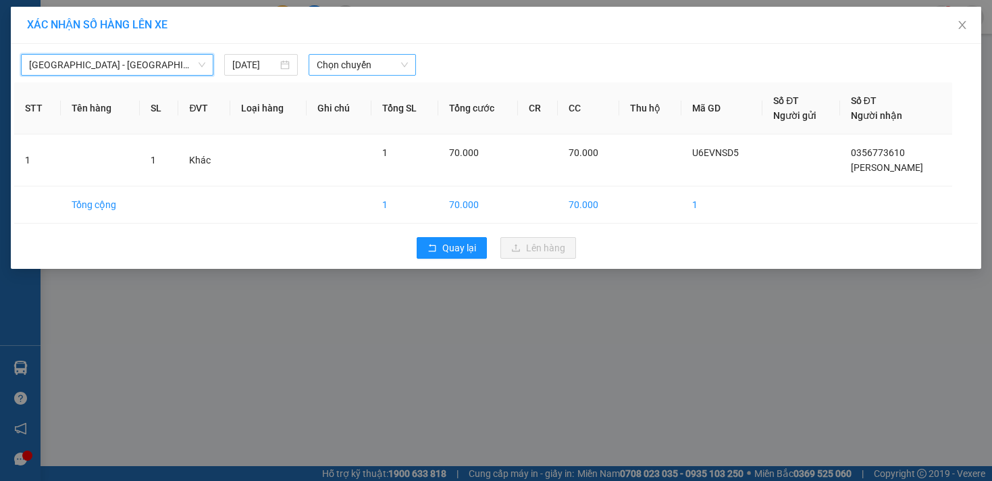
click at [355, 72] on span "Chọn chuyến" at bounding box center [362, 65] width 91 height 20
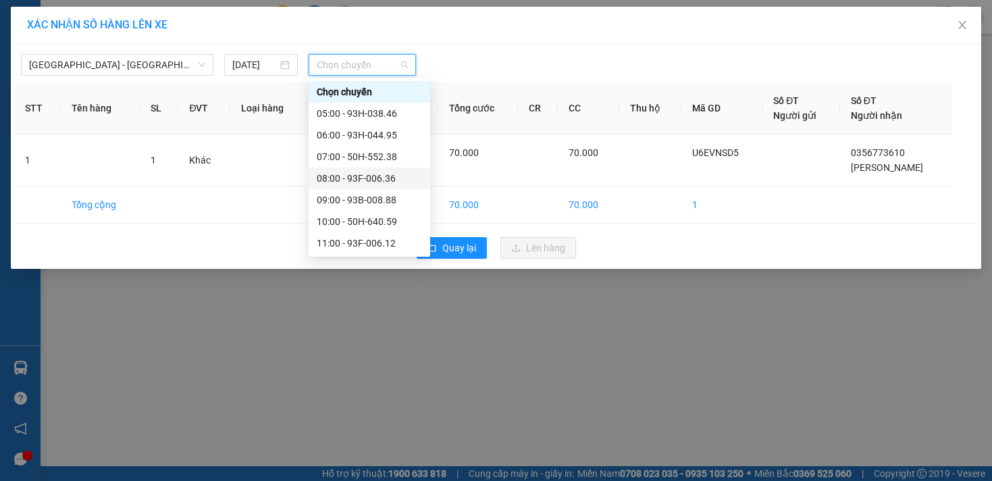
scroll to position [238, 0]
click at [378, 215] on div "20:00 - 93H-044.95" at bounding box center [369, 221] width 105 height 15
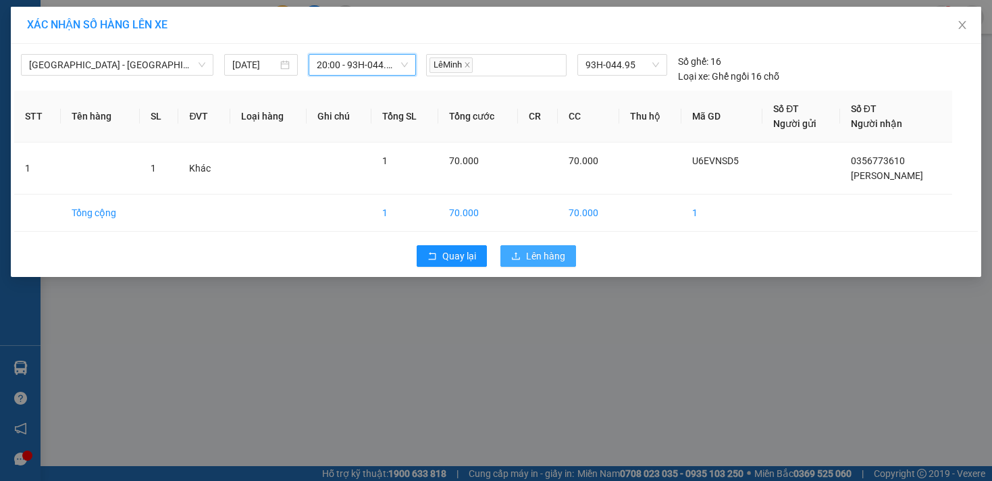
click at [538, 257] on span "Lên hàng" at bounding box center [545, 256] width 39 height 15
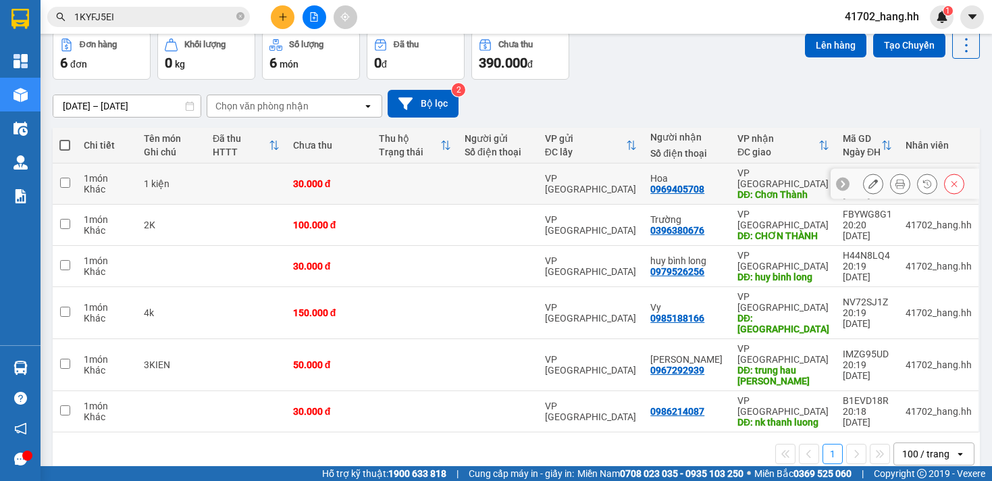
scroll to position [65, 0]
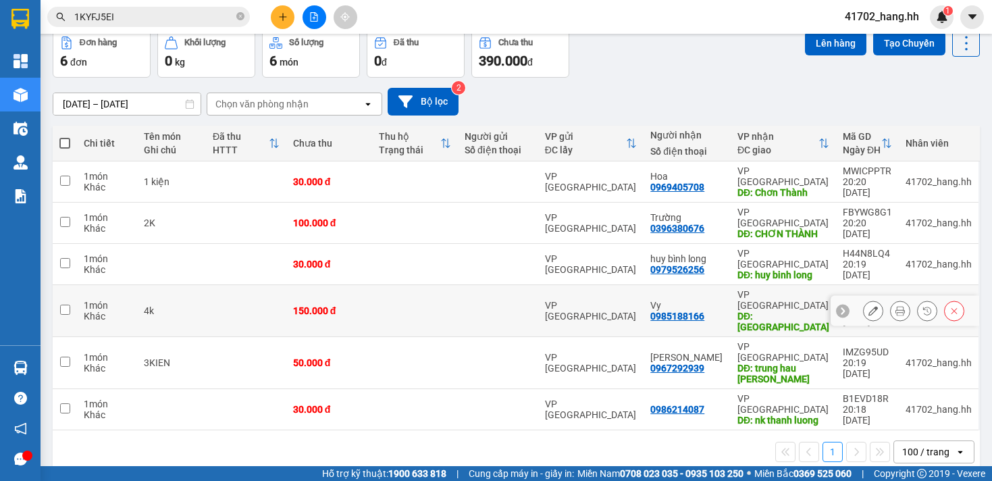
click at [869, 310] on icon at bounding box center [873, 310] width 9 height 9
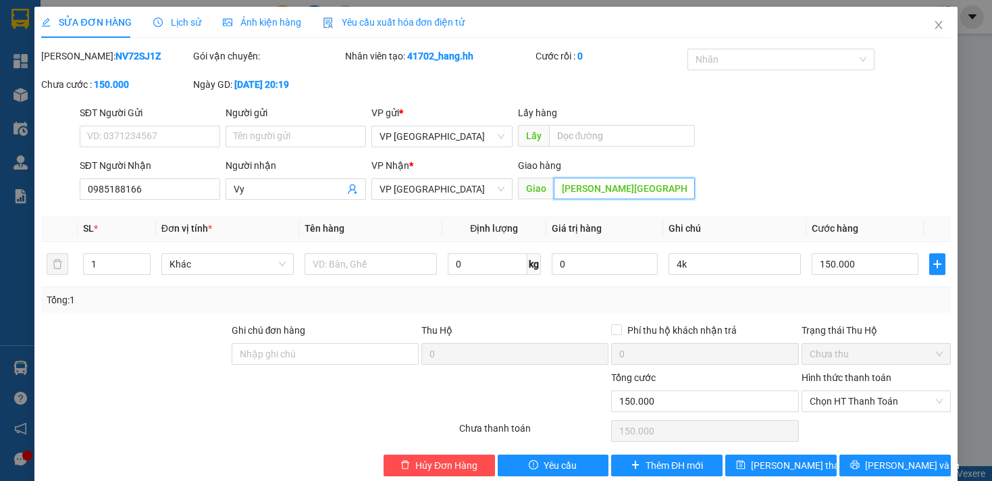
click at [570, 199] on input "[PERSON_NAME][GEOGRAPHIC_DATA]" at bounding box center [624, 189] width 141 height 22
click at [628, 199] on input "[PERSON_NAME][GEOGRAPHIC_DATA]" at bounding box center [624, 189] width 141 height 22
click at [615, 199] on input "[PERSON_NAME][GEOGRAPHIC_DATA]" at bounding box center [624, 189] width 141 height 22
click at [796, 473] on span "[PERSON_NAME] thay đổi" at bounding box center [805, 465] width 108 height 15
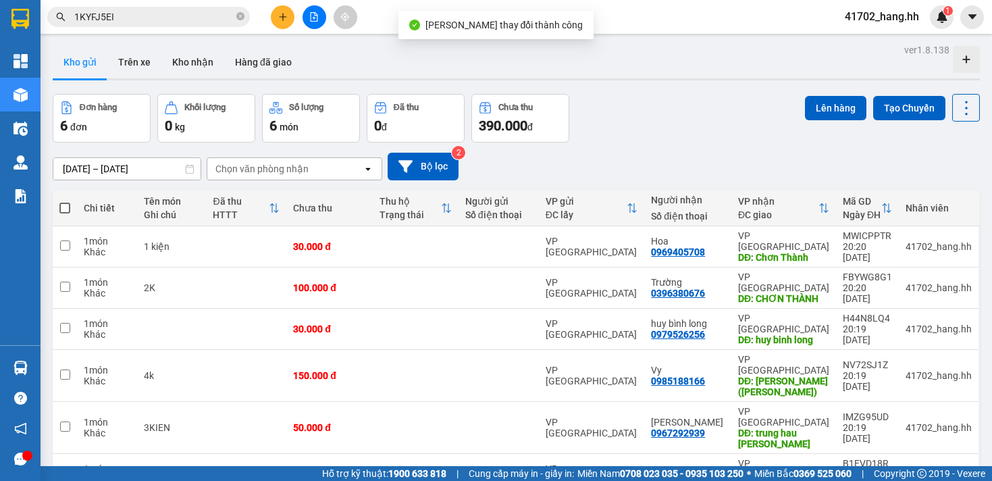
click at [70, 205] on span at bounding box center [64, 208] width 11 height 11
click at [65, 201] on input "checkbox" at bounding box center [65, 201] width 0 height 0
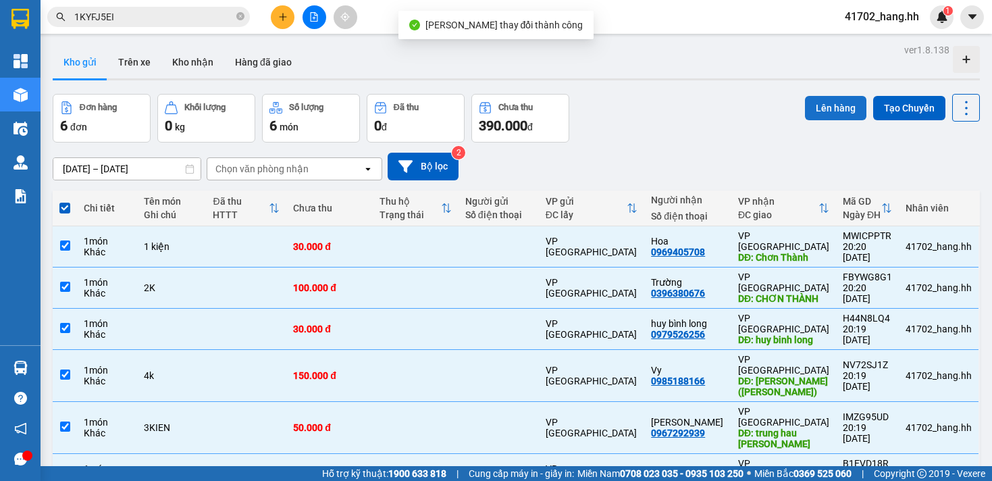
click at [825, 107] on button "Lên hàng" at bounding box center [835, 108] width 61 height 24
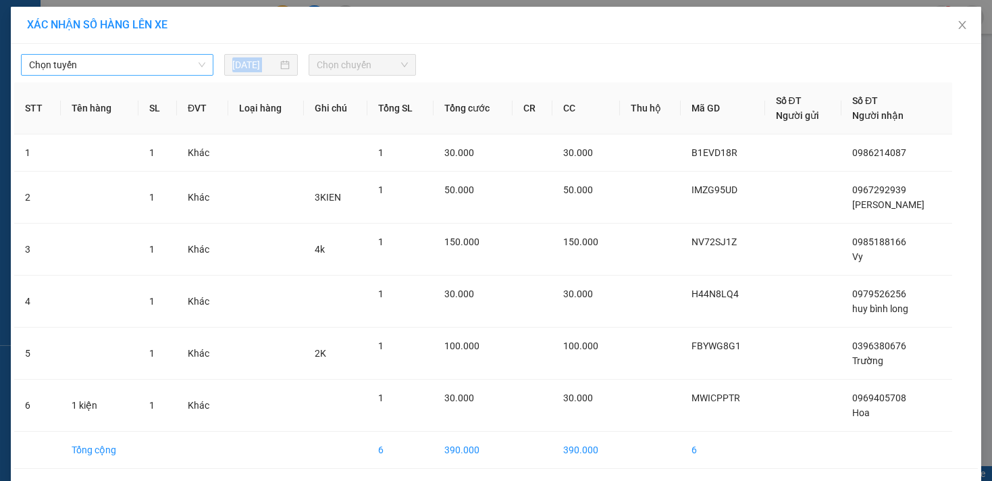
click at [163, 75] on div "Chọn tuyến [DATE] Chọn chuyến STT Tên hàng SL ĐVT Loại hàng Ghi chú Tổng SL Tổn…" at bounding box center [496, 279] width 971 height 470
click at [142, 68] on span "Chọn tuyến" at bounding box center [117, 65] width 176 height 20
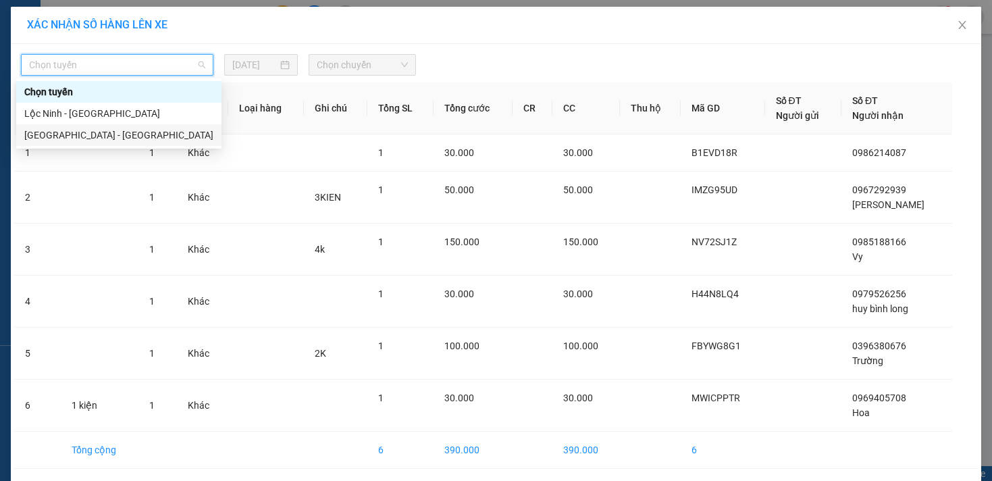
click at [94, 133] on div "[GEOGRAPHIC_DATA] - [GEOGRAPHIC_DATA]" at bounding box center [118, 135] width 189 height 15
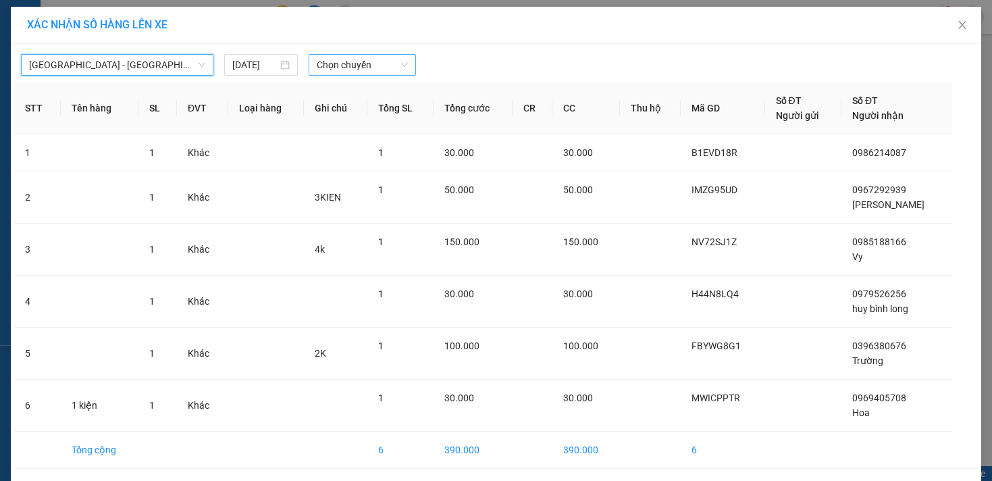
click at [351, 61] on span "Chọn chuyến" at bounding box center [362, 65] width 91 height 20
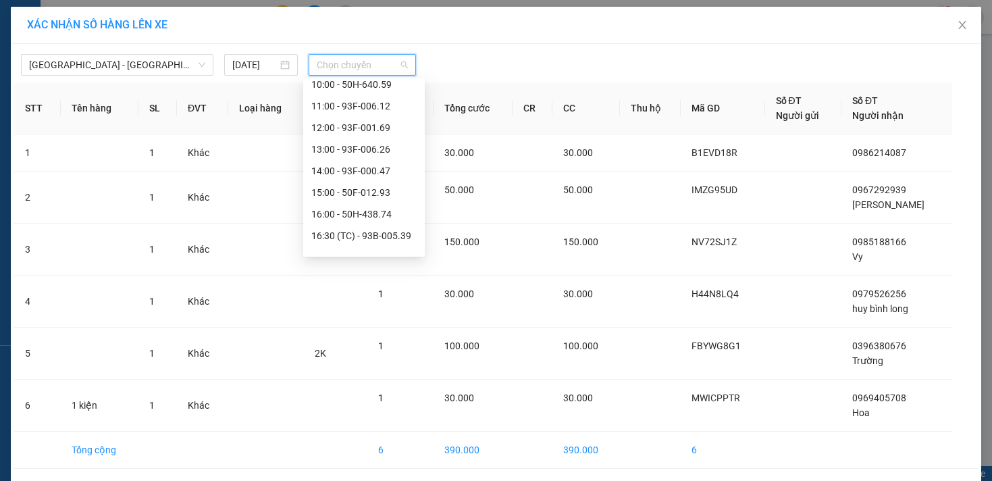
scroll to position [238, 0]
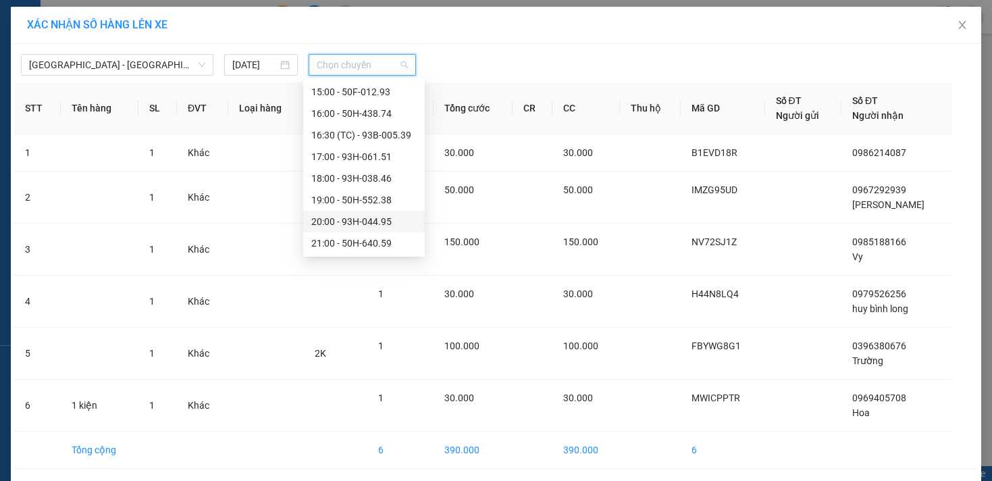
click at [386, 226] on div "20:00 - 93H-044.95" at bounding box center [363, 221] width 105 height 15
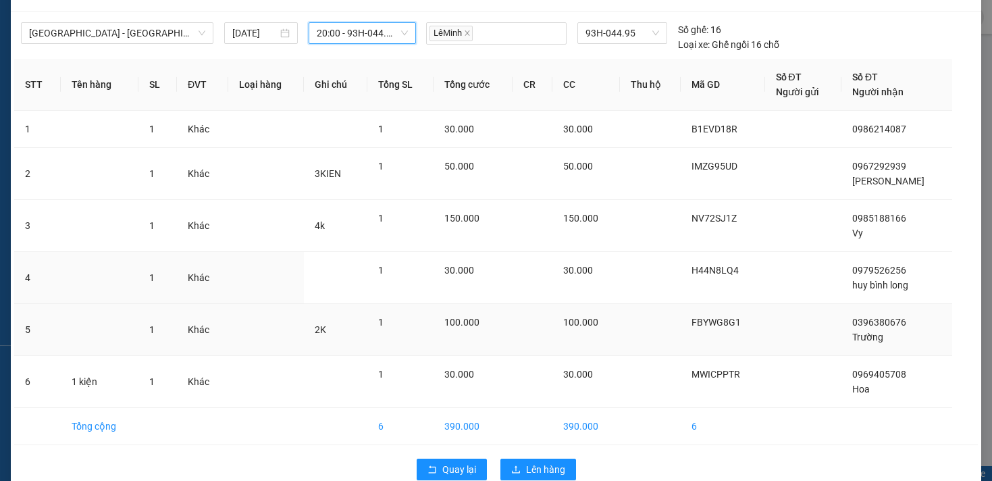
scroll to position [57, 0]
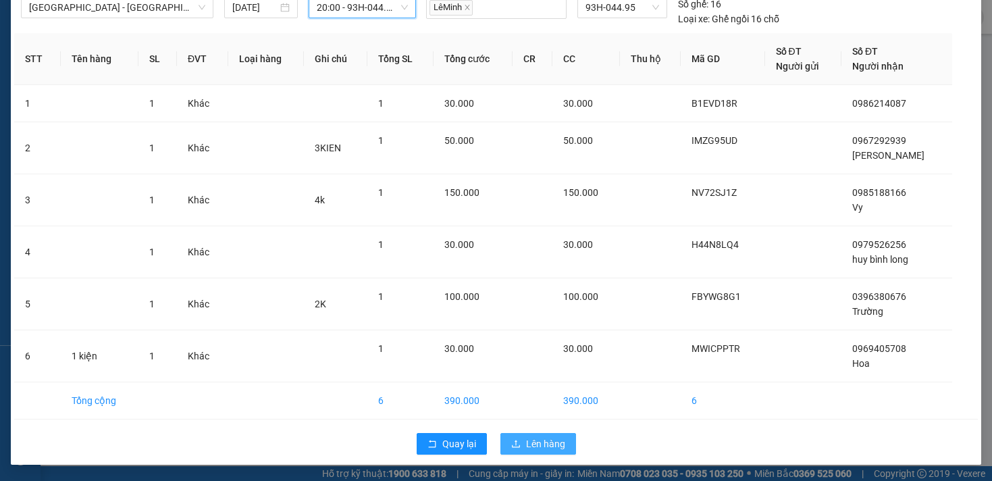
click at [562, 446] on button "Lên hàng" at bounding box center [539, 444] width 76 height 22
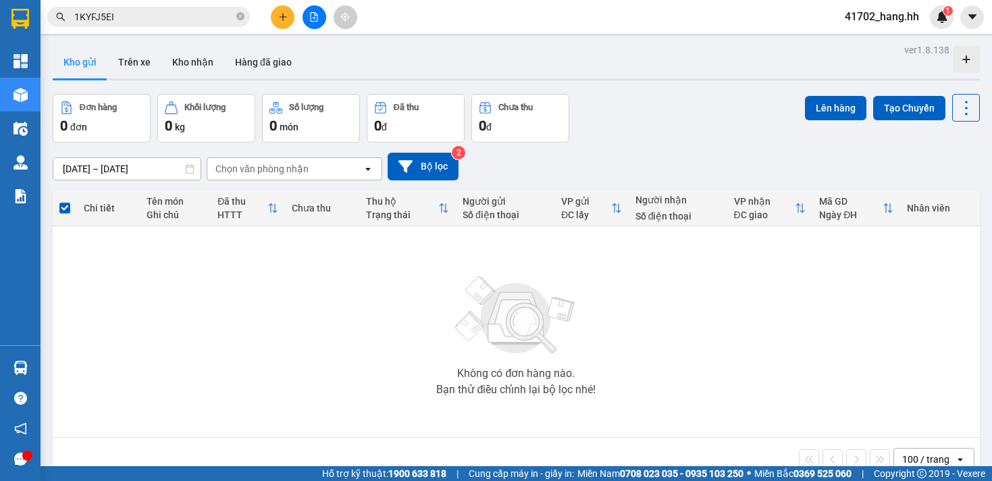
click at [295, 14] on div at bounding box center [313, 17] width 101 height 24
click at [287, 16] on icon "plus" at bounding box center [282, 16] width 9 height 9
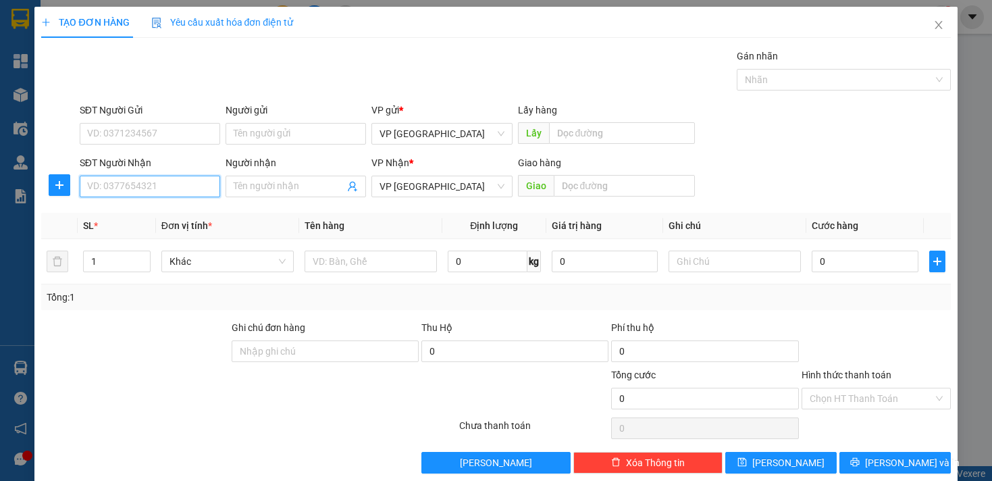
click at [128, 182] on input "SĐT Người Nhận" at bounding box center [150, 187] width 141 height 22
click at [131, 211] on div "0356040165 - [PERSON_NAME]" at bounding box center [153, 213] width 133 height 15
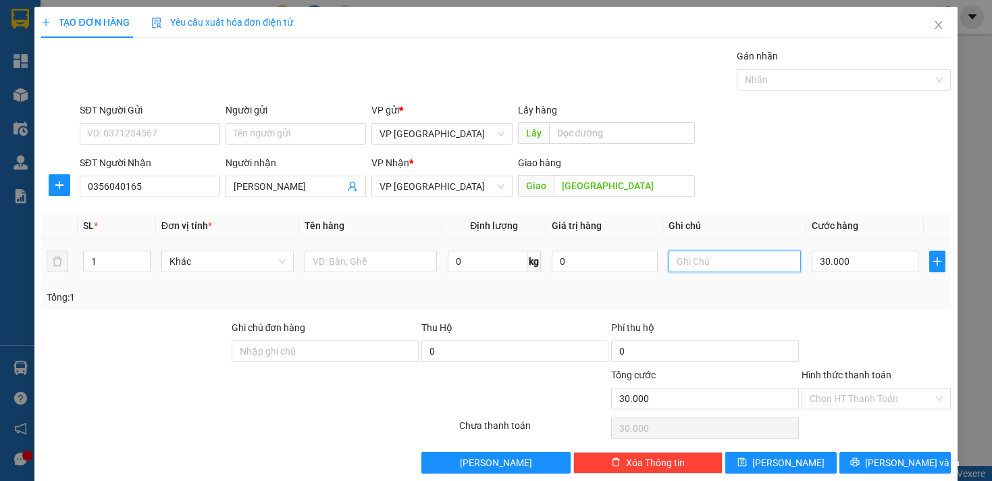
click at [698, 256] on input "text" at bounding box center [735, 262] width 132 height 22
click at [816, 265] on input "30.000" at bounding box center [865, 262] width 106 height 22
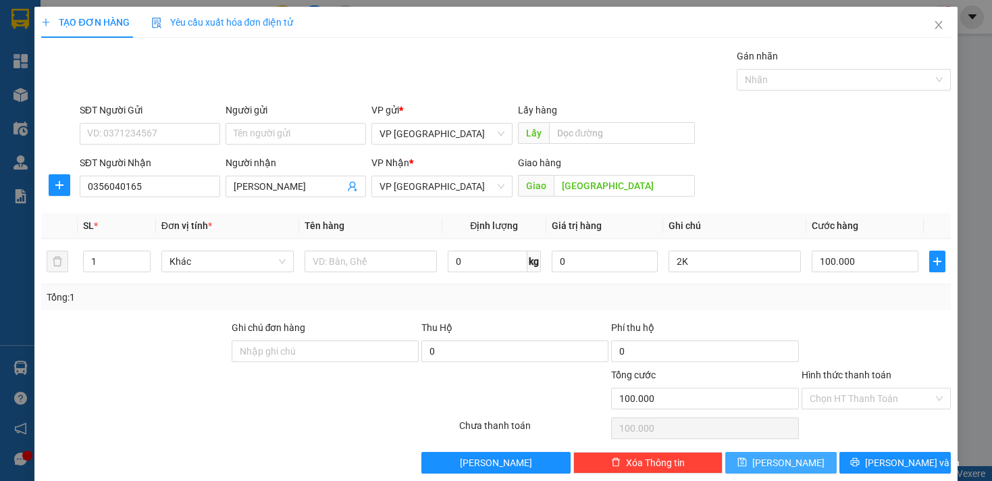
click at [784, 459] on span "[PERSON_NAME]" at bounding box center [789, 462] width 72 height 15
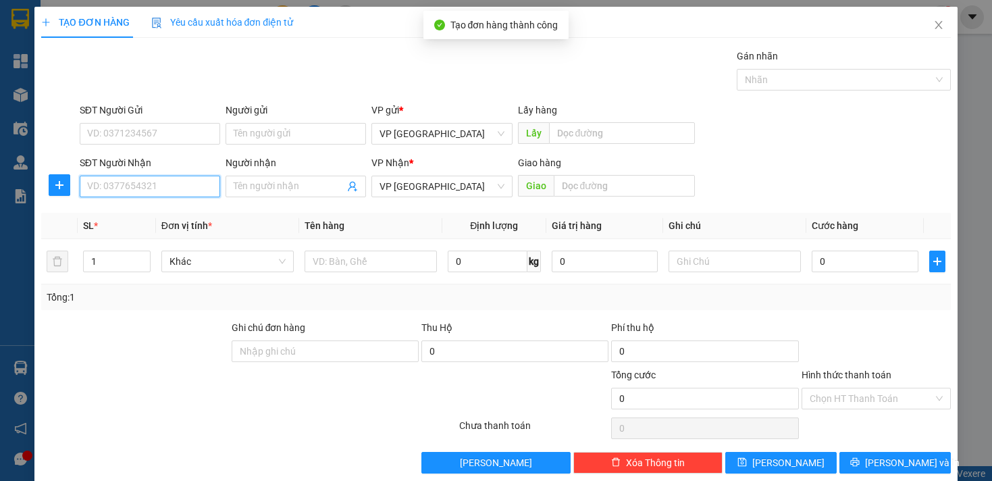
click at [201, 190] on input "SĐT Người Nhận" at bounding box center [150, 187] width 141 height 22
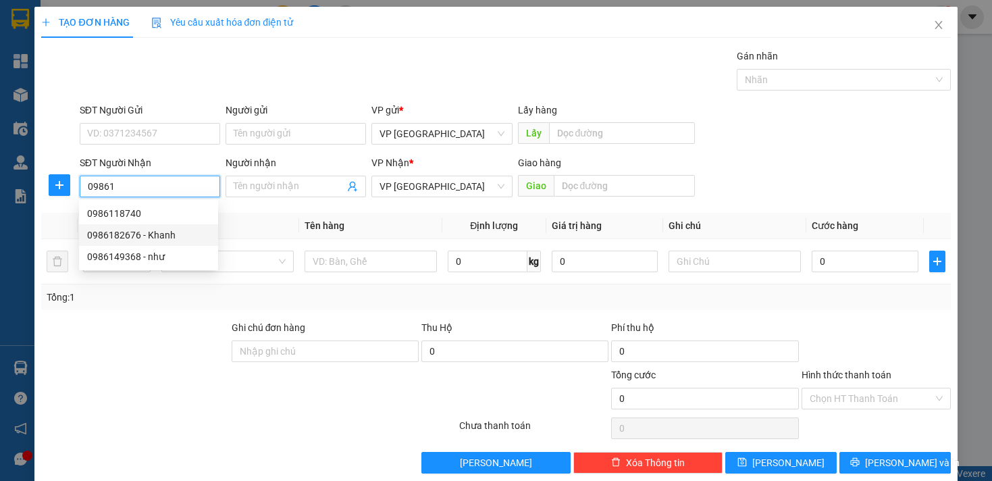
click at [183, 236] on div "0986182676 - Khanh" at bounding box center [148, 235] width 123 height 15
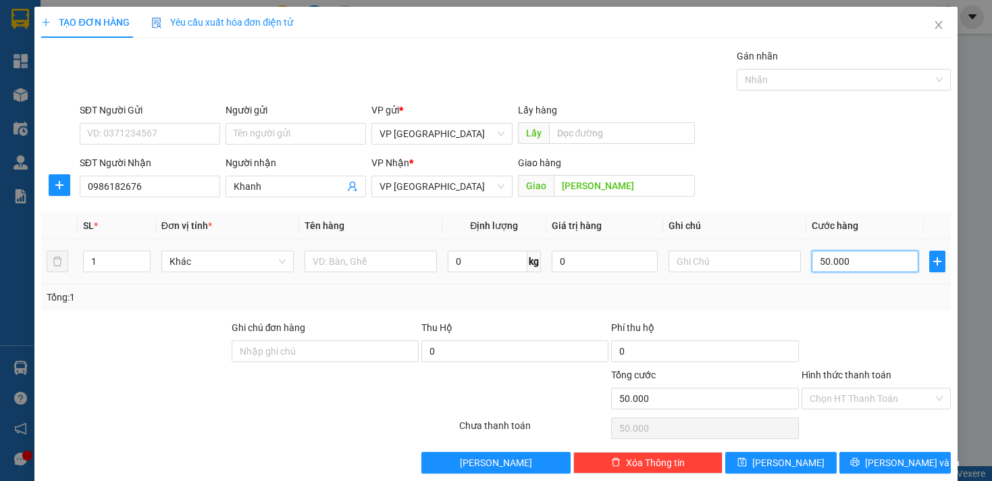
click at [817, 262] on input "50.000" at bounding box center [865, 262] width 106 height 22
click at [812, 261] on input "50.000" at bounding box center [865, 262] width 106 height 22
click at [738, 253] on input "text" at bounding box center [735, 262] width 132 height 22
click at [854, 402] on input "Hình thức thanh toán" at bounding box center [872, 398] width 124 height 20
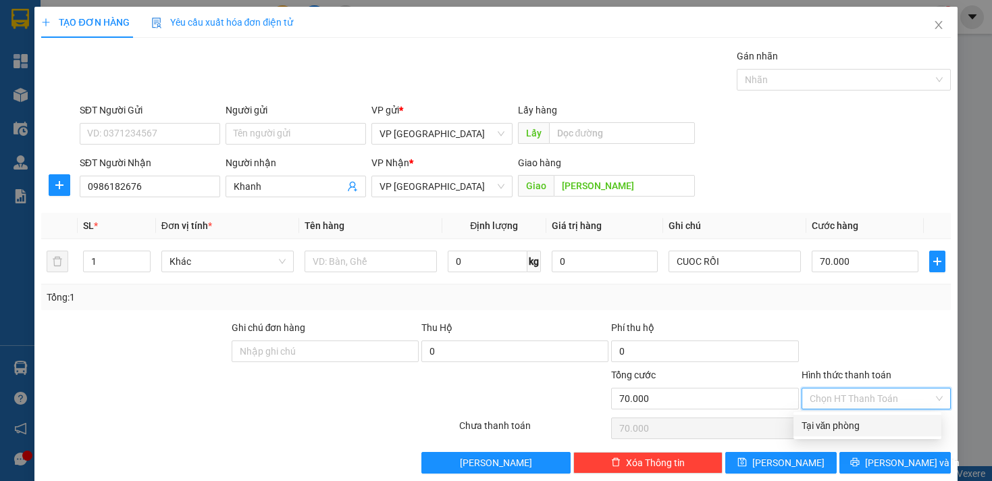
click at [848, 419] on div "Tại văn phòng" at bounding box center [868, 425] width 132 height 15
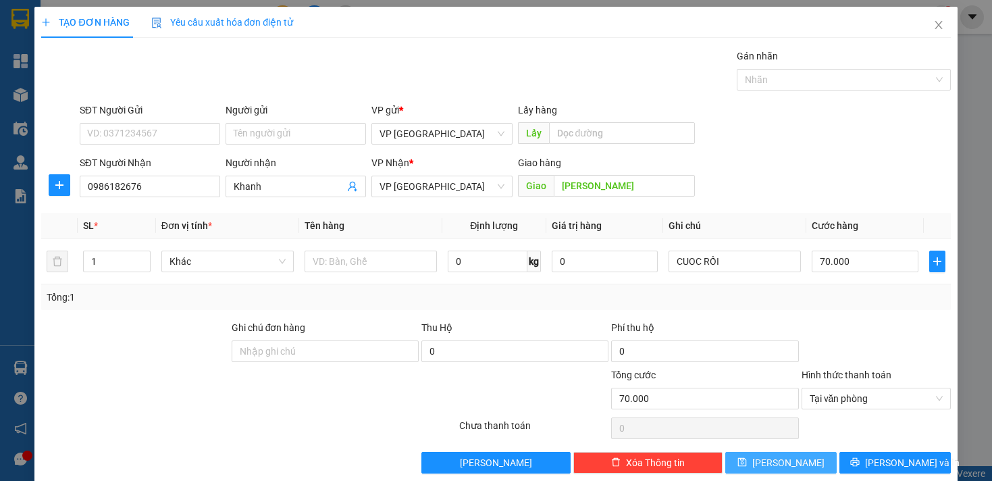
click at [819, 457] on button "[PERSON_NAME]" at bounding box center [780, 463] width 111 height 22
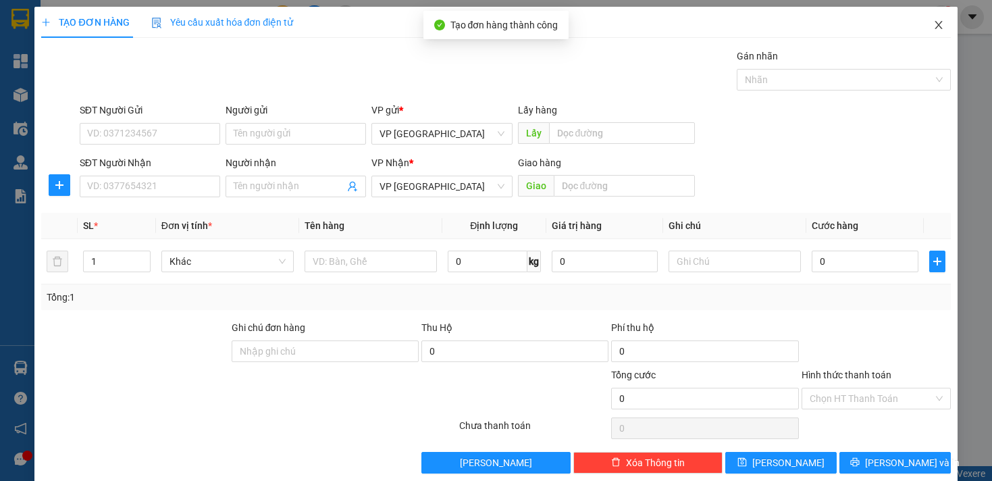
click at [923, 28] on span "Close" at bounding box center [939, 26] width 38 height 38
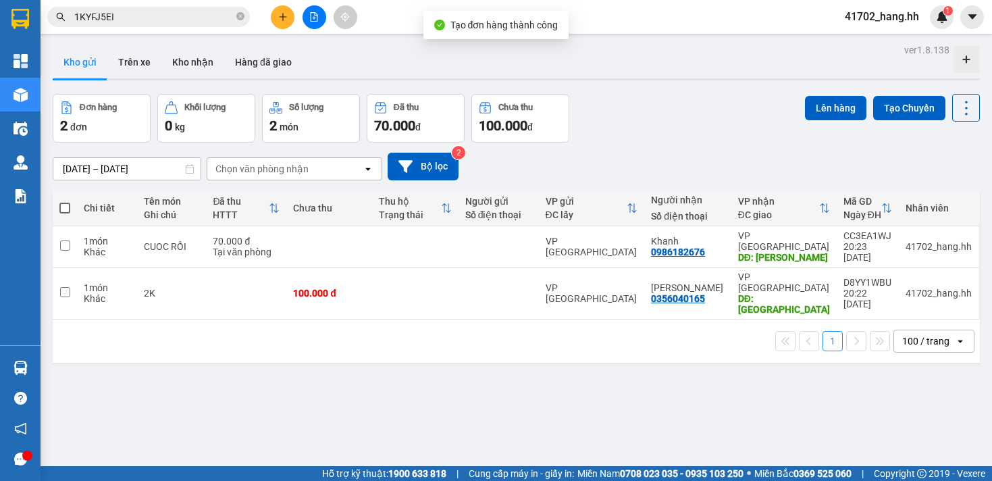
click at [63, 205] on span at bounding box center [64, 208] width 11 height 11
click at [65, 201] on input "checkbox" at bounding box center [65, 201] width 0 height 0
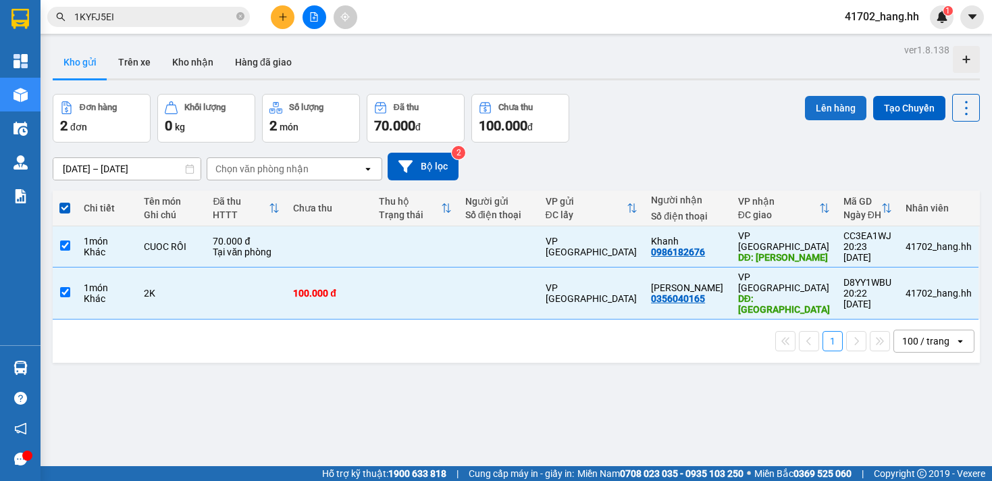
click at [805, 113] on button "Lên hàng" at bounding box center [835, 108] width 61 height 24
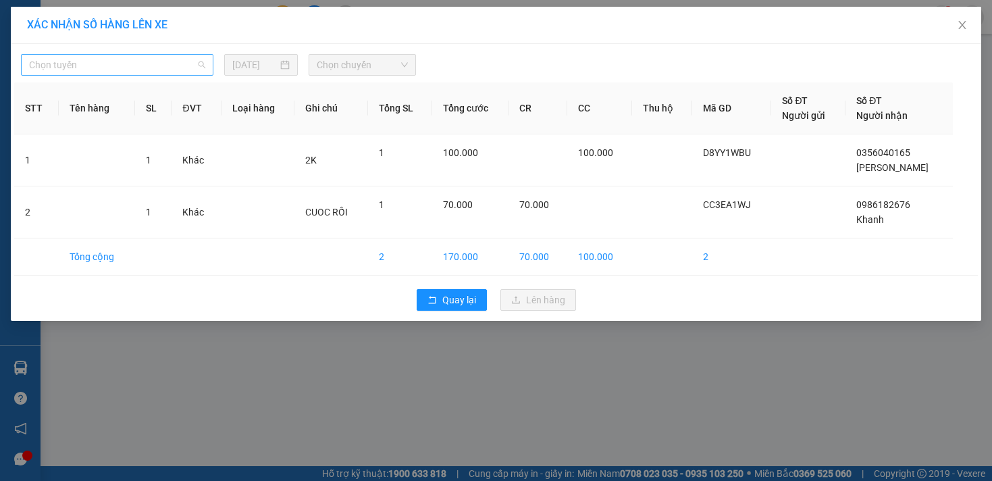
click at [192, 72] on span "Chọn tuyến" at bounding box center [117, 65] width 176 height 20
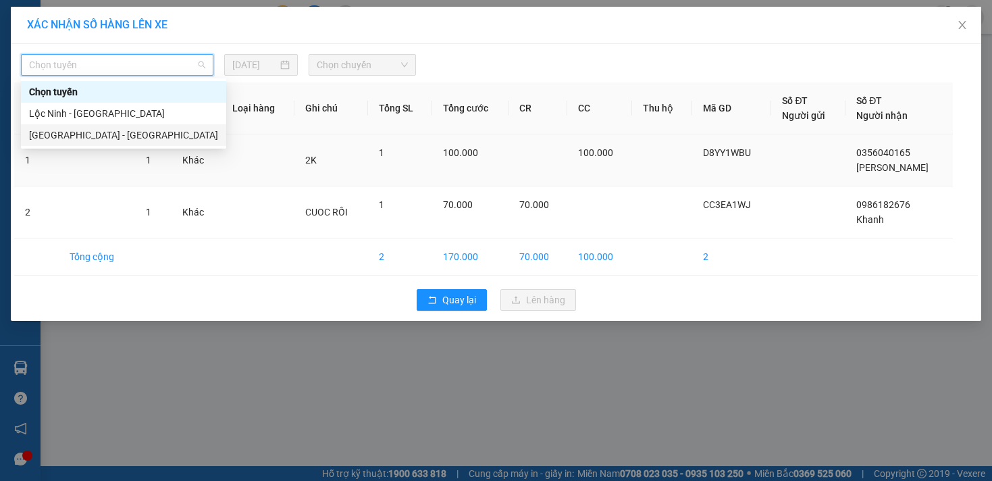
click at [120, 134] on div "[GEOGRAPHIC_DATA] - [GEOGRAPHIC_DATA]" at bounding box center [123, 135] width 189 height 15
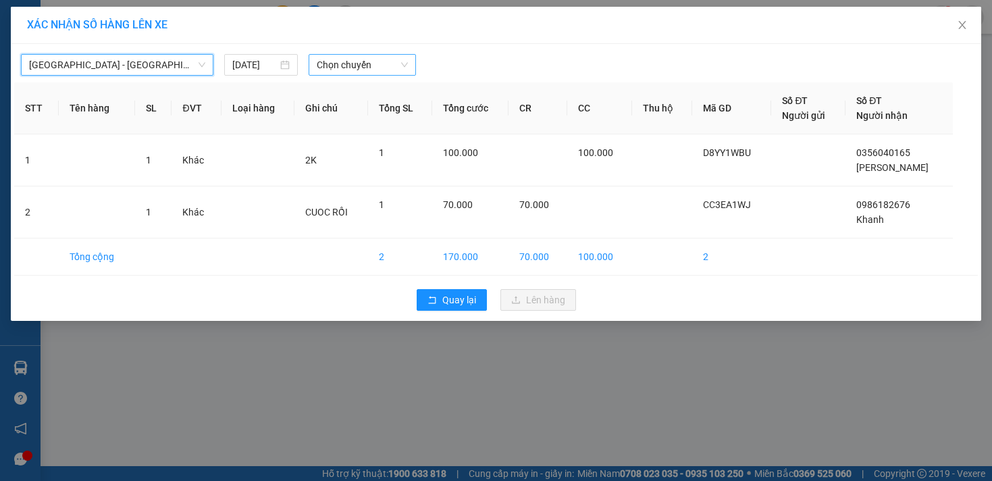
click at [370, 66] on span "Chọn chuyến" at bounding box center [362, 65] width 91 height 20
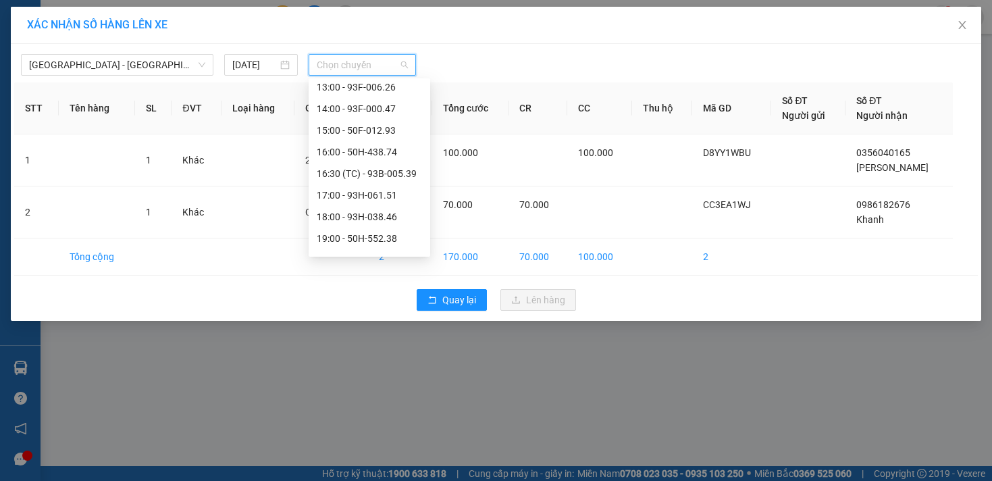
scroll to position [238, 0]
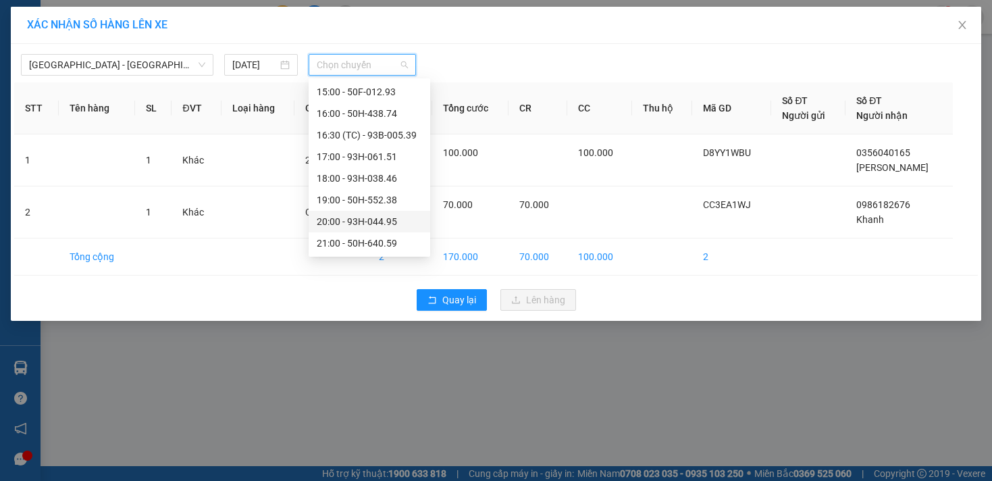
click at [399, 219] on div "20:00 - 93H-044.95" at bounding box center [369, 221] width 105 height 15
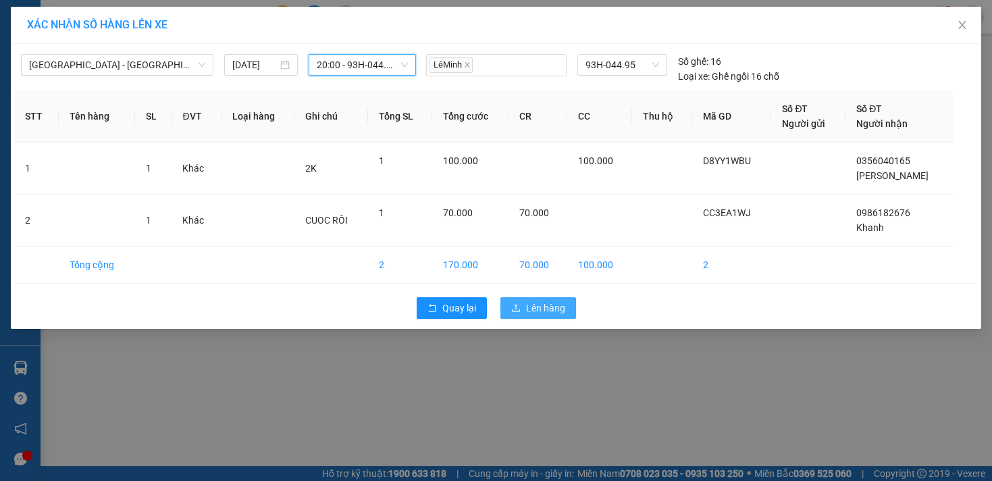
click at [530, 301] on span "Lên hàng" at bounding box center [545, 308] width 39 height 15
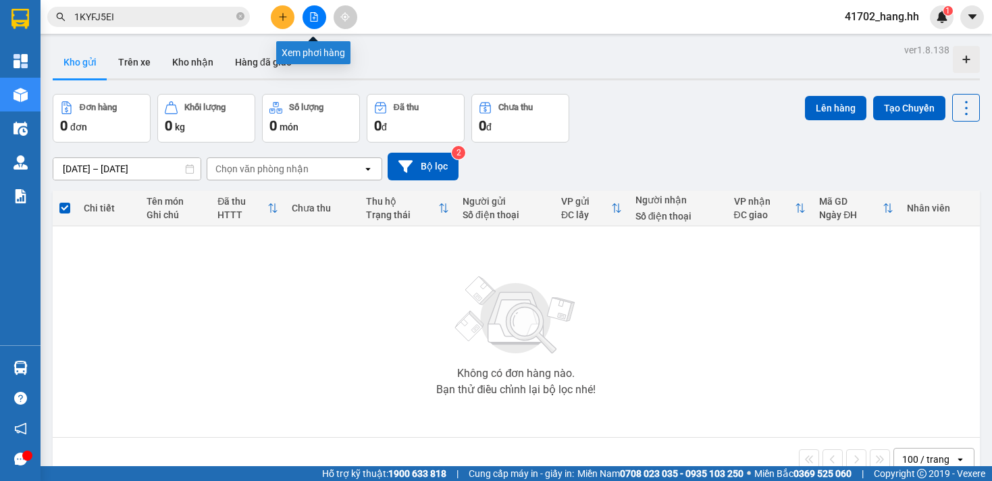
click at [311, 12] on icon "file-add" at bounding box center [313, 16] width 9 height 9
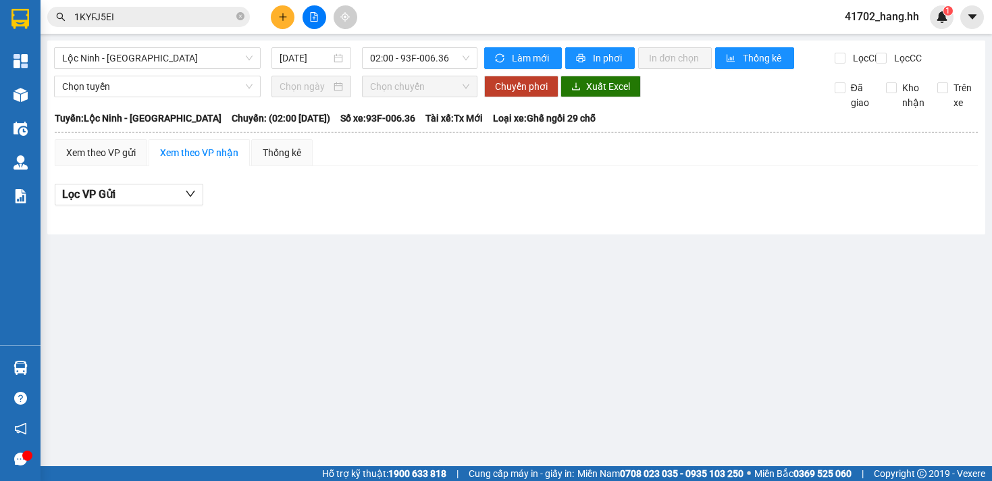
click at [184, 69] on div "Lộc Ninh - [GEOGRAPHIC_DATA] [DATE] 02:00 - 93F-006.36" at bounding box center [266, 58] width 424 height 22
click at [188, 59] on span "Lộc Ninh - [GEOGRAPHIC_DATA]" at bounding box center [157, 58] width 190 height 20
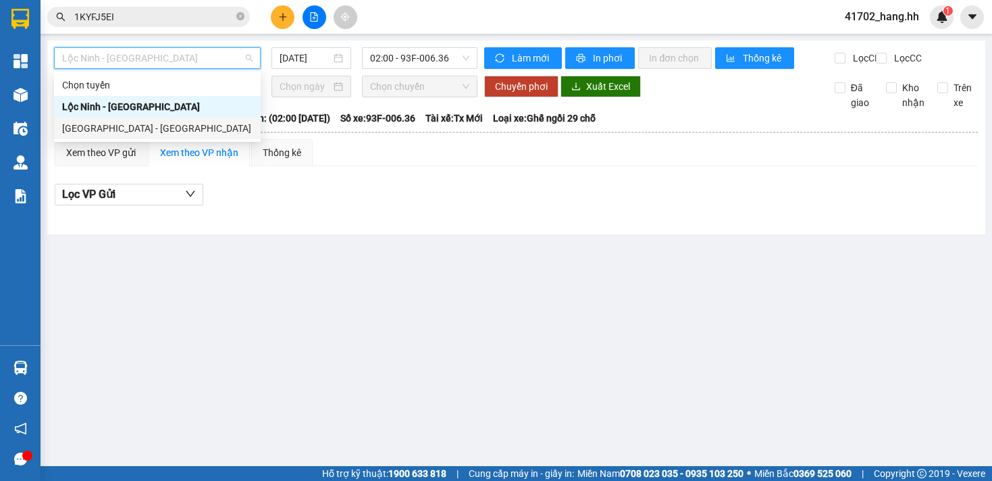
click at [129, 126] on div "[GEOGRAPHIC_DATA] - [GEOGRAPHIC_DATA]" at bounding box center [157, 128] width 190 height 15
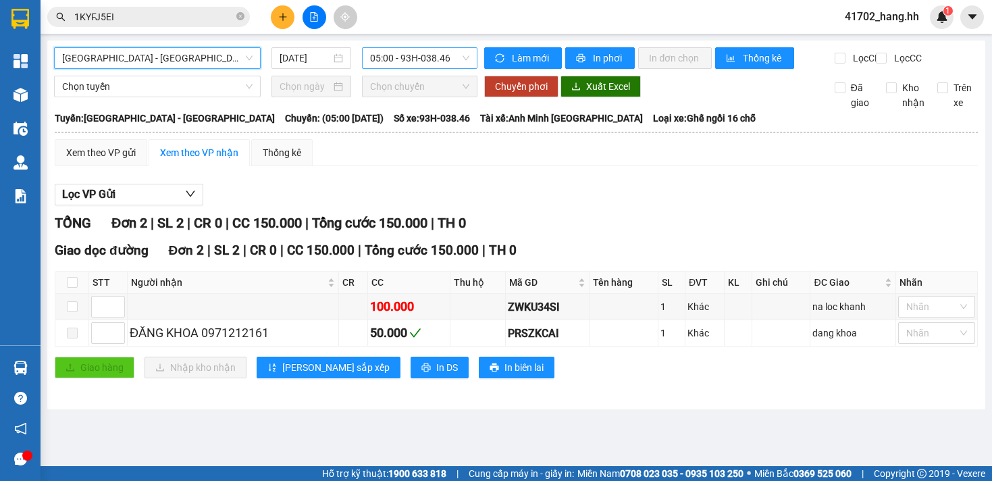
click at [405, 52] on span "05:00 - 93H-038.46" at bounding box center [420, 58] width 100 height 20
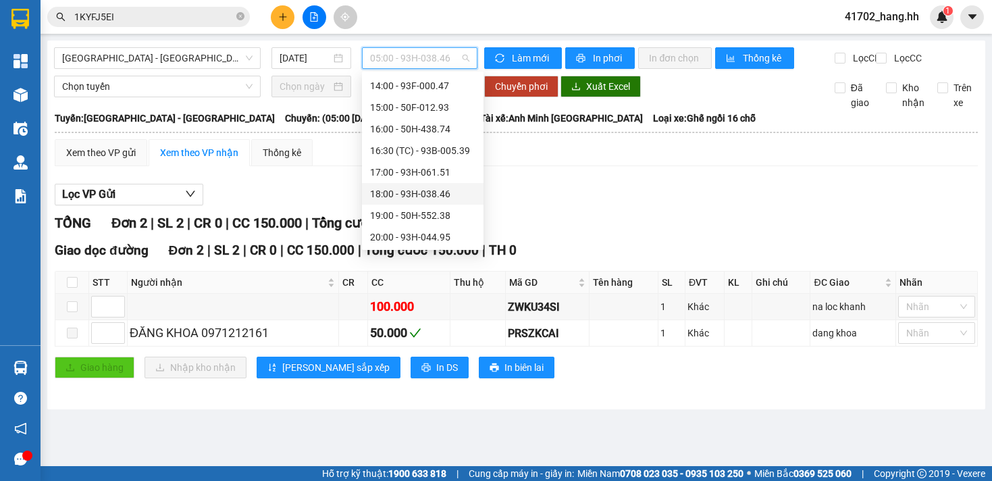
scroll to position [238, 0]
click at [423, 176] on div "18:00 - 93H-038.46" at bounding box center [422, 171] width 105 height 15
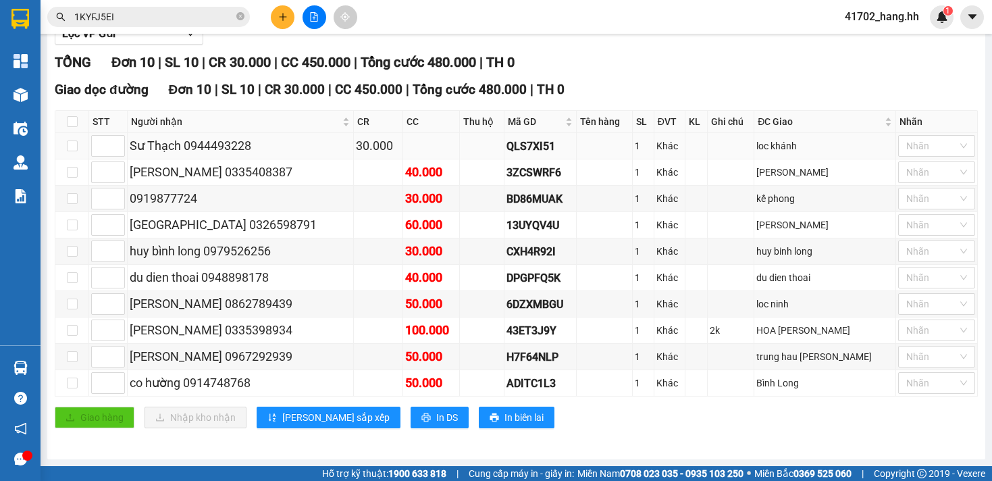
scroll to position [172, 0]
